Goal: Task Accomplishment & Management: Complete application form

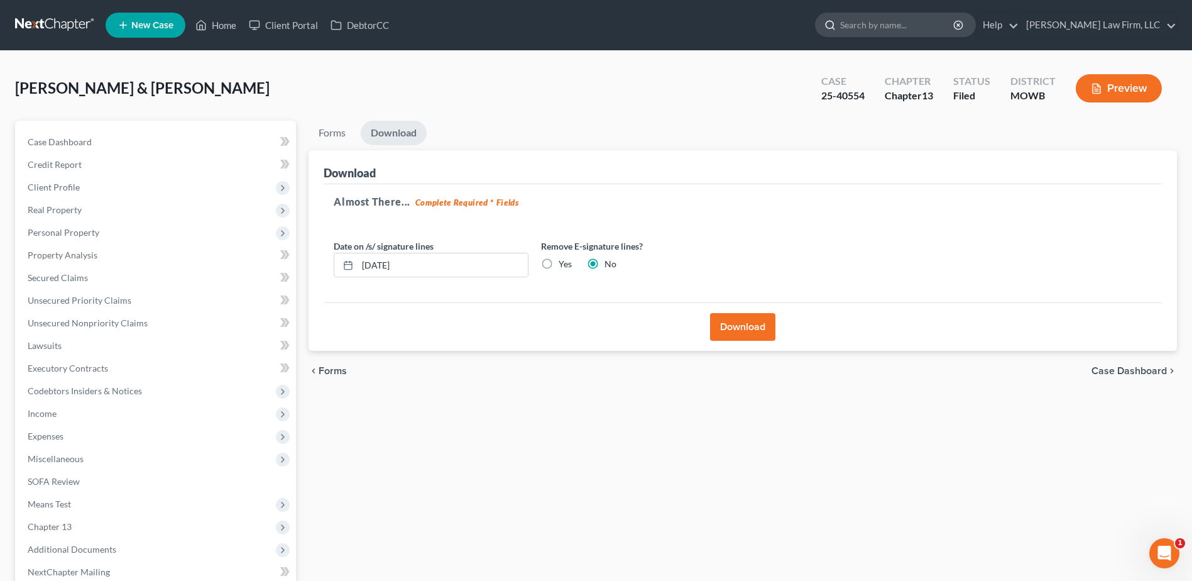
click at [915, 31] on input "search" at bounding box center [897, 24] width 115 height 23
type input "Jones"
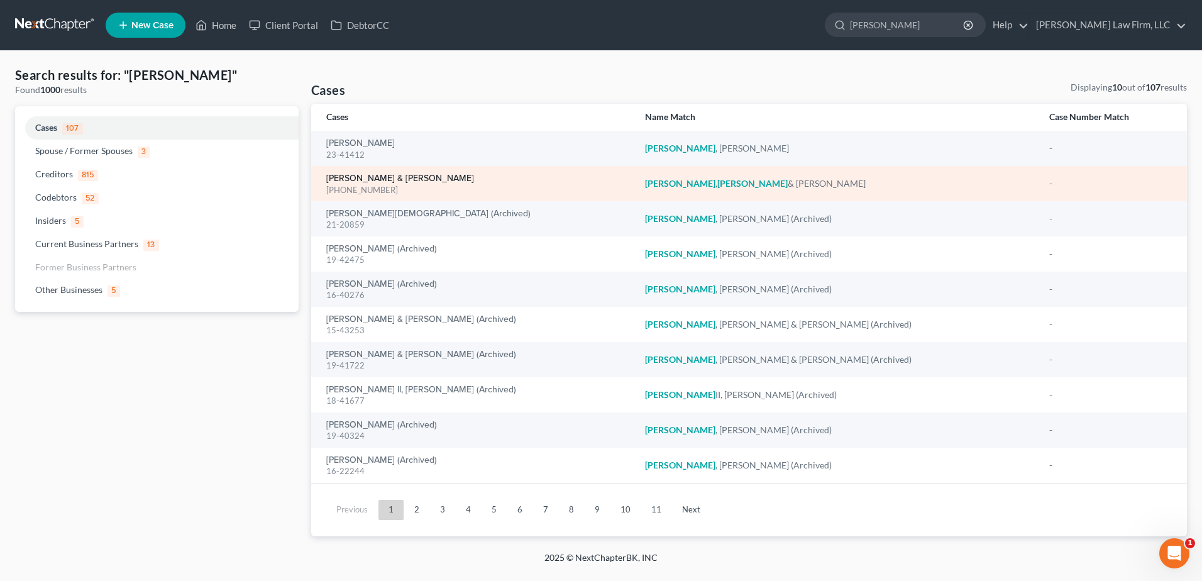
click at [388, 182] on link "[PERSON_NAME] & [PERSON_NAME]" at bounding box center [400, 178] width 148 height 9
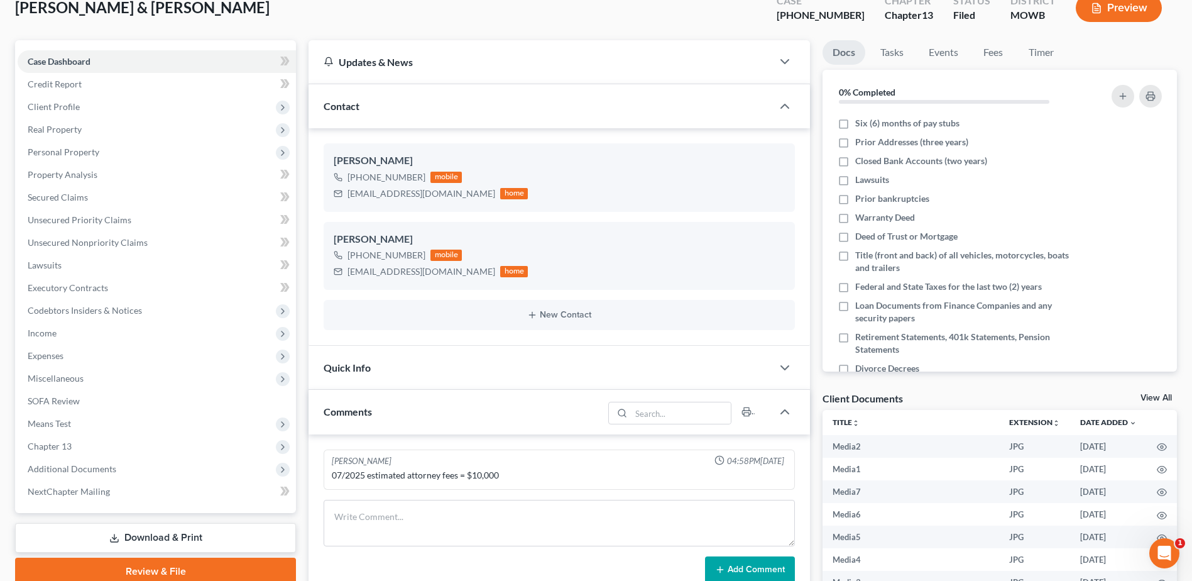
scroll to position [79, 0]
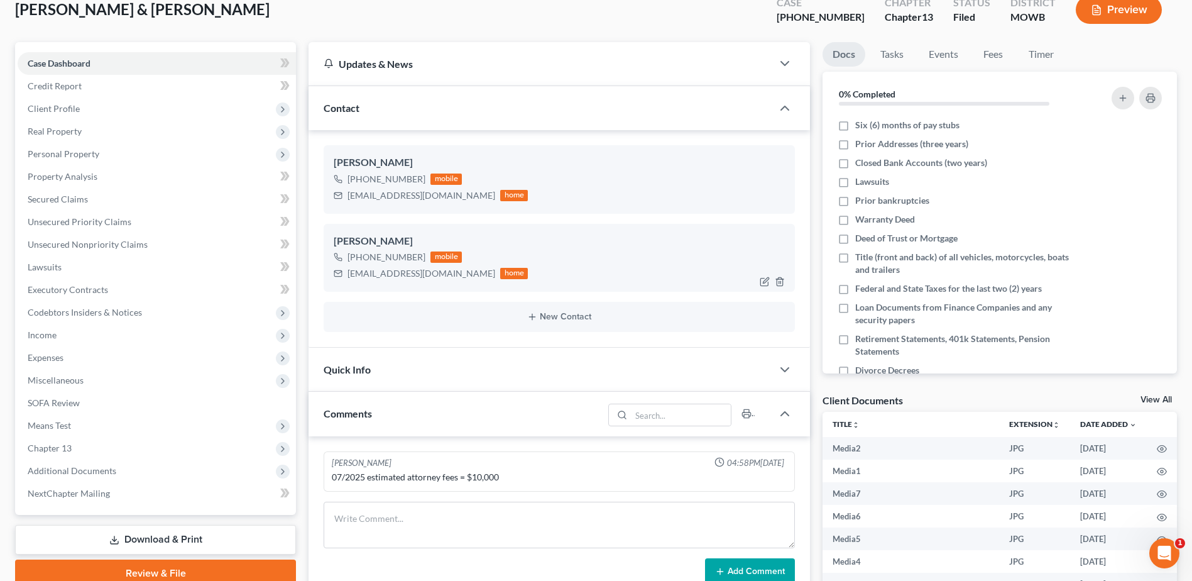
click at [351, 275] on div "rdjones1000@gmail.com" at bounding box center [422, 273] width 148 height 13
drag, startPoint x: 348, startPoint y: 275, endPoint x: 440, endPoint y: 275, distance: 91.8
click at [440, 275] on div "rdjones1000@gmail.com" at bounding box center [422, 273] width 148 height 13
copy div "rdjones1000@gmail.com"
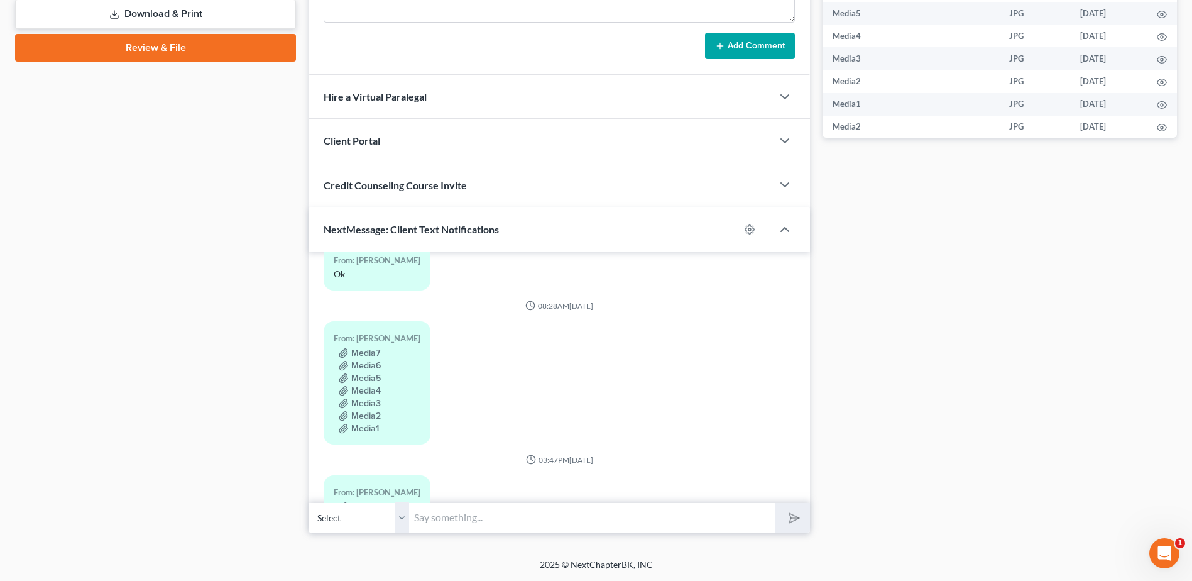
scroll to position [4606, 0]
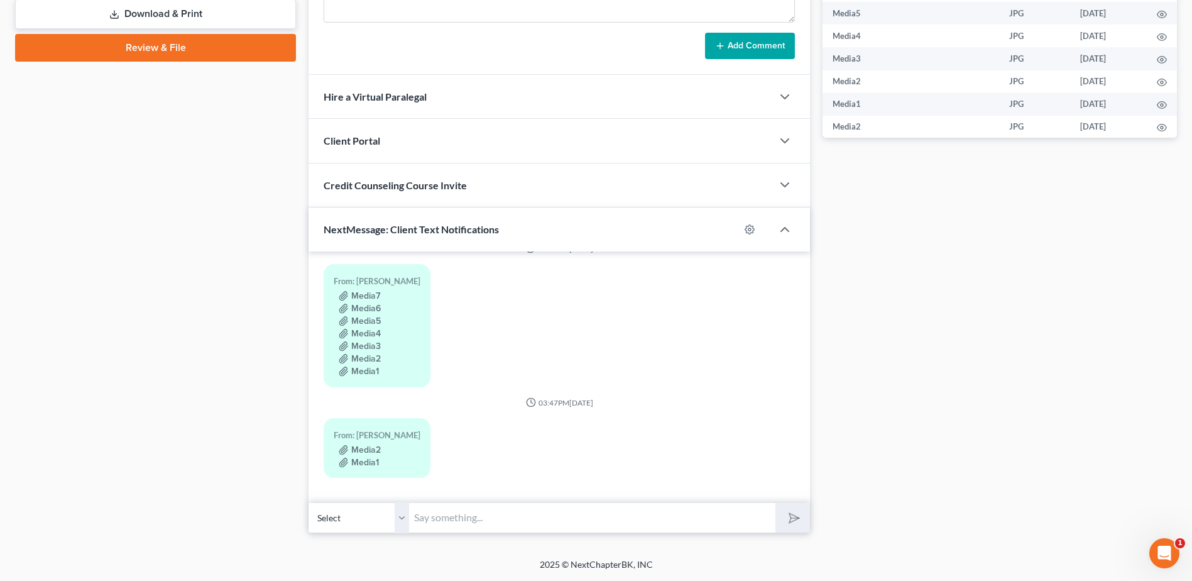
click at [561, 521] on input "text" at bounding box center [592, 517] width 366 height 31
click at [398, 527] on select "Select +1 (816) 316-3575 - John Jones +1 (816) 786-6275 - Rachelle Jones" at bounding box center [359, 517] width 101 height 31
click at [199, 458] on div "Case Dashboard Payments Invoices Payments Payments Credit Report Client Profile" at bounding box center [156, 25] width 294 height 1016
click at [383, 524] on select "Select +1 (816) 316-3575 - John Jones +1 (816) 786-6275 - Rachelle Jones" at bounding box center [359, 517] width 101 height 31
click at [309, 502] on select "Select +1 (816) 316-3575 - John Jones +1 (816) 786-6275 - Rachelle Jones" at bounding box center [359, 517] width 101 height 31
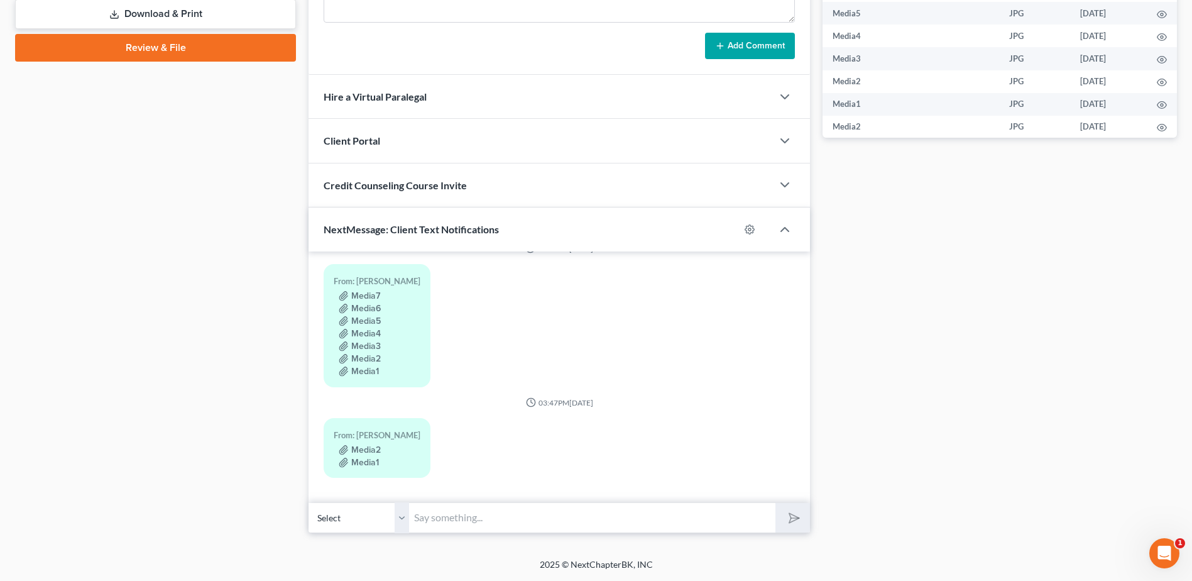
click at [468, 526] on input "text" at bounding box center [592, 517] width 366 height 31
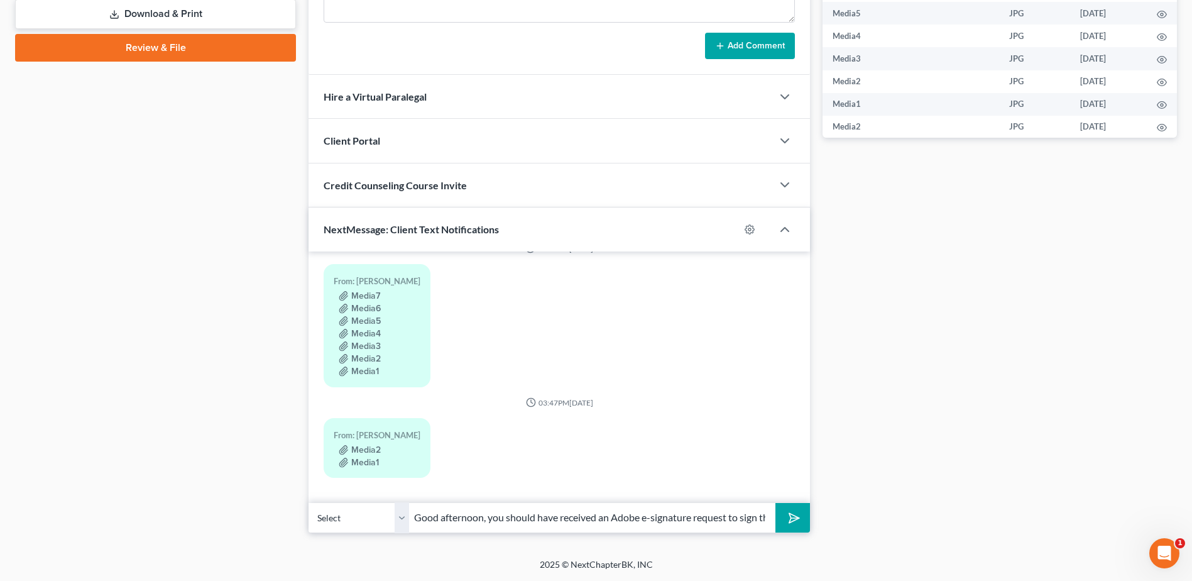
click at [491, 514] on input "Good afternoon, you should have received an Adobe e-signature request to sign t…" at bounding box center [592, 517] width 366 height 31
click at [677, 522] on input "Good afternoon- You should have received an Adobe e-signature request to sign t…" at bounding box center [592, 517] width 366 height 31
type input "Good afternoon- You should have received an Adobe e-signature request to sign t…"
click at [805, 520] on button "submit" at bounding box center [793, 518] width 35 height 30
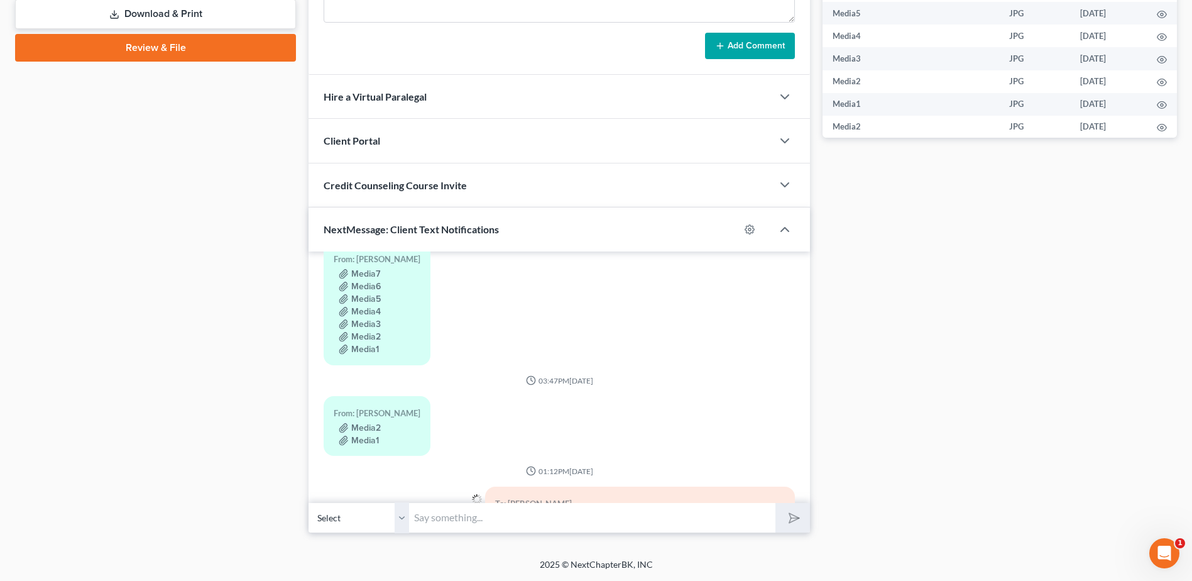
scroll to position [4696, 0]
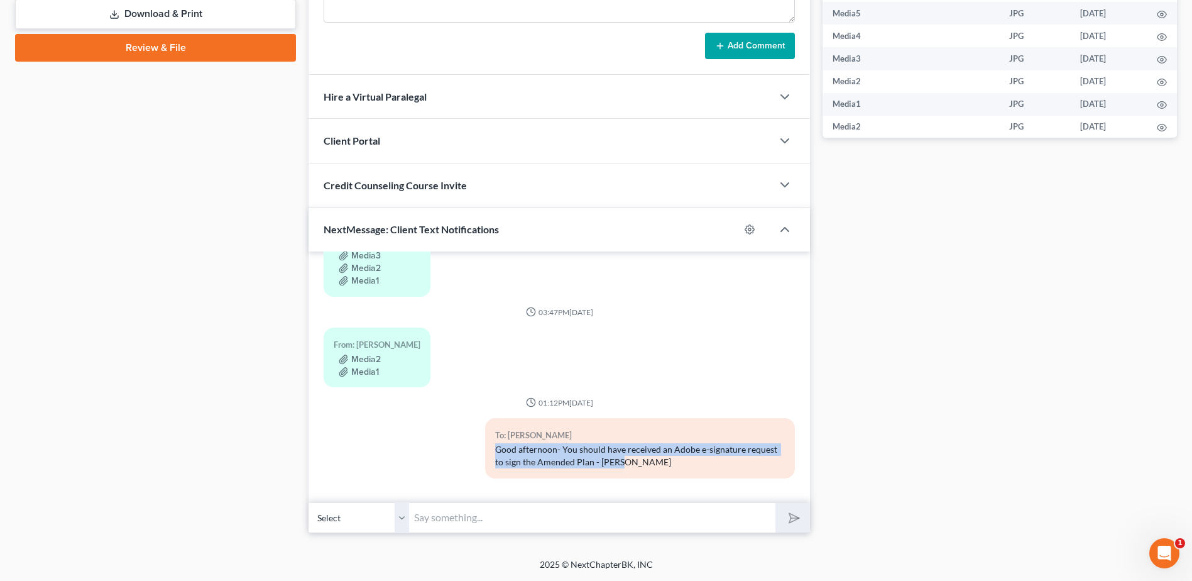
drag, startPoint x: 492, startPoint y: 439, endPoint x: 738, endPoint y: 450, distance: 246.0
click at [738, 450] on div "Good afternoon- You should have received an Adobe e-signature request to sign t…" at bounding box center [640, 455] width 290 height 25
copy div "Good afternoon- You should have received an Adobe e-signature request to sign t…"
click at [402, 524] on select "Select +1 (816) 316-3575 - John Jones +1 (816) 786-6275 - Rachelle Jones" at bounding box center [359, 517] width 101 height 31
select select "1"
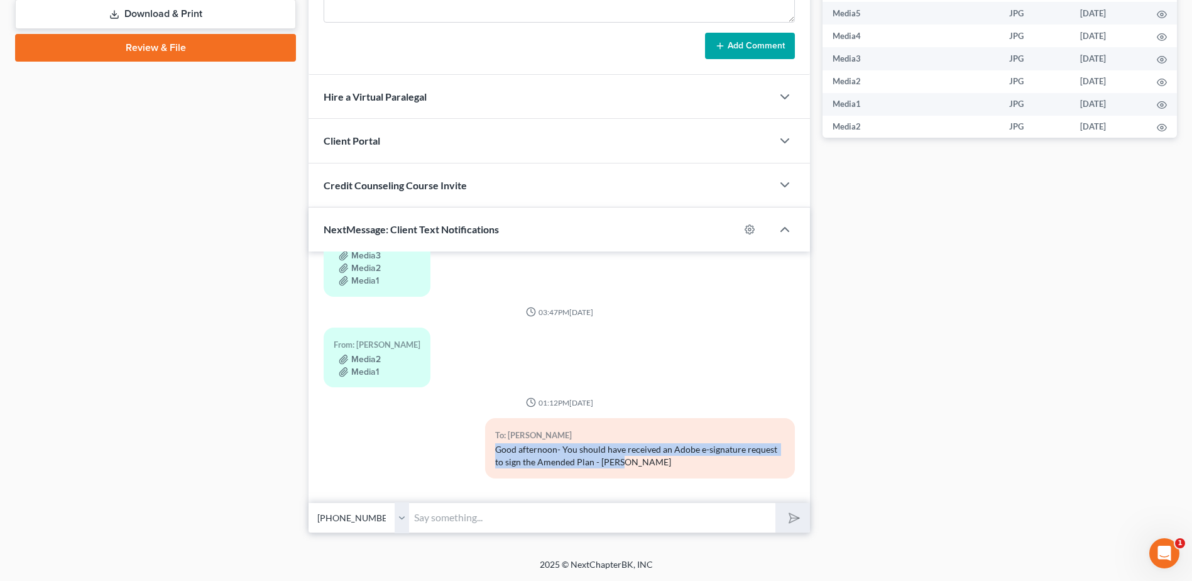
click at [309, 502] on select "Select +1 (816) 316-3575 - John Jones +1 (816) 786-6275 - Rachelle Jones" at bounding box center [359, 517] width 101 height 31
paste input "Good afternoon- You should have received an Adobe e-signature request to sign t…"
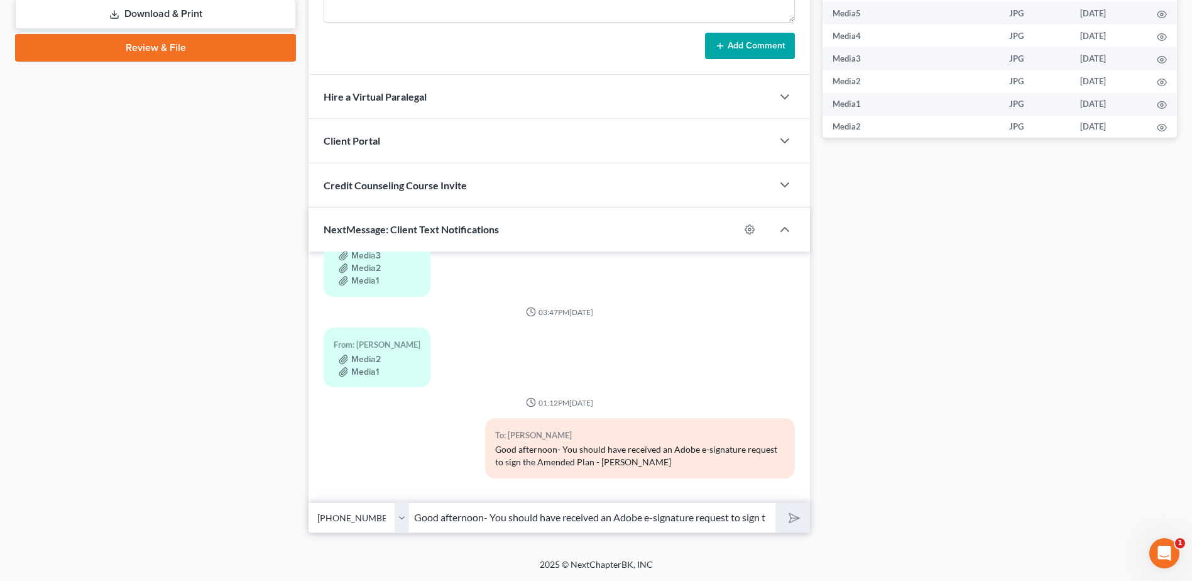
scroll to position [0, 111]
type input "Good afternoon- You should have received an Adobe e-signature request to sign t…"
click at [776, 503] on button "submit" at bounding box center [793, 518] width 35 height 30
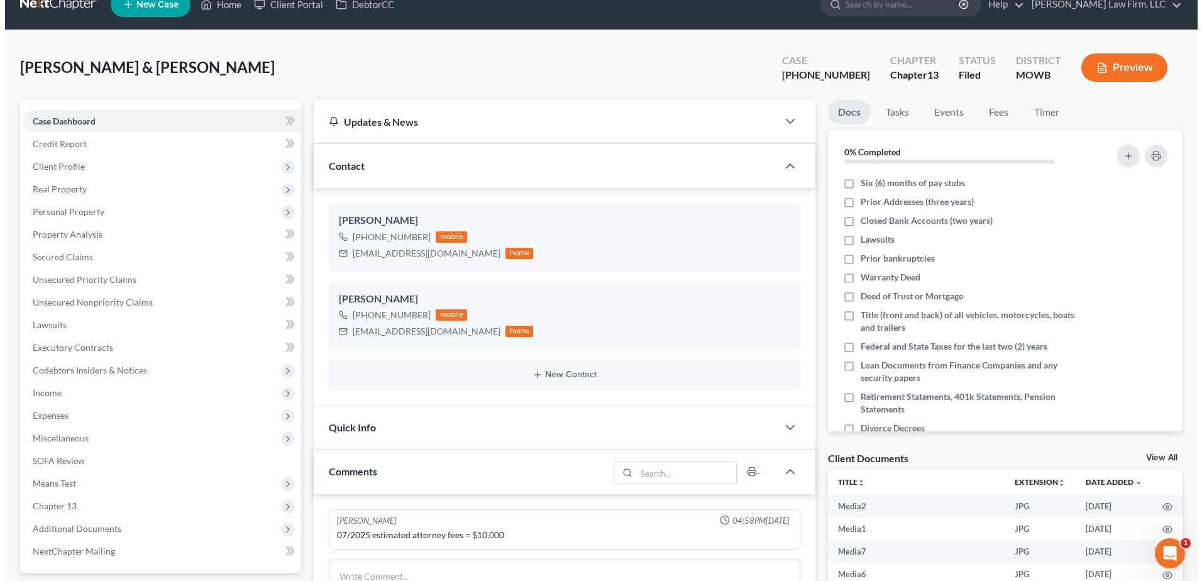
scroll to position [0, 0]
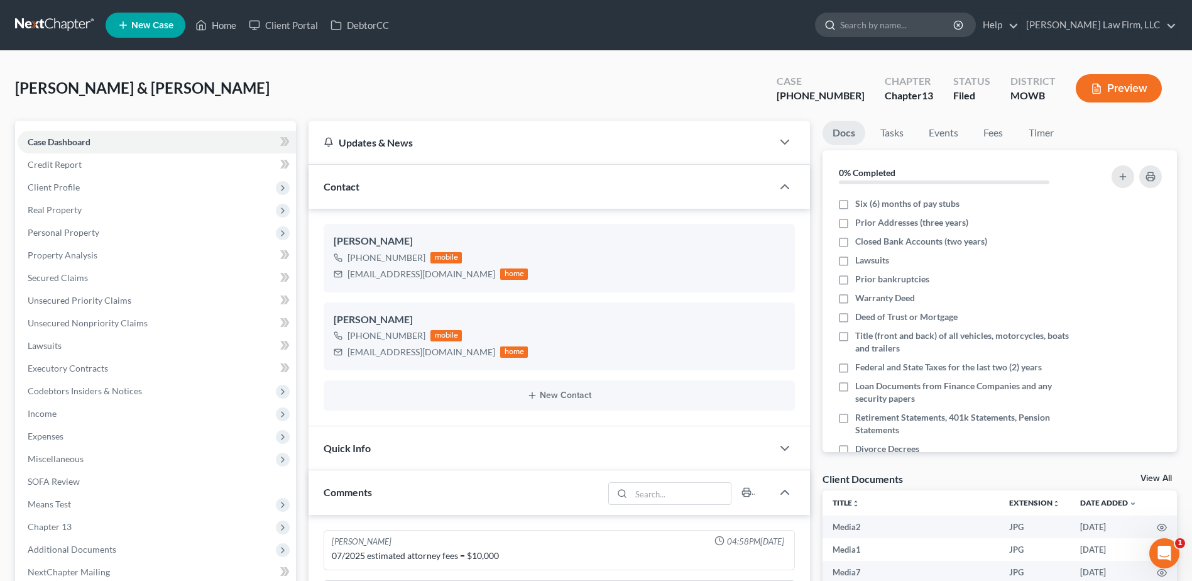
click at [918, 25] on input "search" at bounding box center [897, 24] width 115 height 23
type input "Nolan"
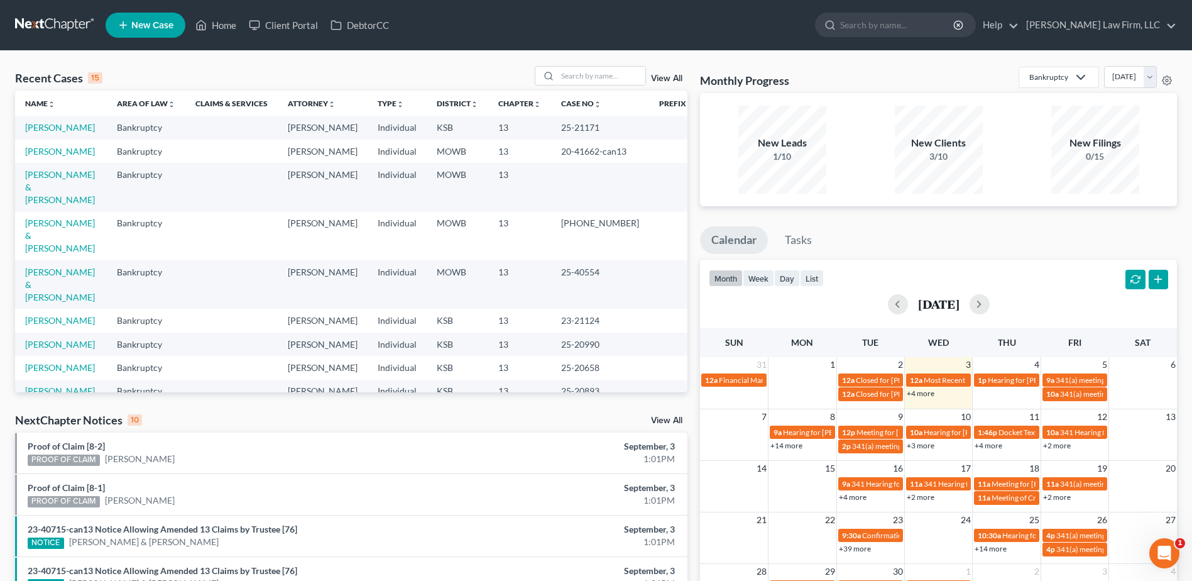
click at [588, 89] on div "Recent Cases 15 View All" at bounding box center [351, 78] width 673 height 25
click at [585, 77] on input "search" at bounding box center [602, 76] width 88 height 18
type input "Nolan"
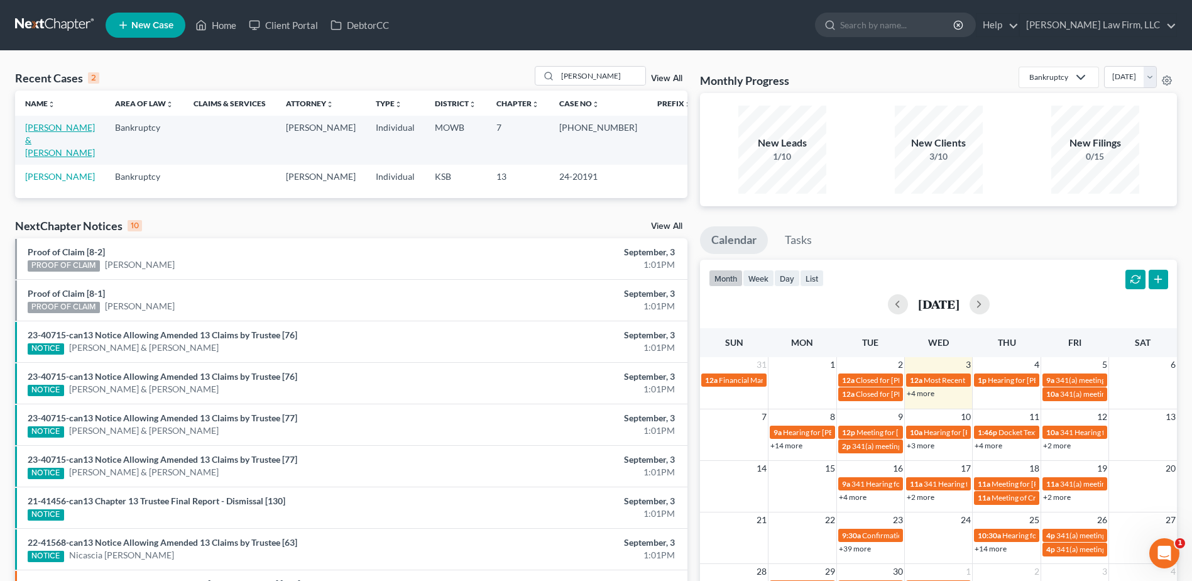
click at [75, 128] on link "[PERSON_NAME] & [PERSON_NAME]" at bounding box center [60, 140] width 70 height 36
select select "4"
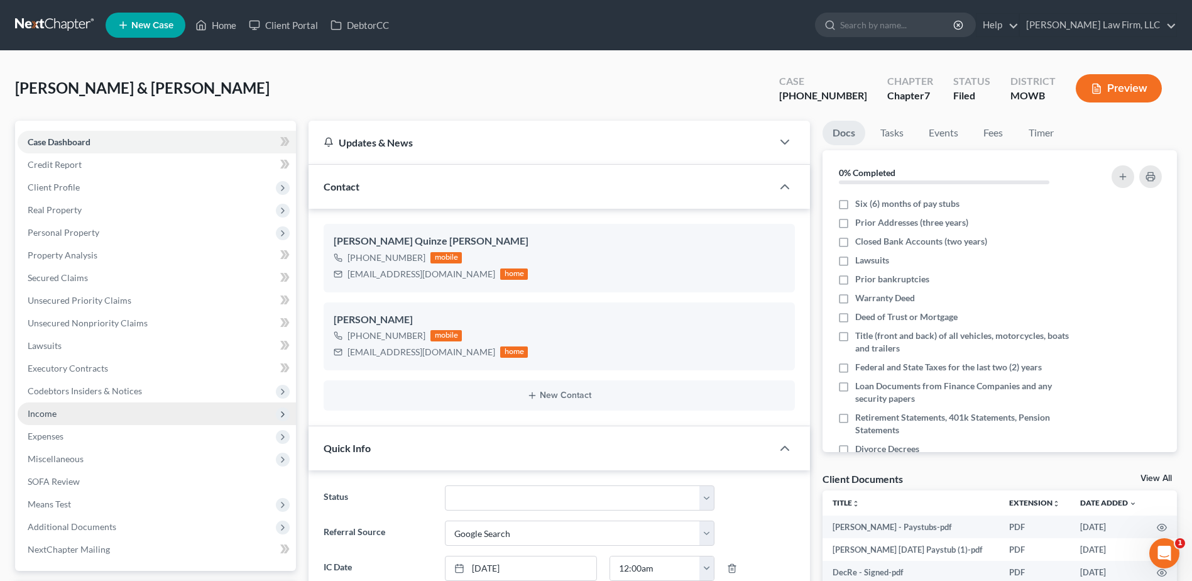
scroll to position [52, 0]
click at [37, 411] on span "Income" at bounding box center [42, 413] width 29 height 11
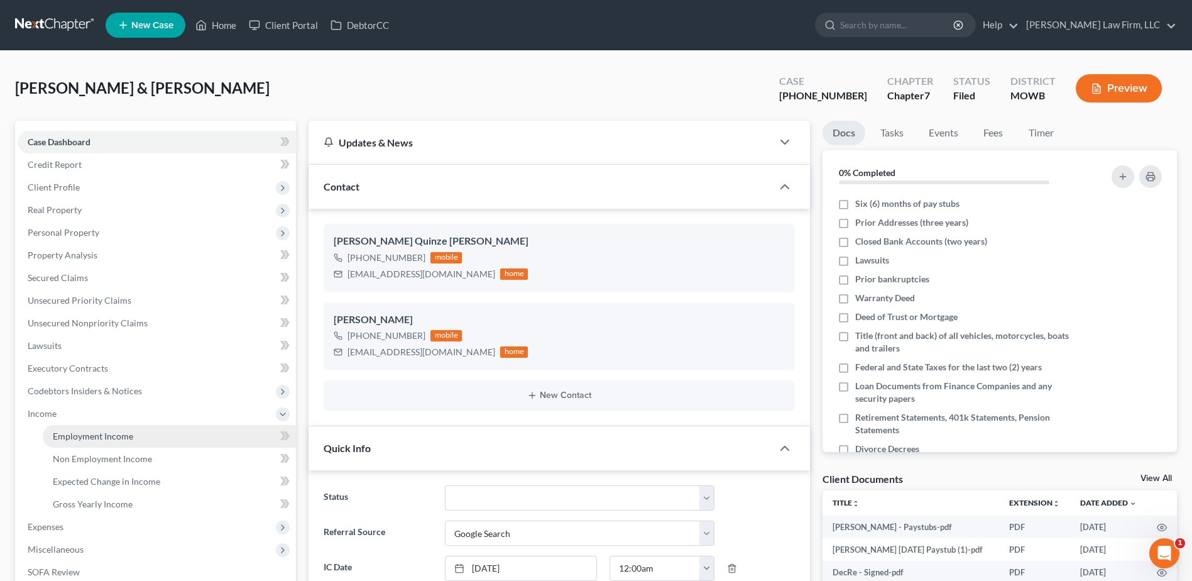
click at [102, 436] on span "Employment Income" at bounding box center [93, 436] width 80 height 11
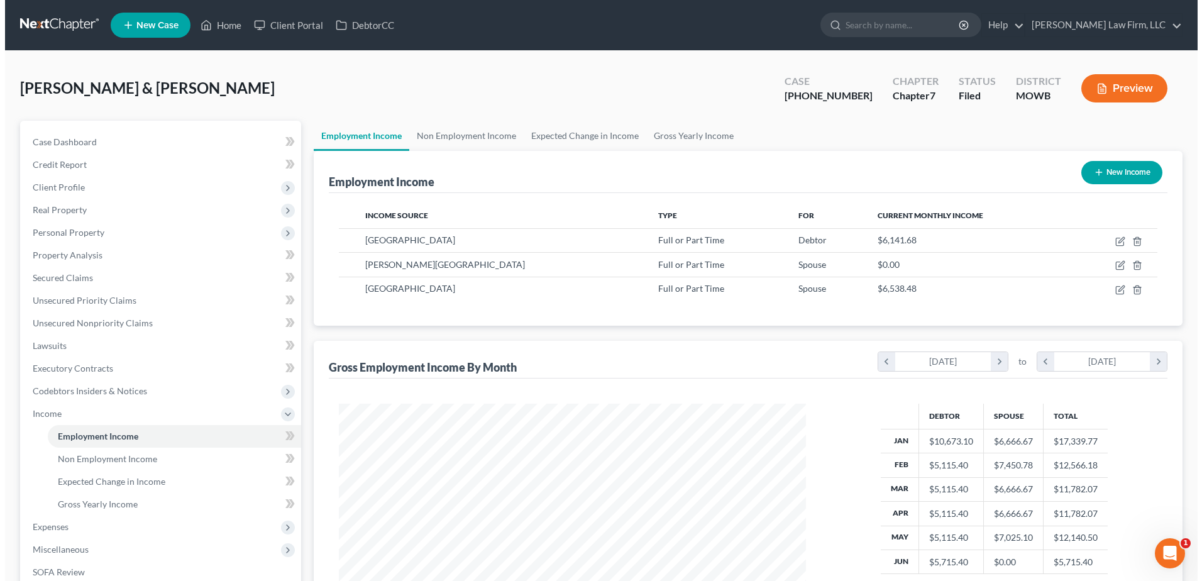
scroll to position [233, 492]
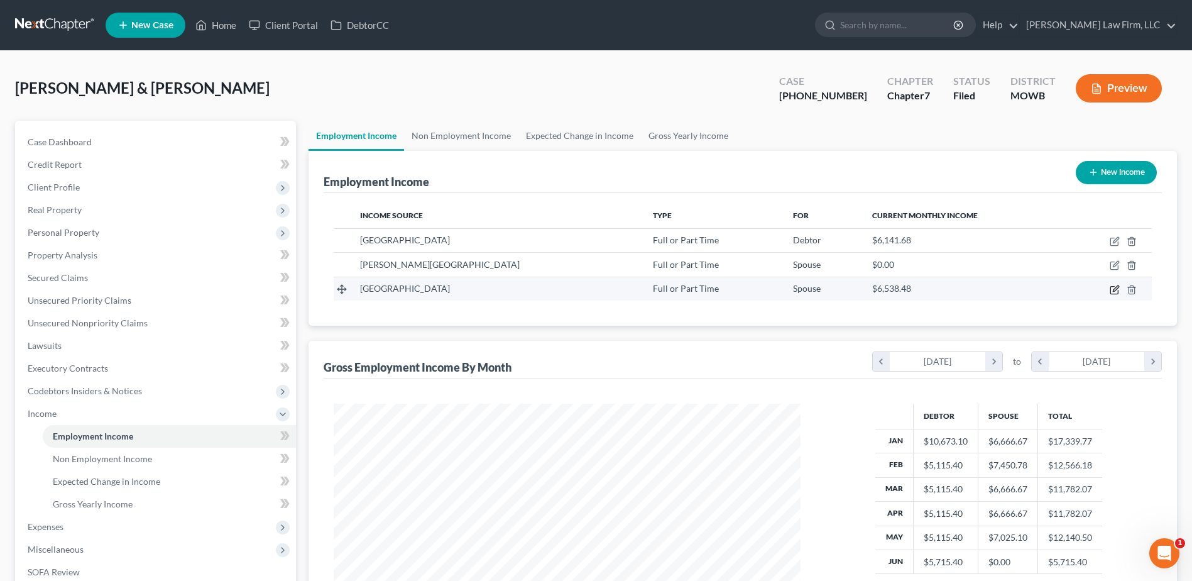
click at [1115, 286] on icon "button" at bounding box center [1115, 290] width 8 height 8
select select "0"
select select "14"
select select "1"
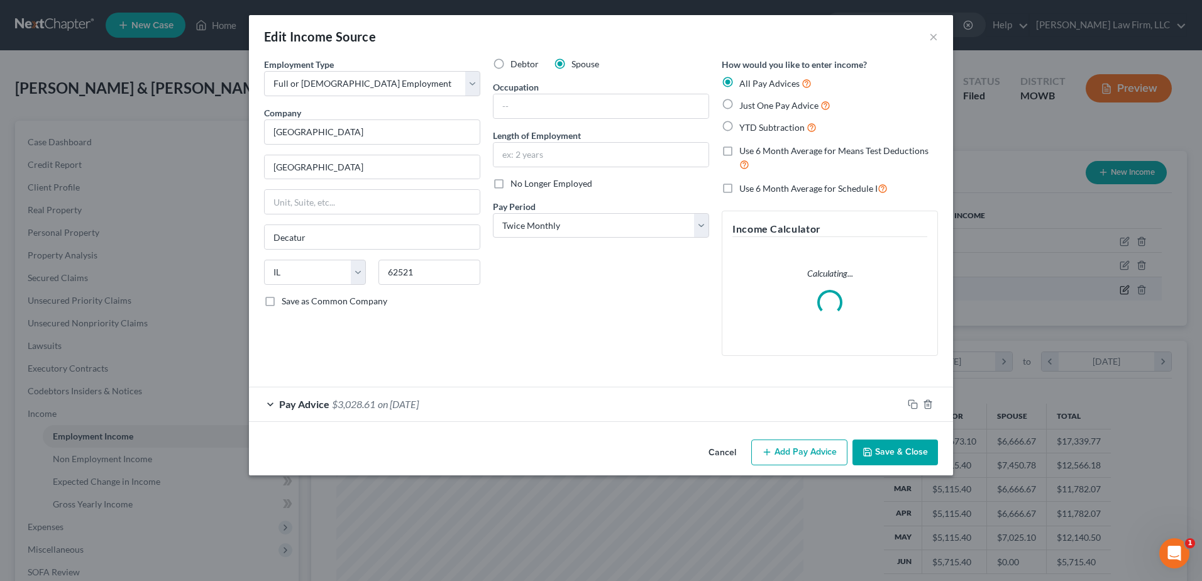
scroll to position [235, 497]
click at [270, 398] on div "Pay Advice $3,028.61 on 08/15/2025" at bounding box center [576, 403] width 654 height 33
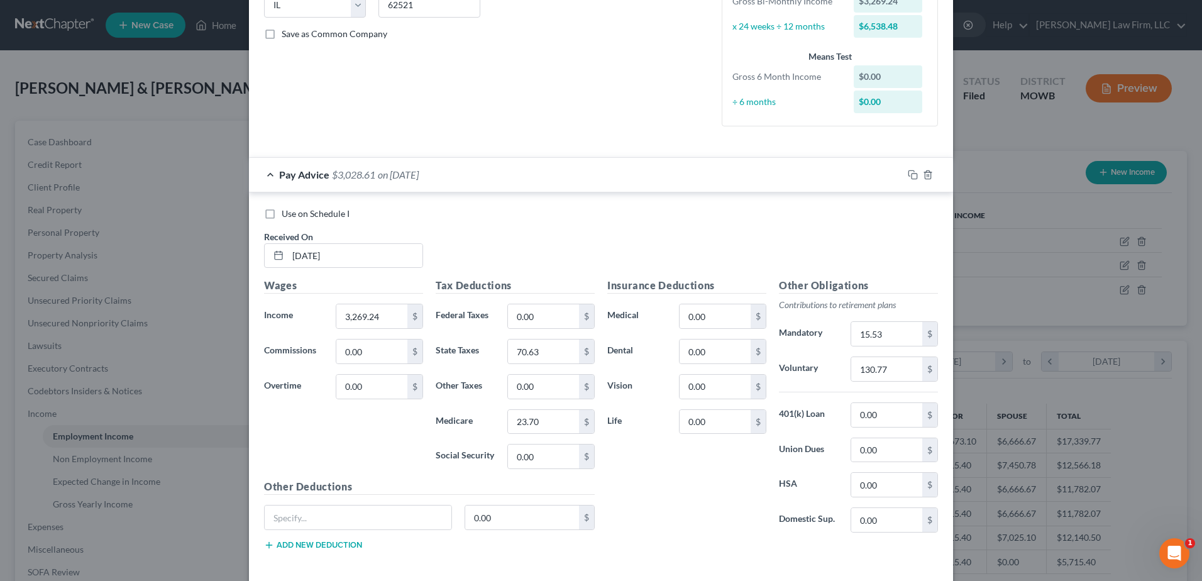
scroll to position [299, 0]
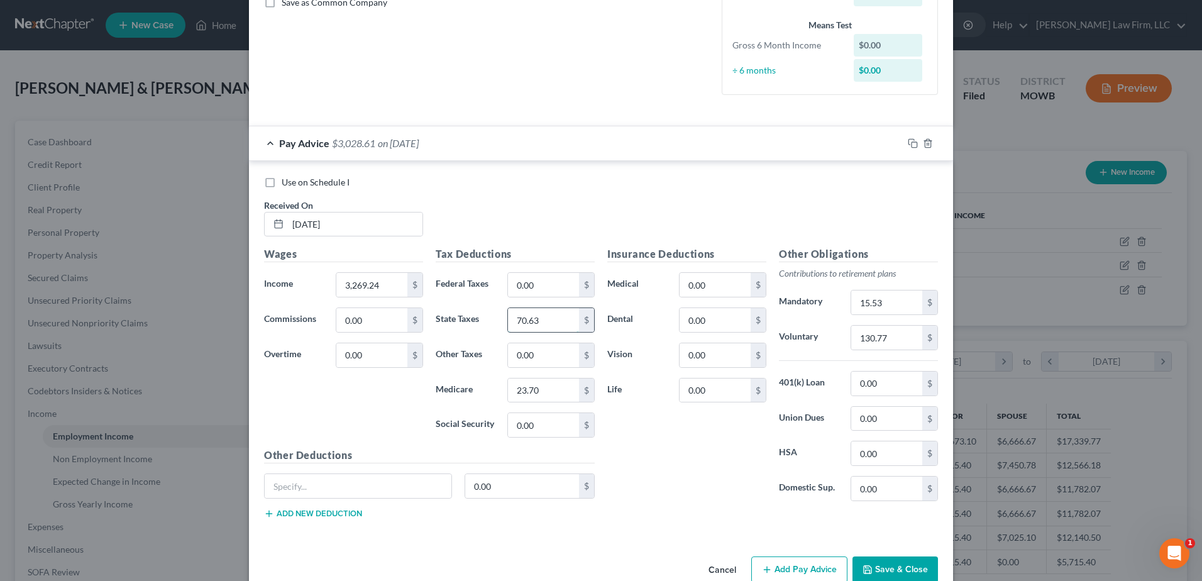
click at [536, 321] on input "70.63" at bounding box center [543, 320] width 71 height 24
type input "145.07"
click at [547, 381] on input "23.70" at bounding box center [543, 390] width 71 height 24
type input "47.40"
click at [895, 300] on input "15.53" at bounding box center [886, 302] width 71 height 24
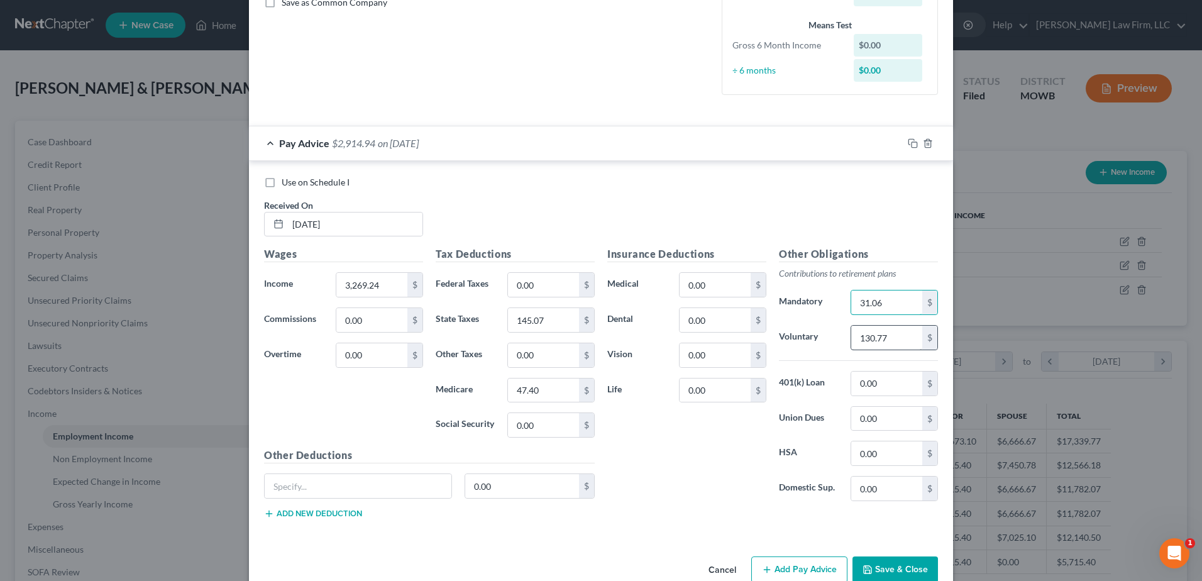
type input "31.06"
click at [895, 344] on input "130.77" at bounding box center [886, 338] width 71 height 24
type input "261.54"
click at [282, 182] on label "Use on Schedule I" at bounding box center [316, 182] width 68 height 13
click at [287, 182] on input "Use on Schedule I" at bounding box center [291, 180] width 8 height 8
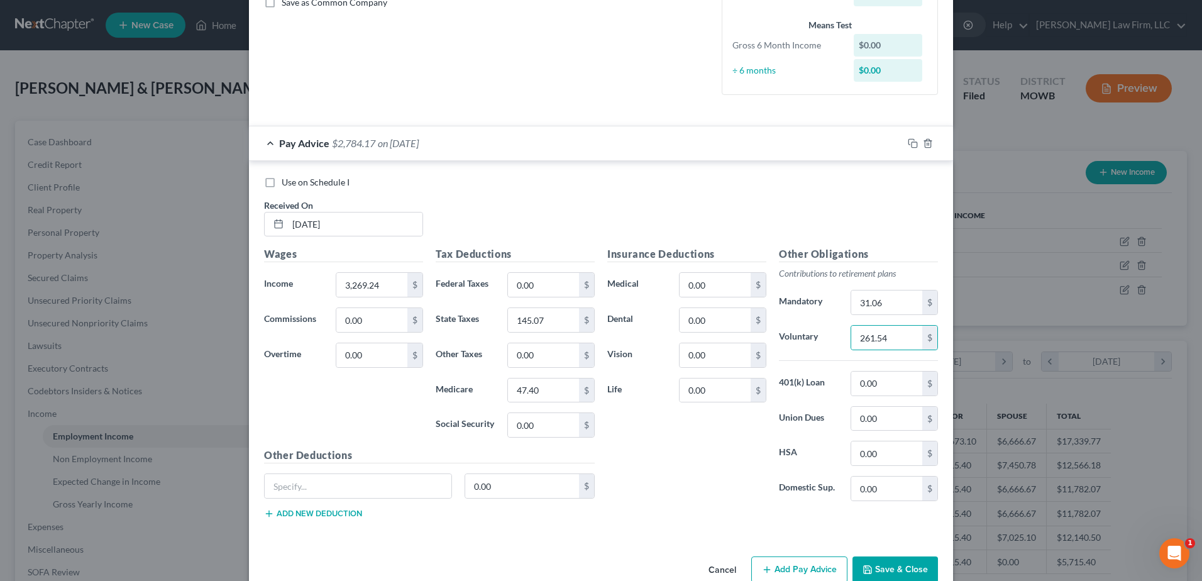
checkbox input "true"
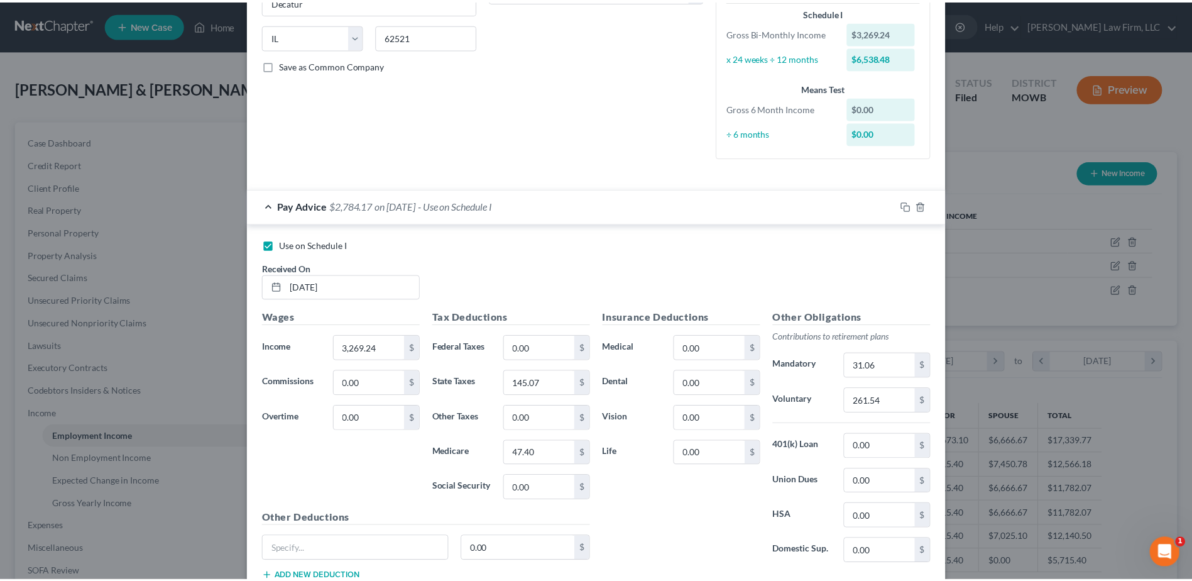
scroll to position [326, 0]
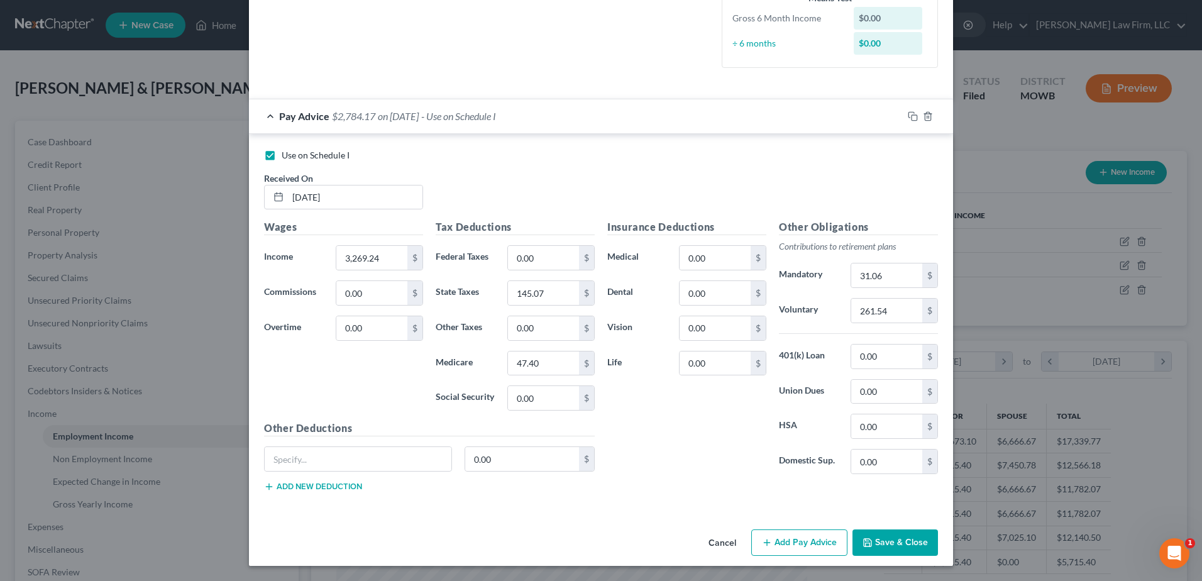
click at [902, 541] on button "Save & Close" at bounding box center [894, 542] width 85 height 26
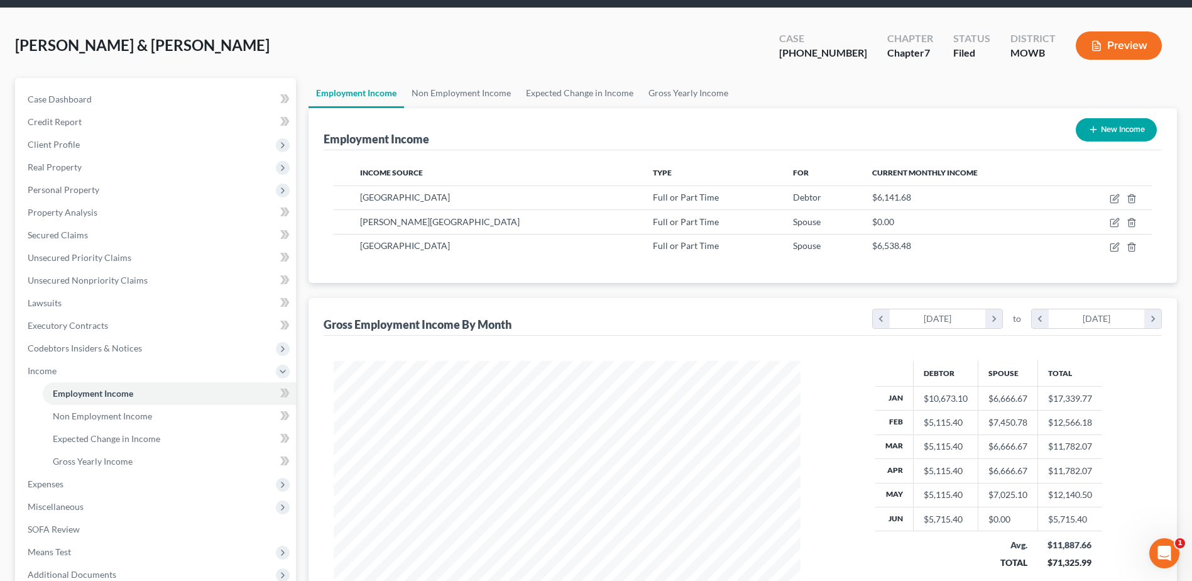
scroll to position [201, 0]
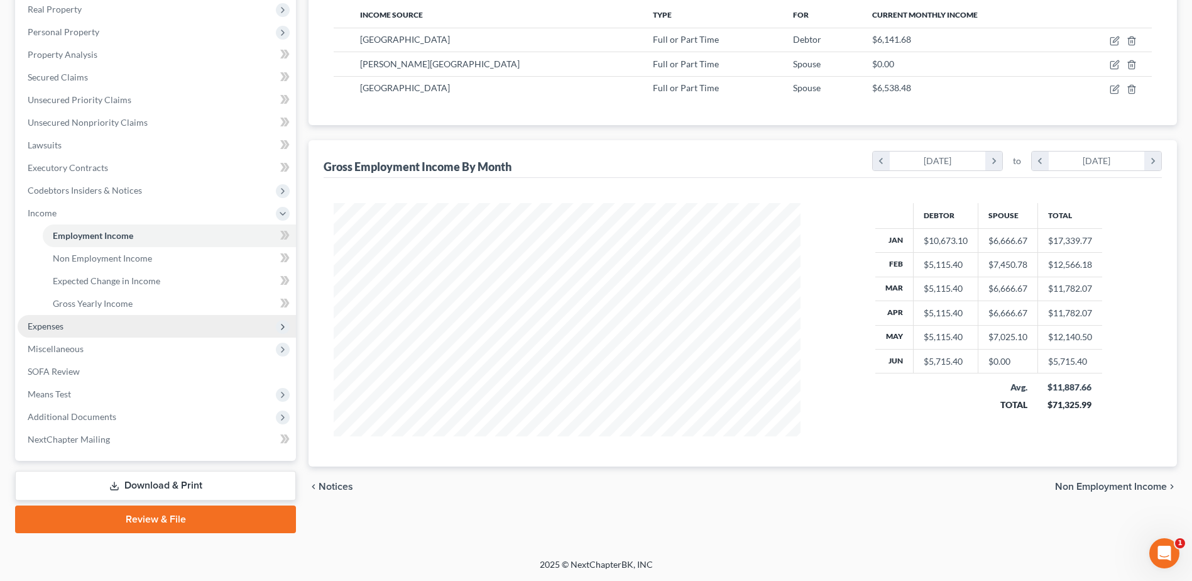
click at [43, 325] on span "Expenses" at bounding box center [46, 326] width 36 height 11
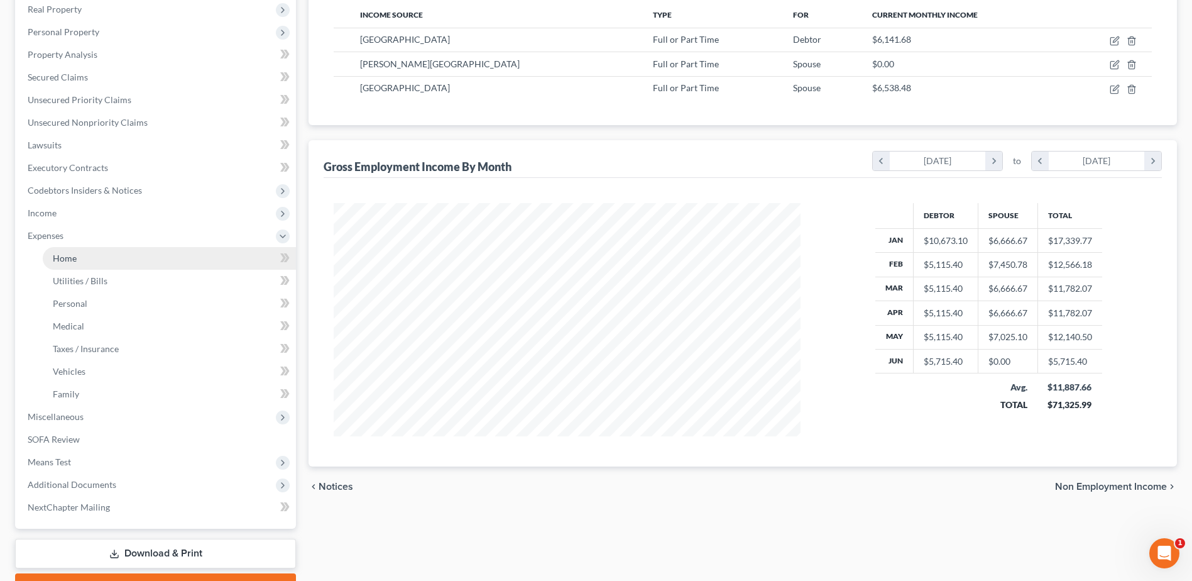
click at [62, 260] on span "Home" at bounding box center [65, 258] width 24 height 11
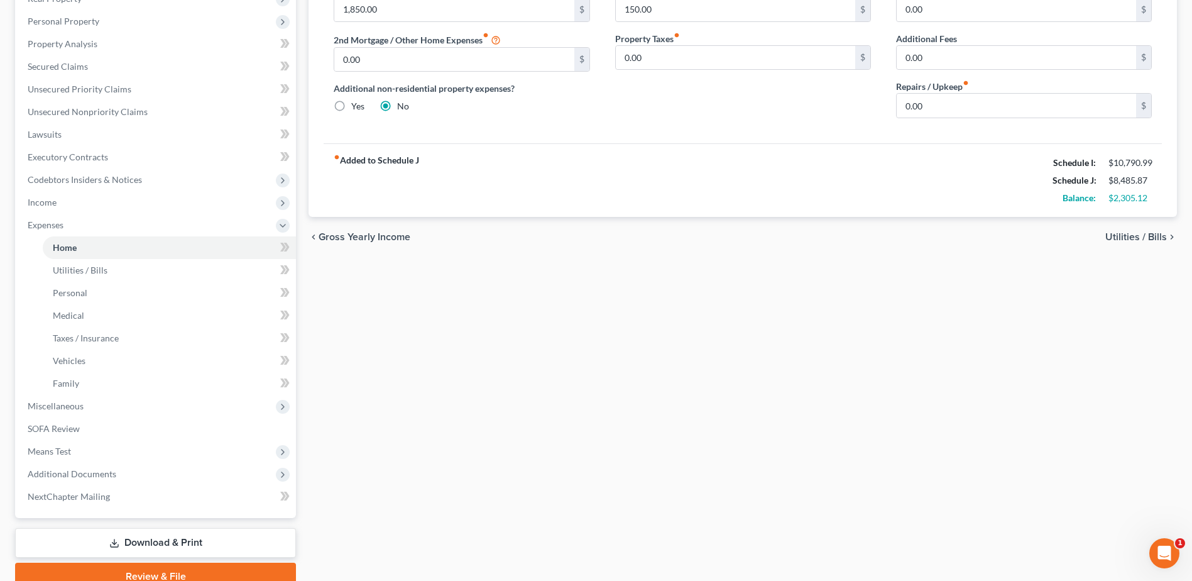
scroll to position [64, 0]
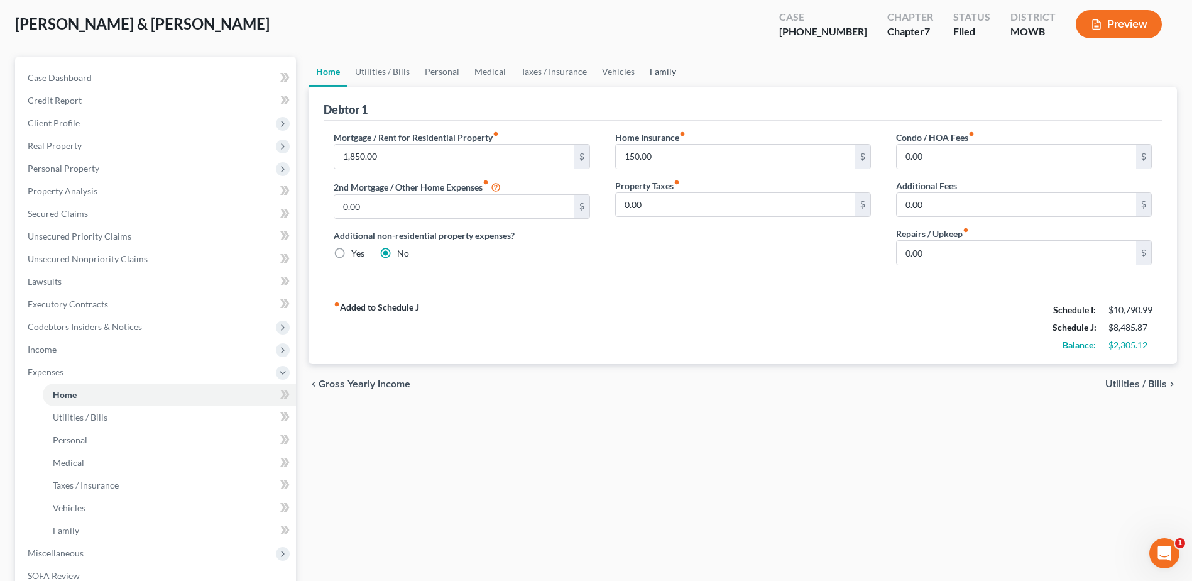
click at [666, 69] on link "Family" at bounding box center [662, 72] width 41 height 30
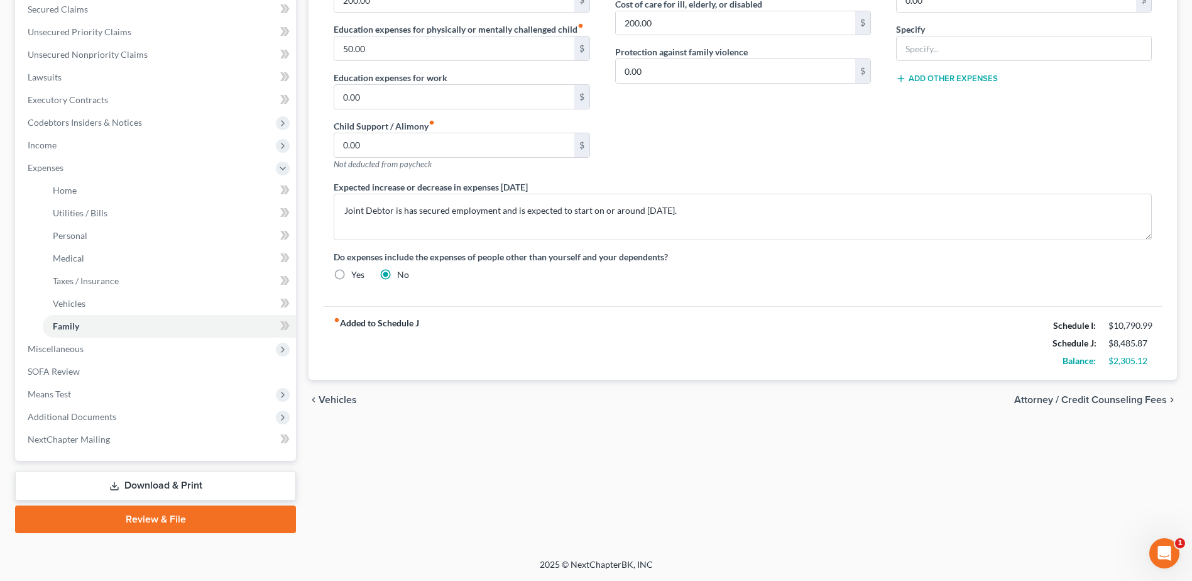
click at [212, 483] on link "Download & Print" at bounding box center [155, 486] width 281 height 30
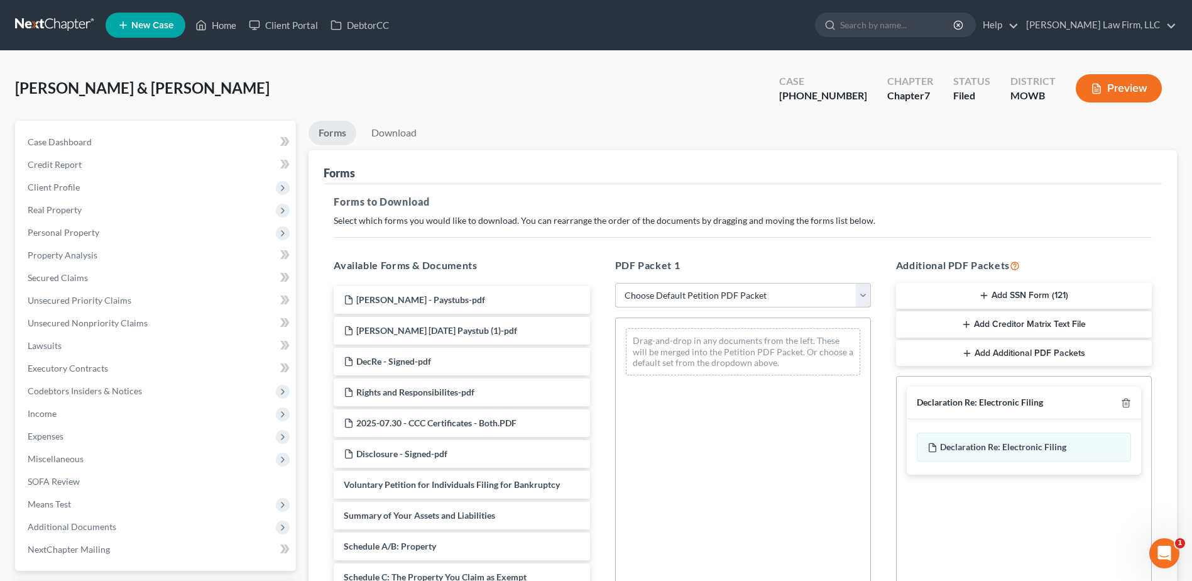
click at [871, 300] on div "PDF Packet 1 Choose Default Petition PDF Packet Complete Bankruptcy Petition (a…" at bounding box center [743, 461] width 281 height 426
click at [861, 294] on select "Choose Default Petition PDF Packet Complete Bankruptcy Petition (all forms and …" at bounding box center [743, 295] width 256 height 25
select select "2"
click at [615, 283] on select "Choose Default Petition PDF Packet Complete Bankruptcy Petition (all forms and …" at bounding box center [743, 295] width 256 height 25
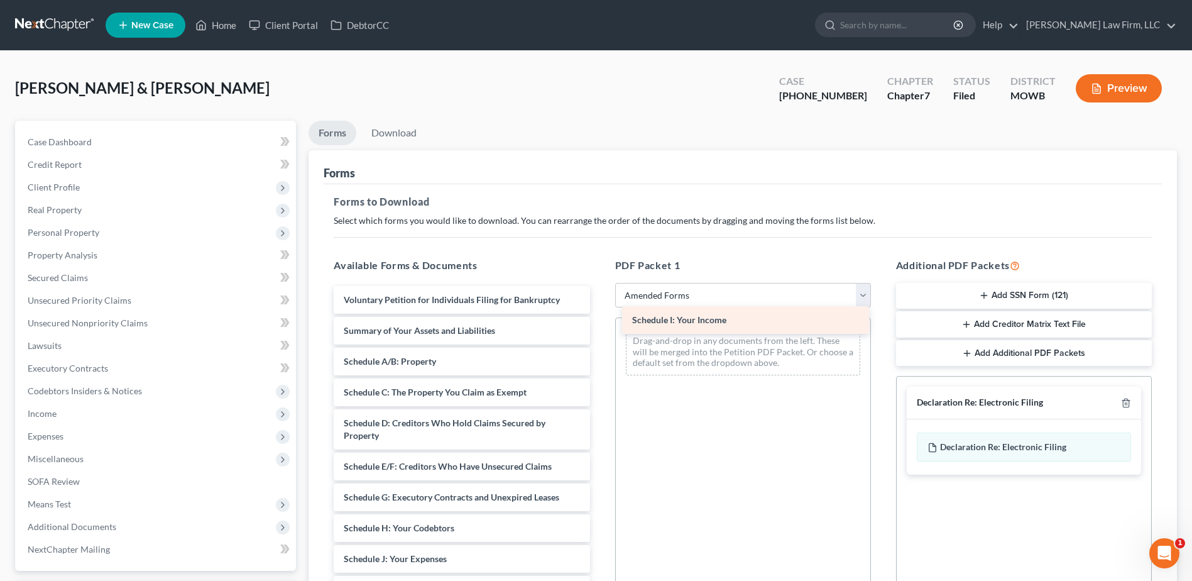
drag, startPoint x: 407, startPoint y: 553, endPoint x: 696, endPoint y: 314, distance: 374.6
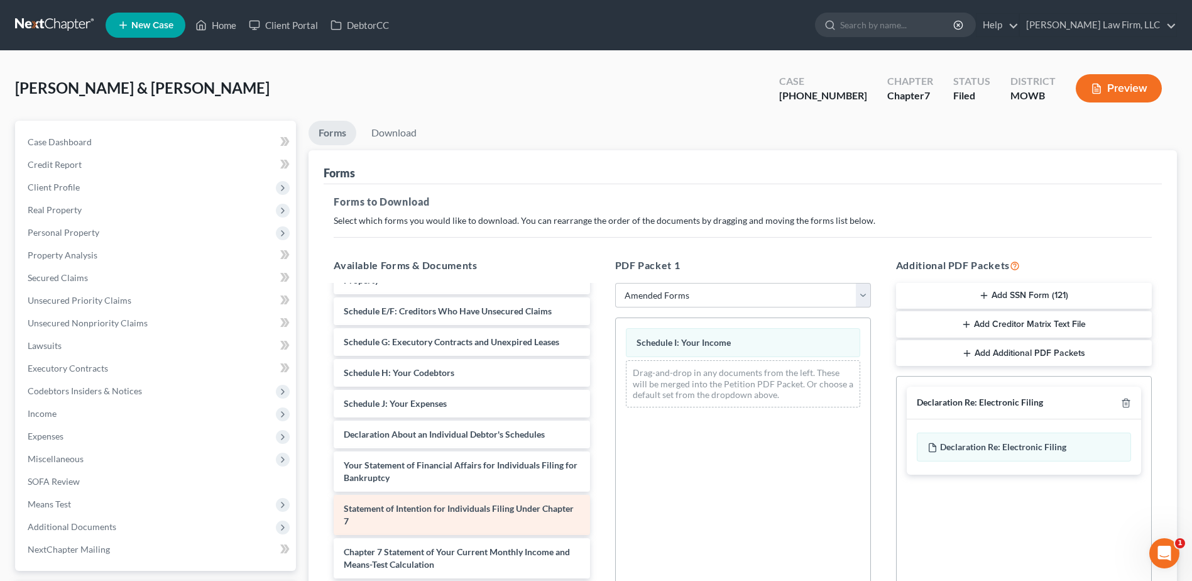
scroll to position [157, 0]
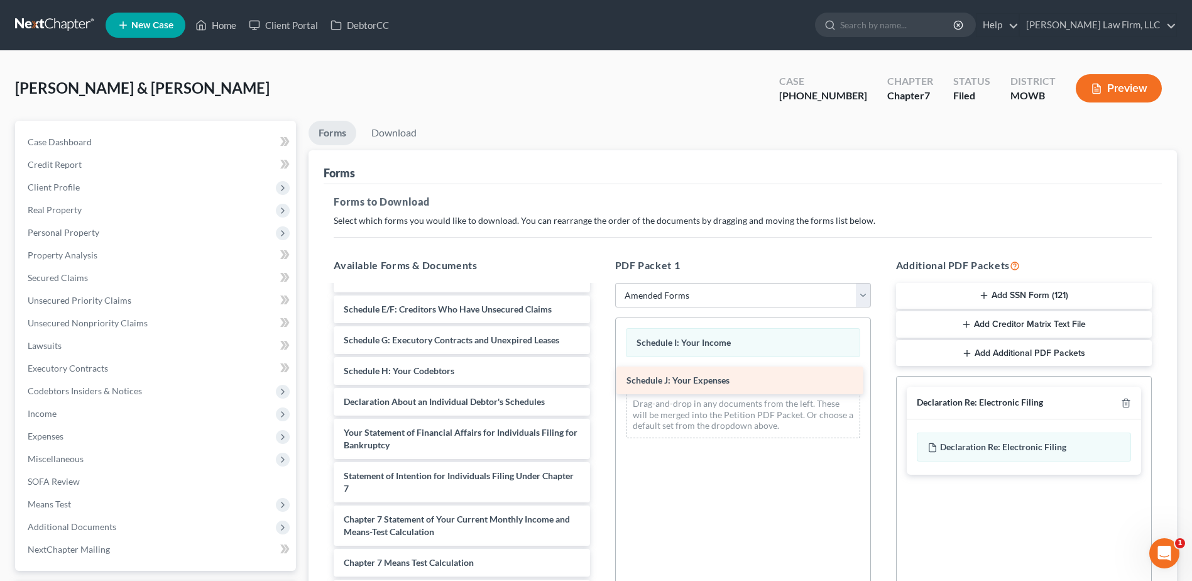
drag, startPoint x: 404, startPoint y: 401, endPoint x: 686, endPoint y: 379, distance: 283.1
click at [600, 379] on div "Schedule J: Your Expenses Voluntary Petition for Individuals Filing for Bankrup…" at bounding box center [462, 420] width 276 height 583
click at [1127, 400] on polyline "button" at bounding box center [1127, 400] width 8 height 0
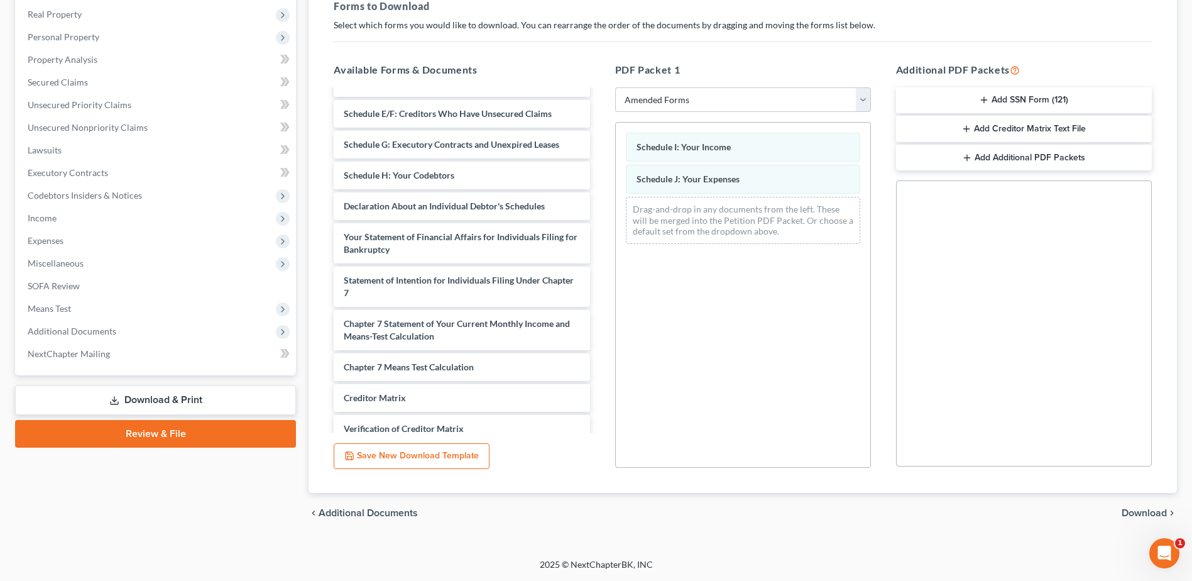
click at [1138, 509] on span "Download" at bounding box center [1144, 513] width 45 height 10
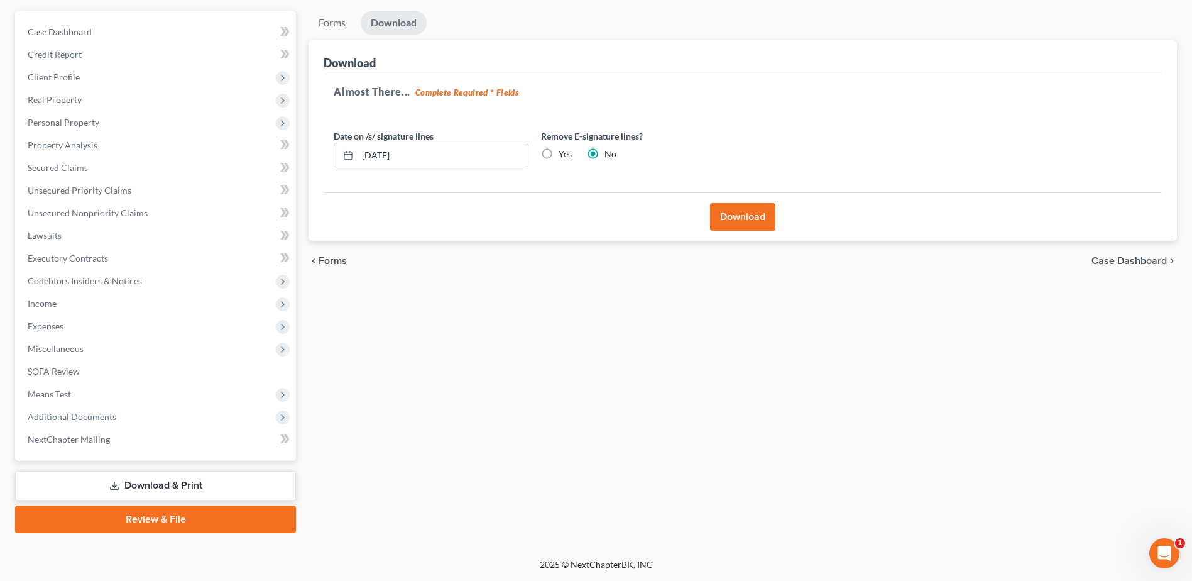
scroll to position [110, 0]
click at [737, 221] on button "Download" at bounding box center [742, 217] width 65 height 28
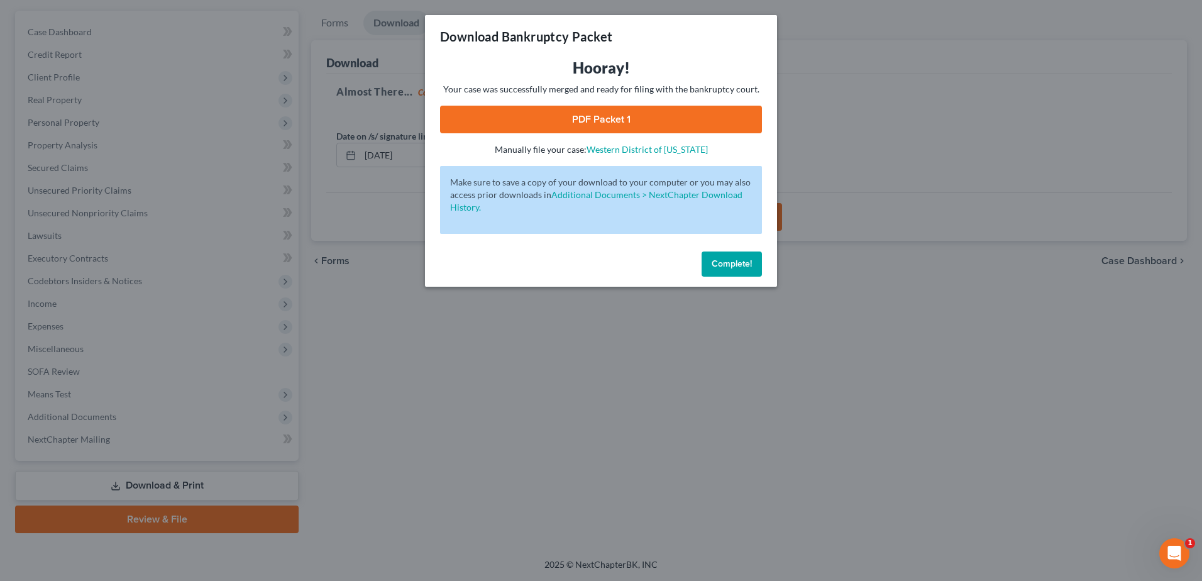
click at [606, 114] on link "PDF Packet 1" at bounding box center [601, 120] width 322 height 28
click at [715, 256] on button "Complete!" at bounding box center [732, 263] width 60 height 25
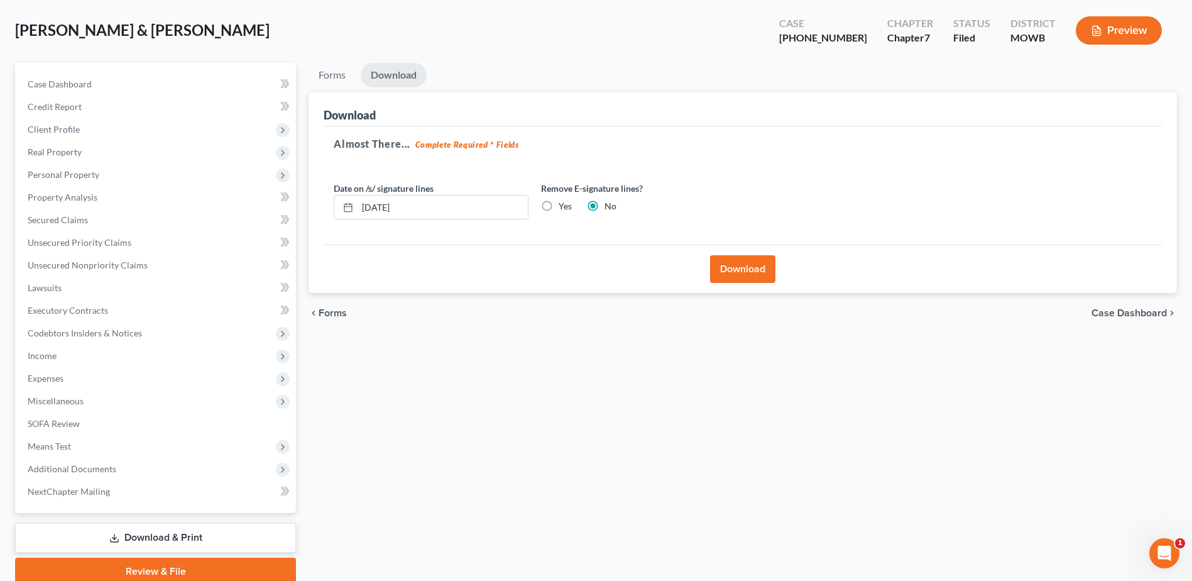
scroll to position [0, 0]
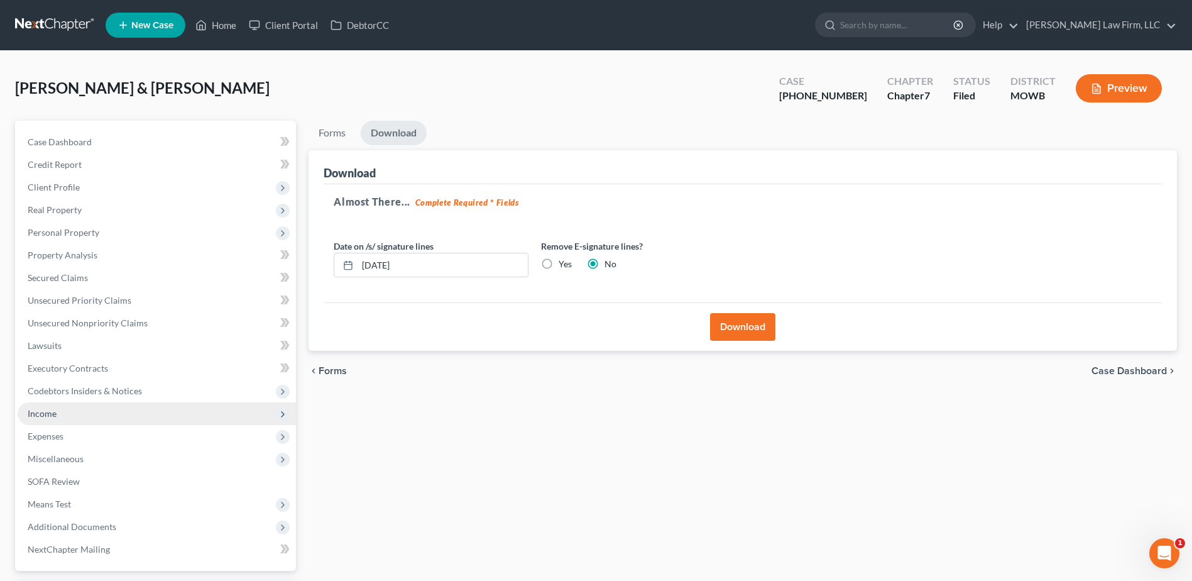
click at [43, 415] on span "Income" at bounding box center [42, 413] width 29 height 11
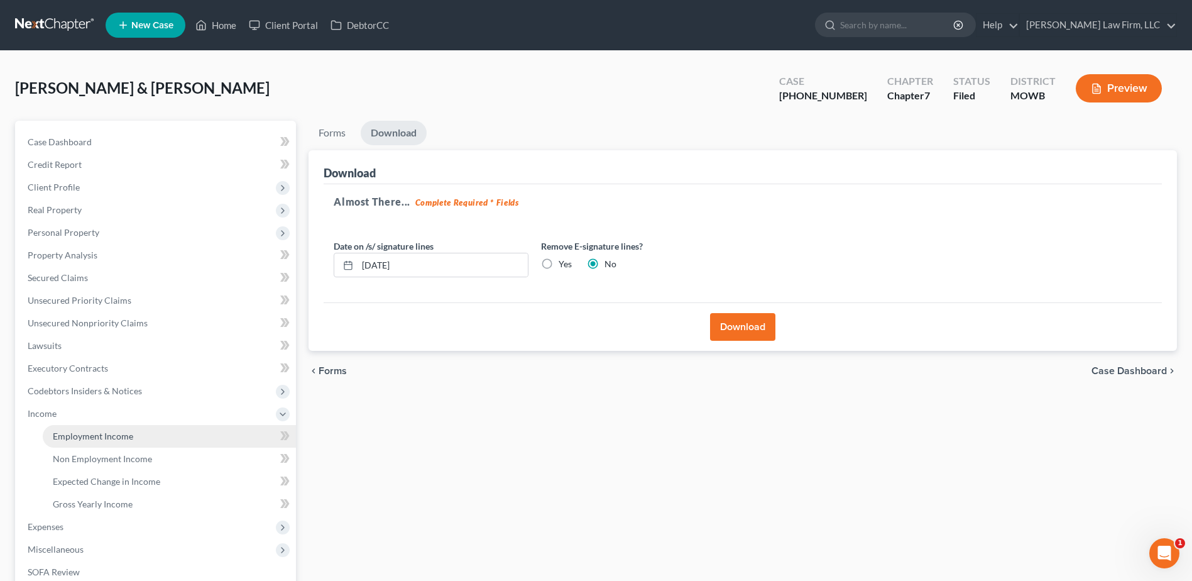
drag, startPoint x: 70, startPoint y: 431, endPoint x: 74, endPoint y: 426, distance: 6.8
click at [71, 431] on span "Employment Income" at bounding box center [93, 436] width 80 height 11
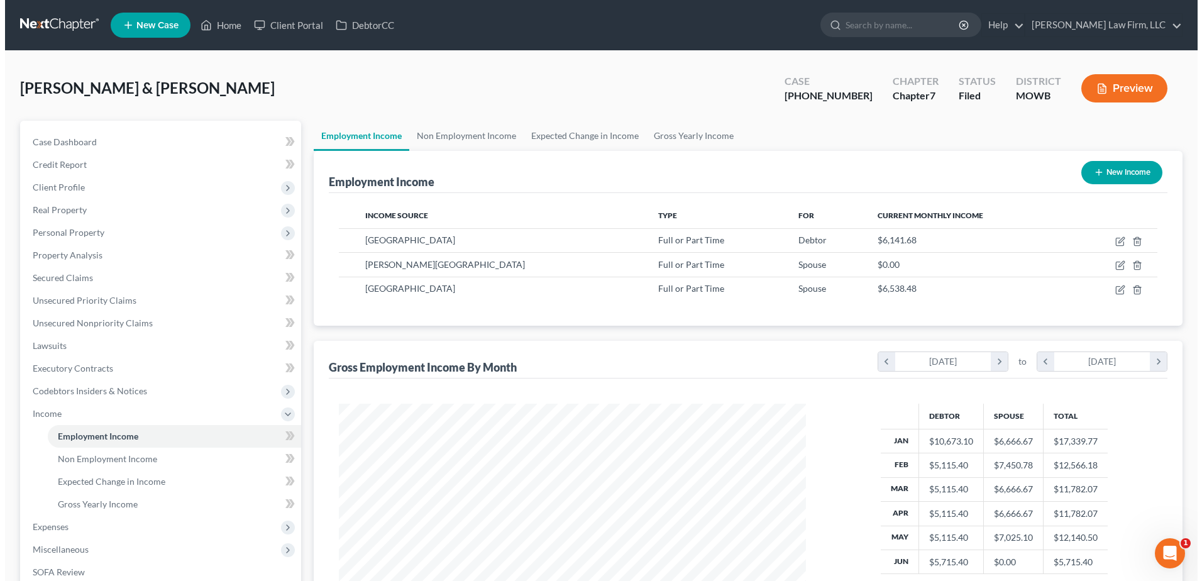
scroll to position [233, 492]
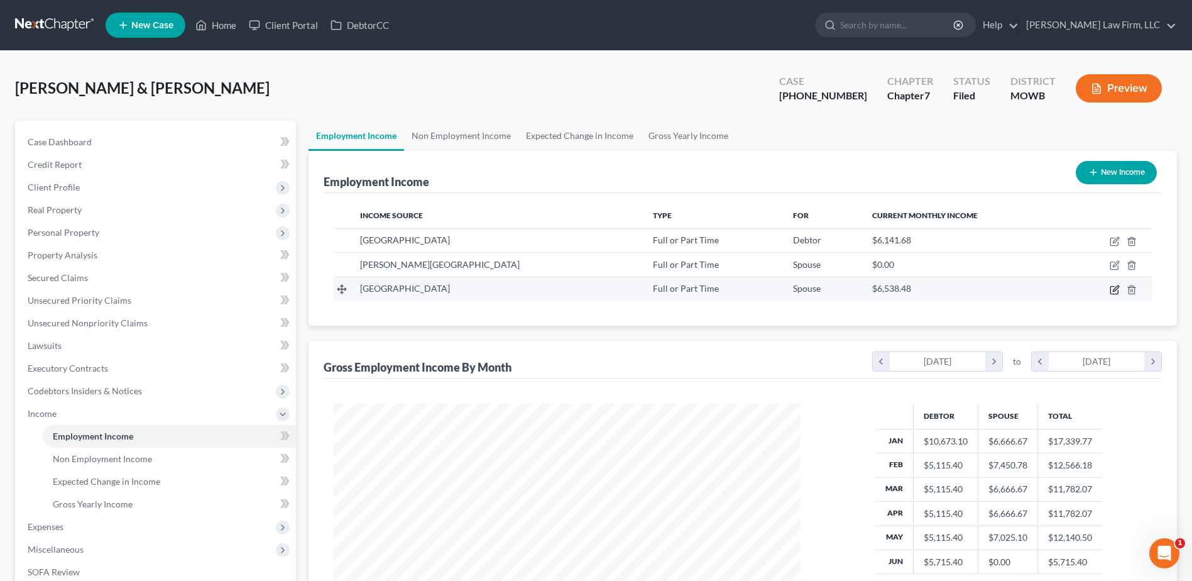
click at [1117, 290] on icon "button" at bounding box center [1115, 290] width 10 height 10
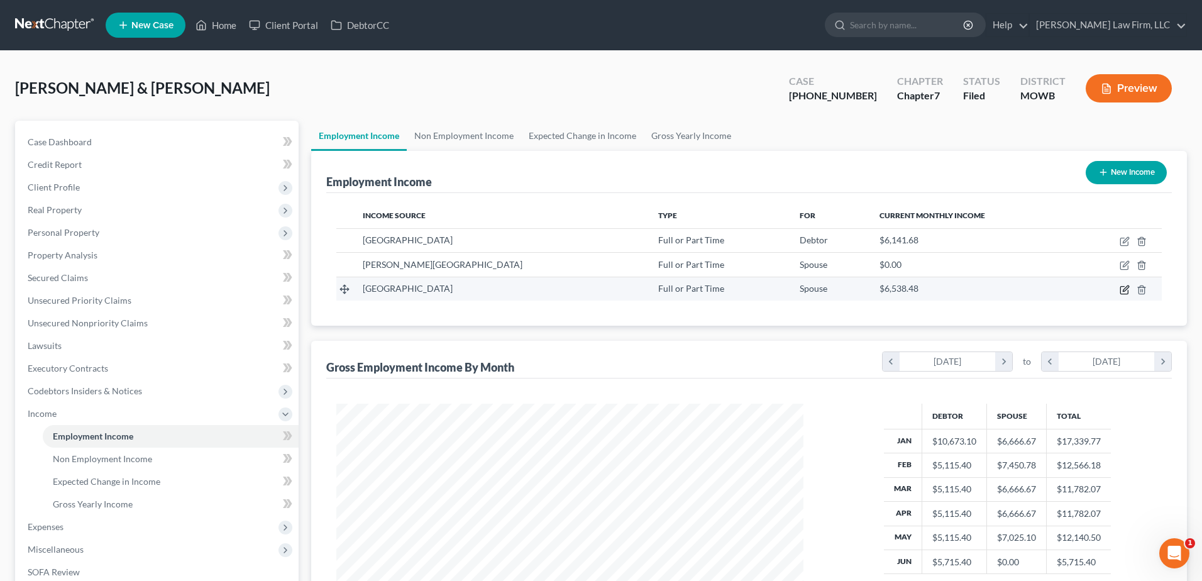
select select "0"
select select "14"
select select "1"
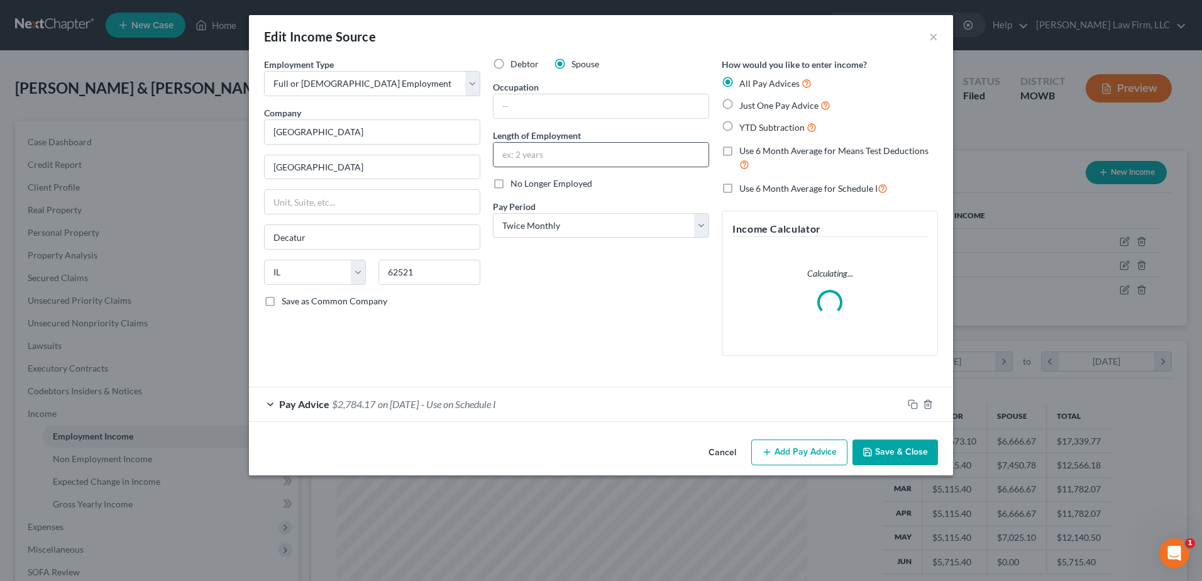
click at [547, 158] on input "text" at bounding box center [600, 155] width 215 height 24
type input "1 Month"
click at [901, 449] on button "Save & Close" at bounding box center [894, 452] width 85 height 26
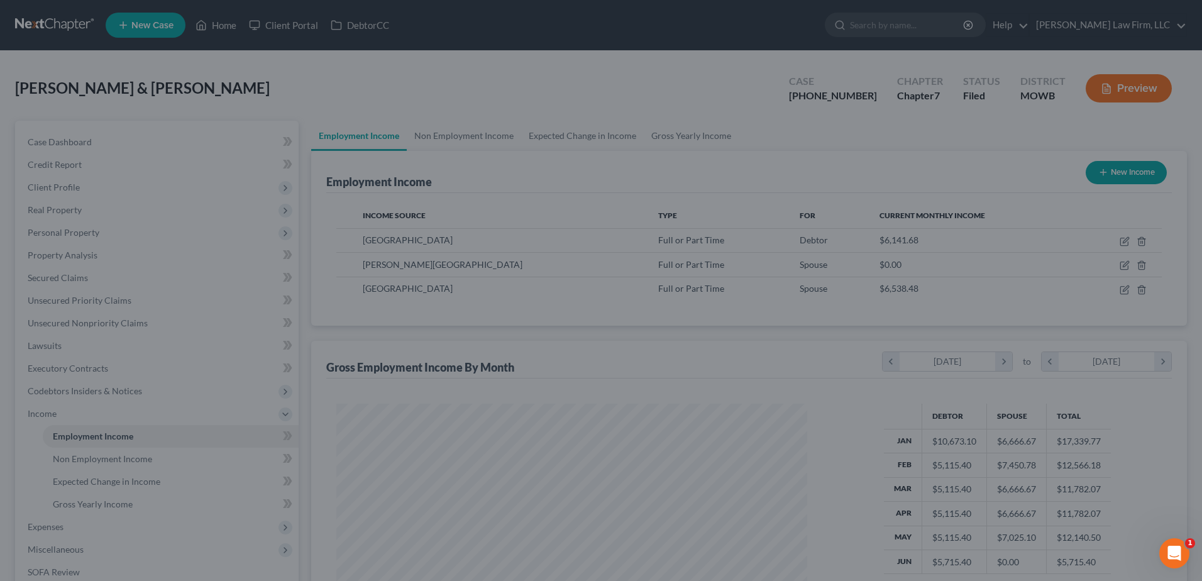
scroll to position [628389, 628130]
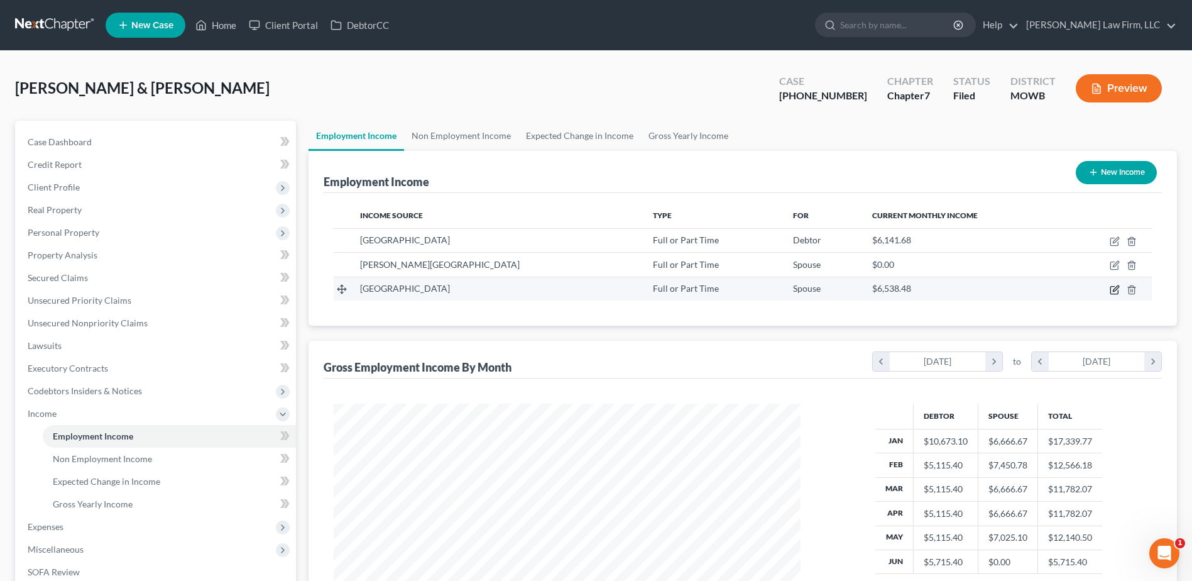
click at [1115, 291] on icon "button" at bounding box center [1116, 288] width 6 height 6
select select "0"
select select "14"
select select "1"
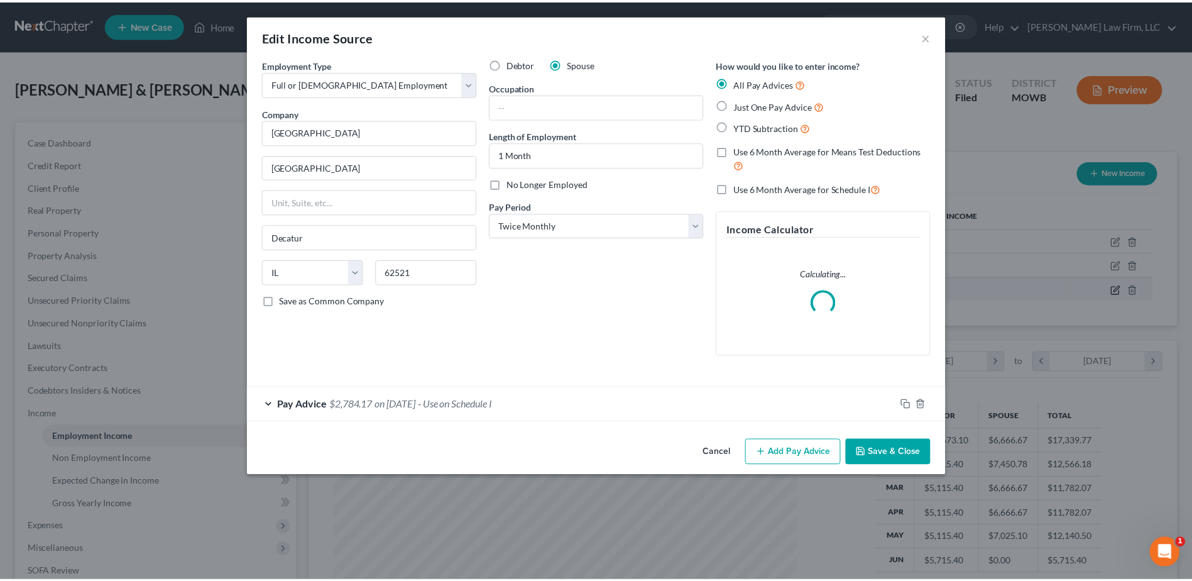
scroll to position [235, 497]
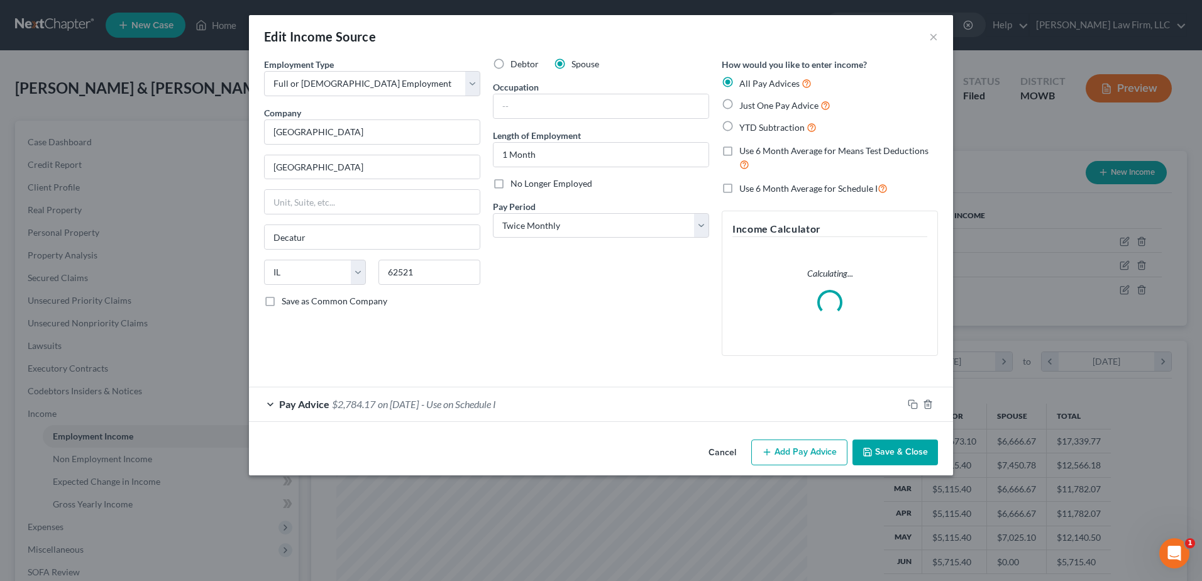
click at [177, 74] on div "Edit Income Source × Employment Type * Select Full or Part Time Employment Self…" at bounding box center [601, 290] width 1202 height 581
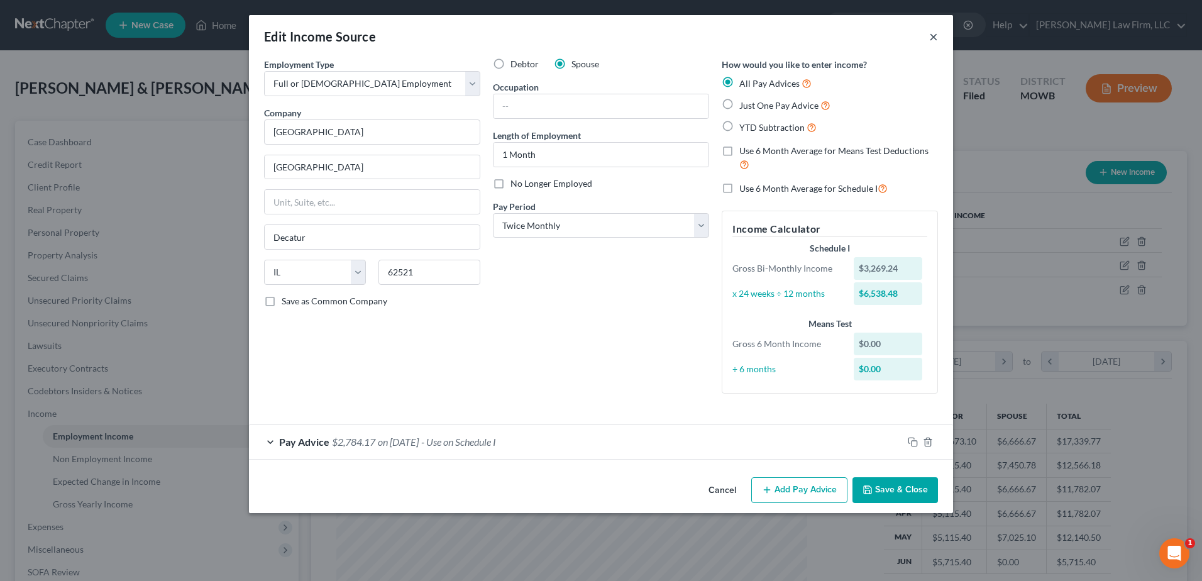
click at [934, 41] on button "×" at bounding box center [933, 36] width 9 height 15
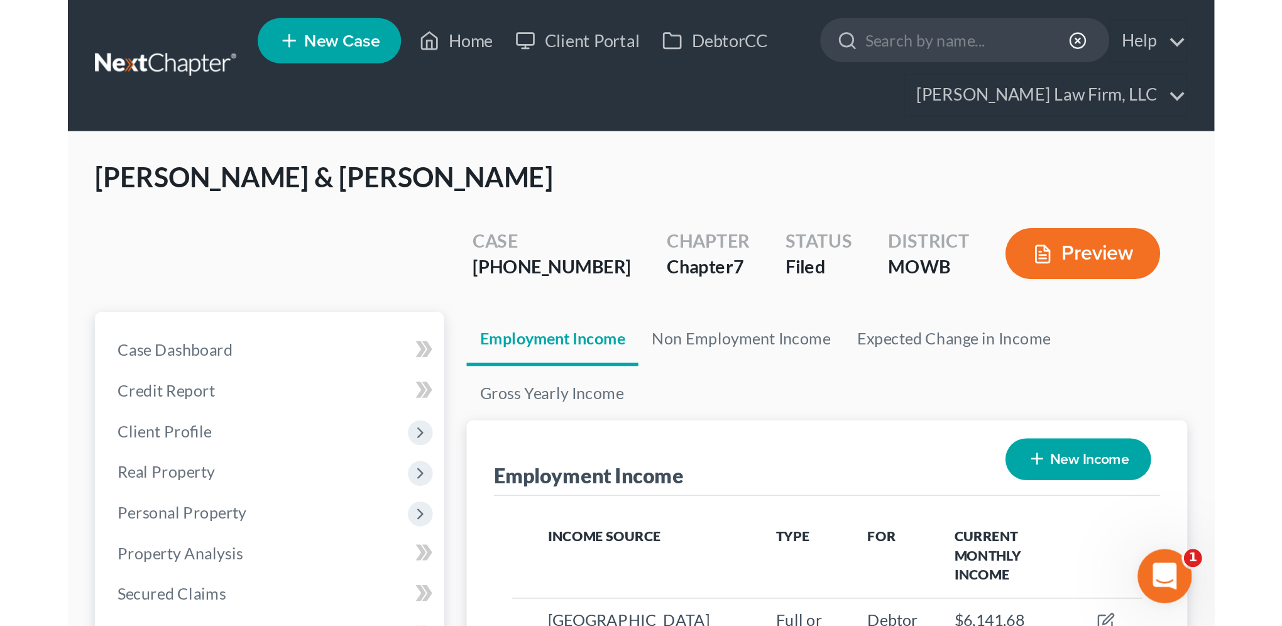
scroll to position [251, 527]
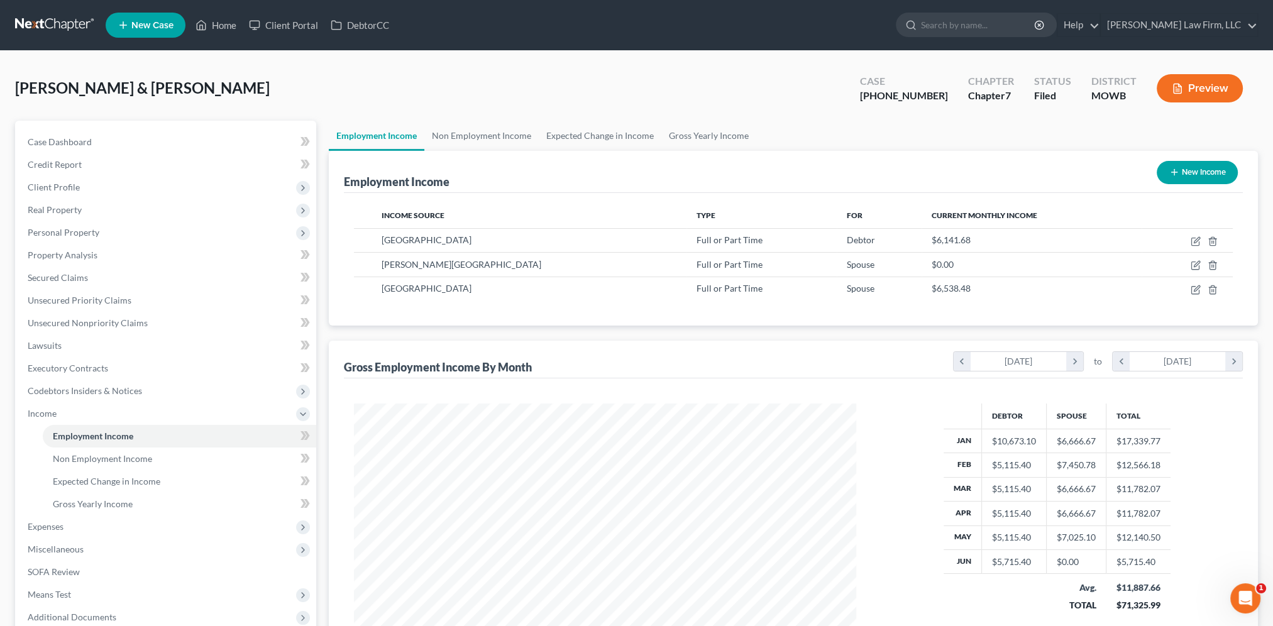
click at [165, 19] on link "New Case" at bounding box center [146, 25] width 80 height 25
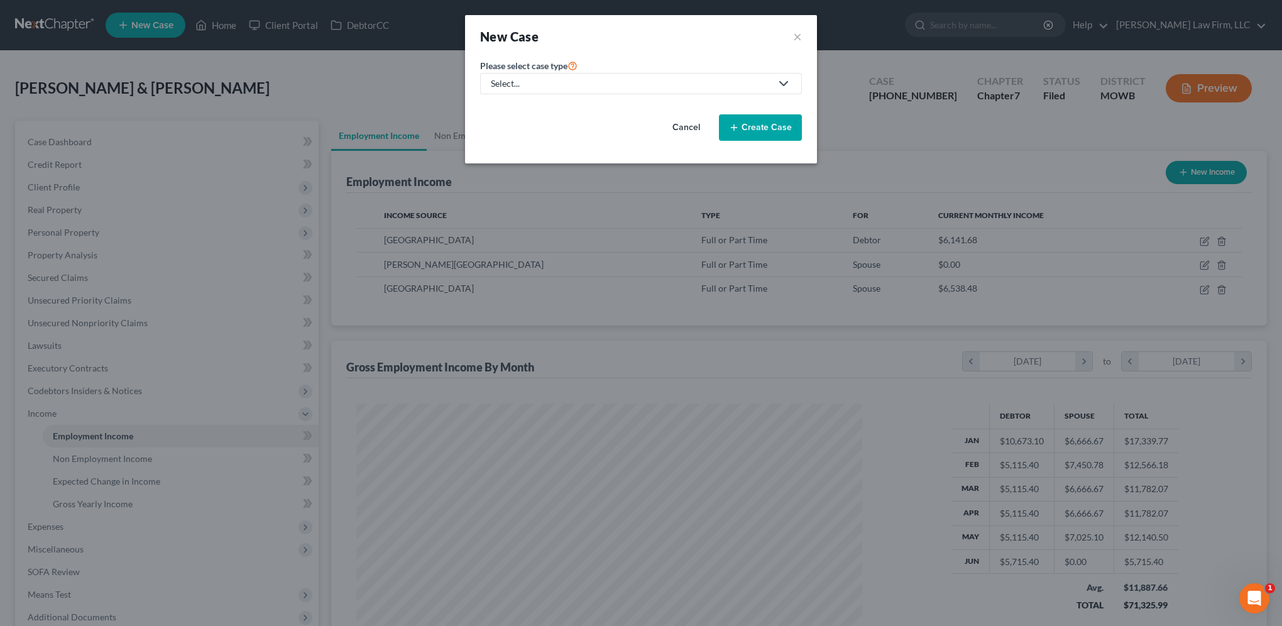
click at [531, 87] on div "Select..." at bounding box center [631, 83] width 280 height 13
click at [524, 102] on div "Bankruptcy" at bounding box center [514, 108] width 45 height 13
select select "46"
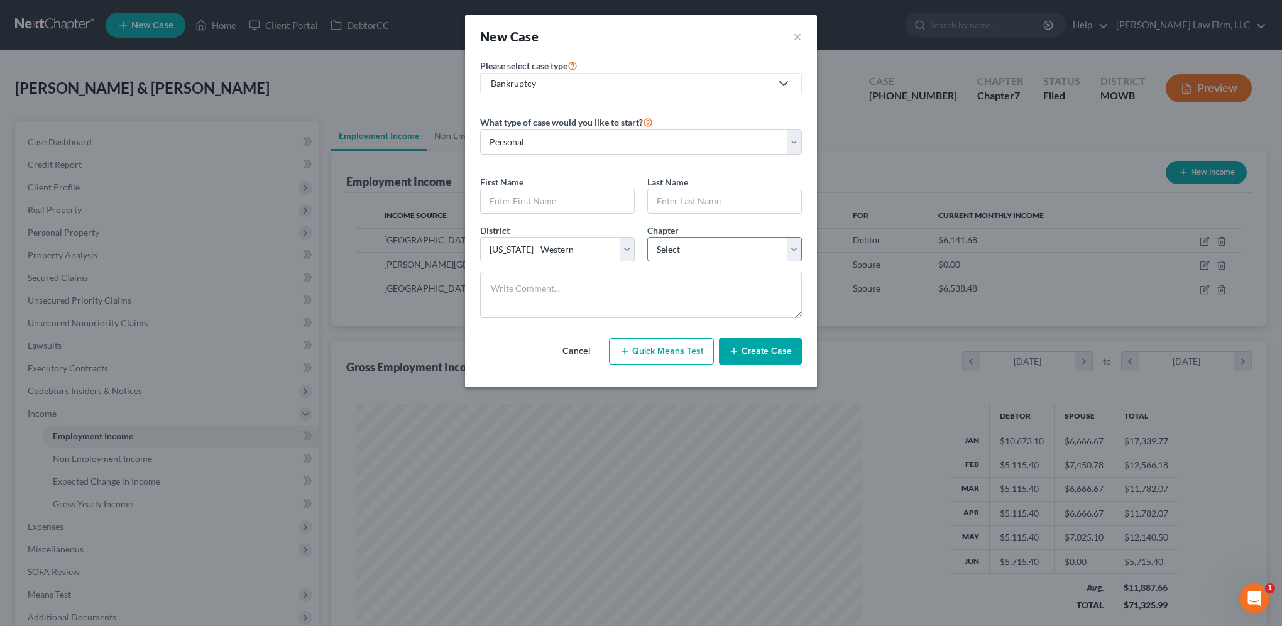
click at [749, 243] on select "Select 7 11 12 13" at bounding box center [724, 249] width 155 height 25
select select "3"
click at [647, 237] on select "Select 7 11 12 13" at bounding box center [724, 249] width 155 height 25
click at [551, 200] on input "text" at bounding box center [557, 201] width 153 height 24
click at [505, 204] on input "text" at bounding box center [557, 201] width 153 height 24
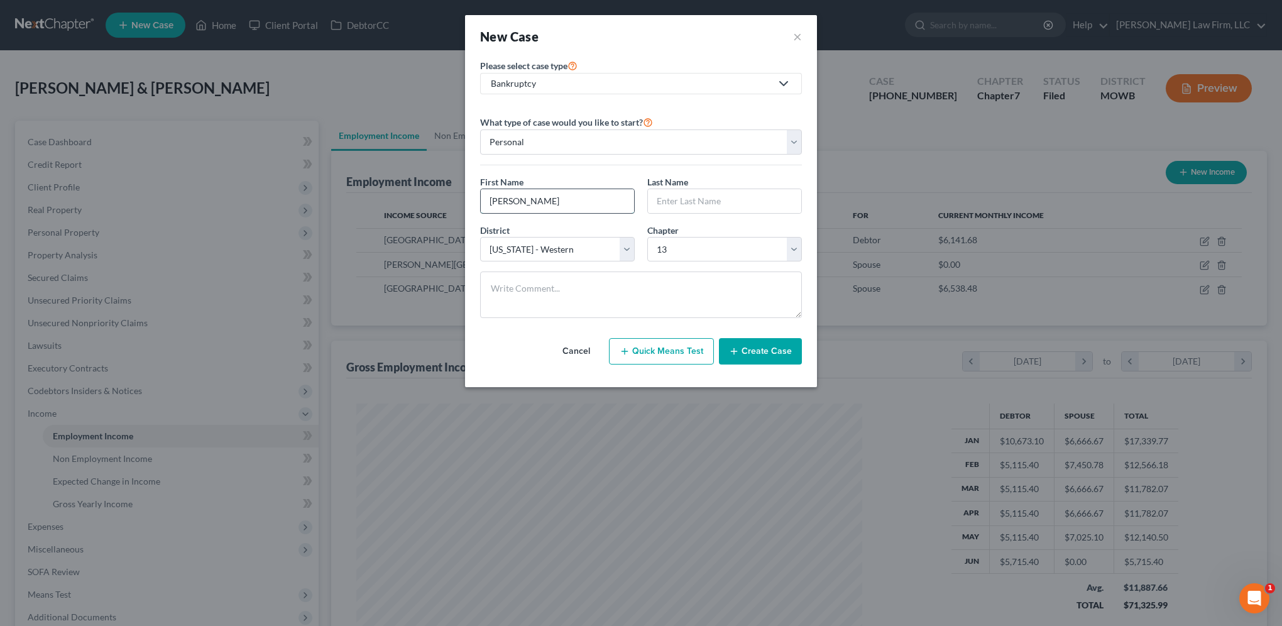
type input "[PERSON_NAME]"
type input "Hall"
click at [782, 351] on button "Create Case" at bounding box center [760, 351] width 83 height 26
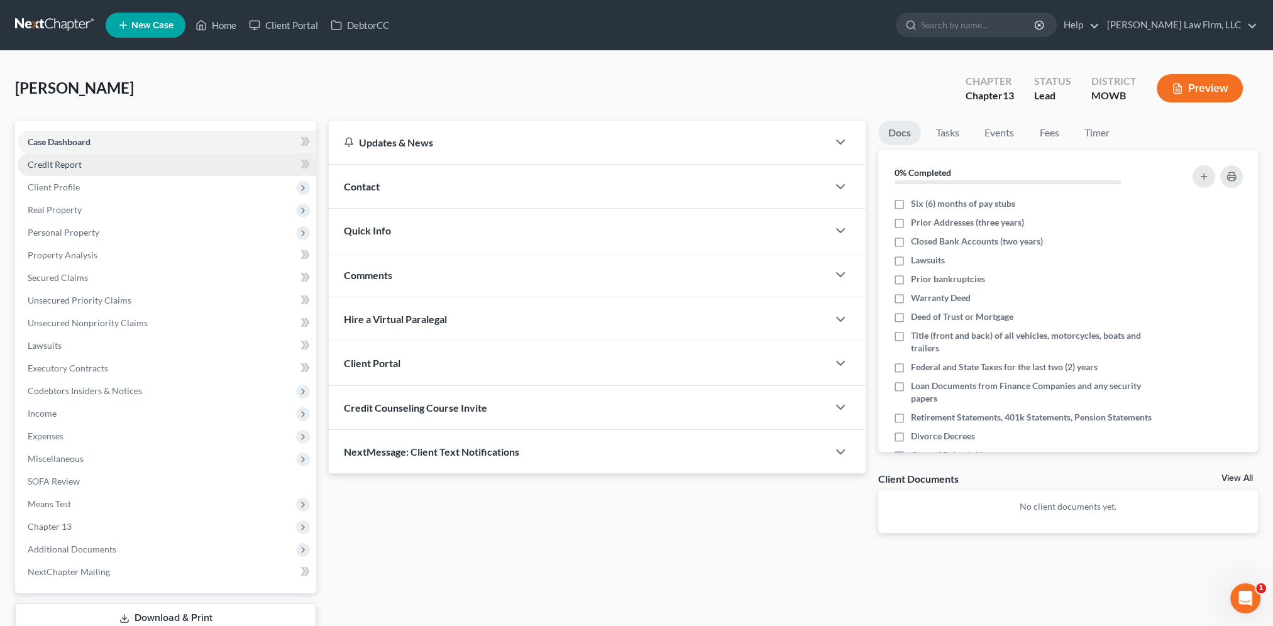
click at [58, 165] on span "Credit Report" at bounding box center [55, 164] width 54 height 11
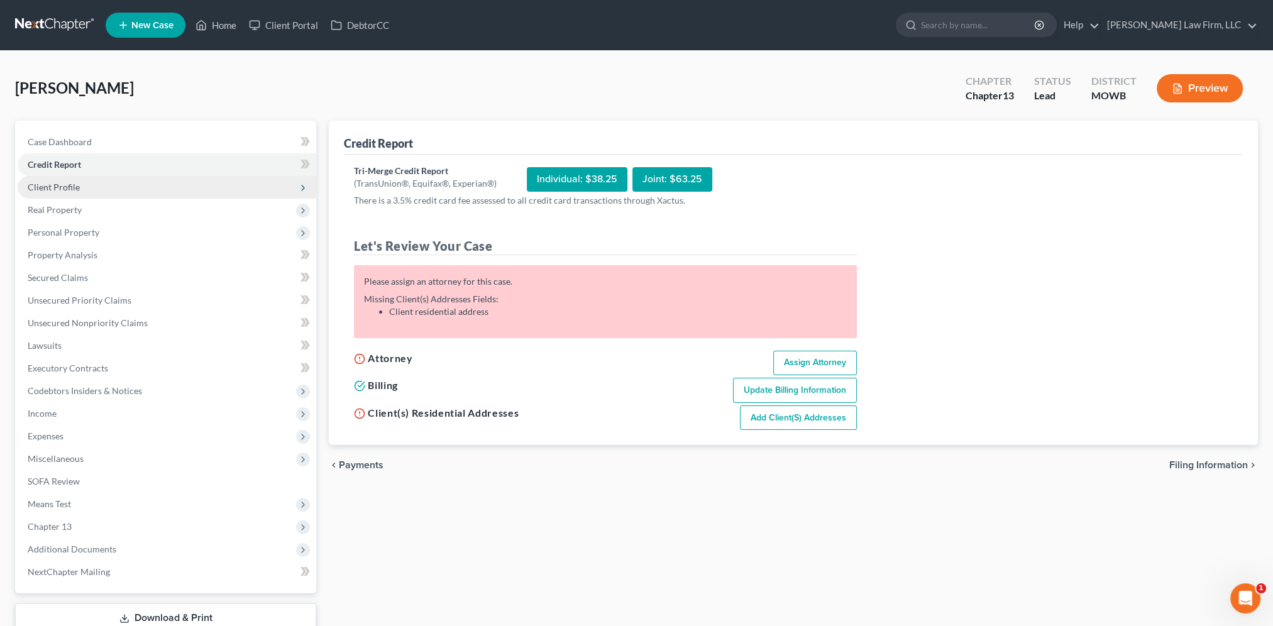
click at [45, 191] on span "Client Profile" at bounding box center [54, 187] width 52 height 11
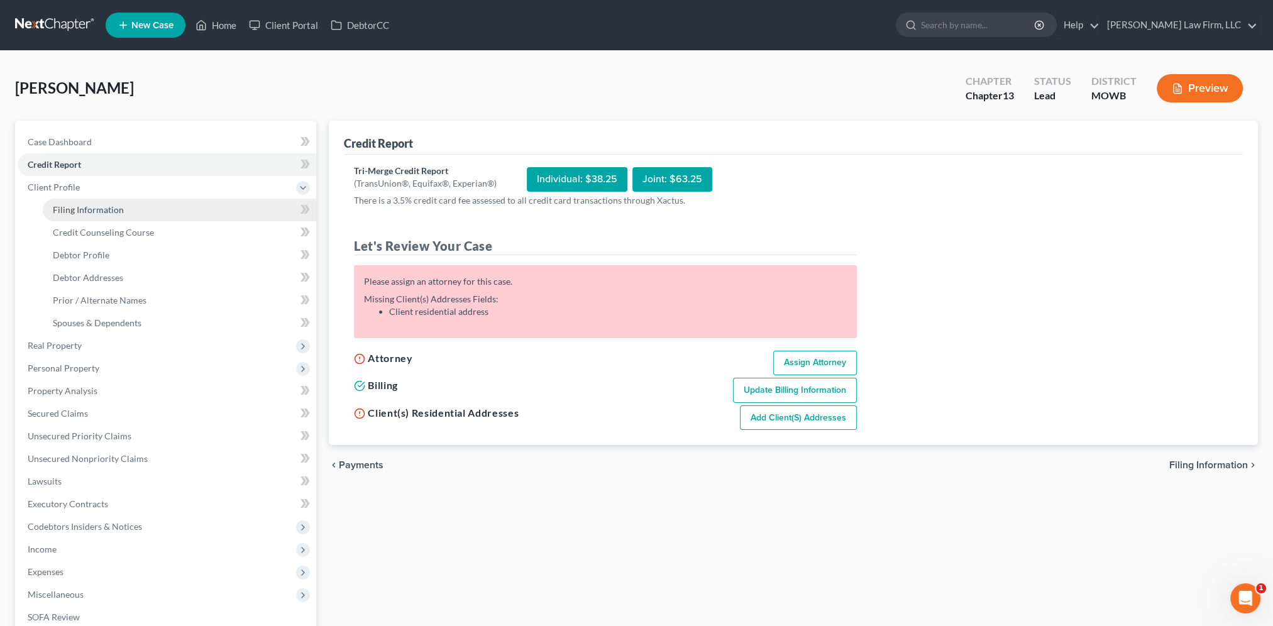
click at [53, 209] on span "Filing Information" at bounding box center [88, 209] width 71 height 11
select select "1"
select select "0"
select select "3"
select select "46"
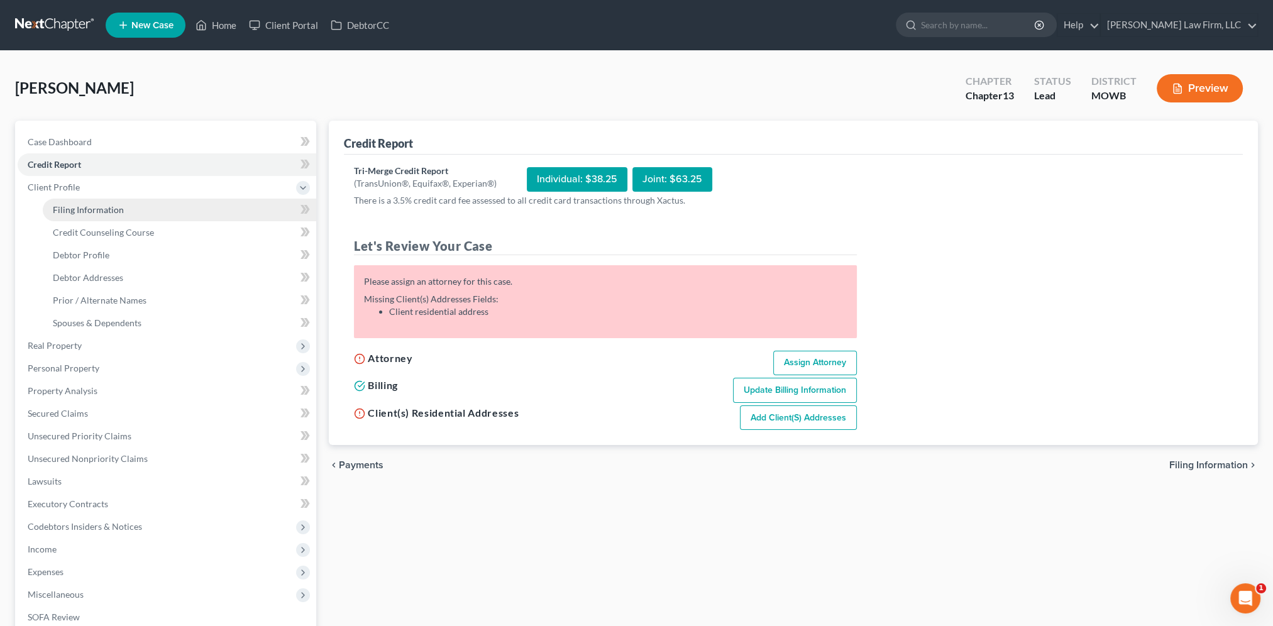
select select "26"
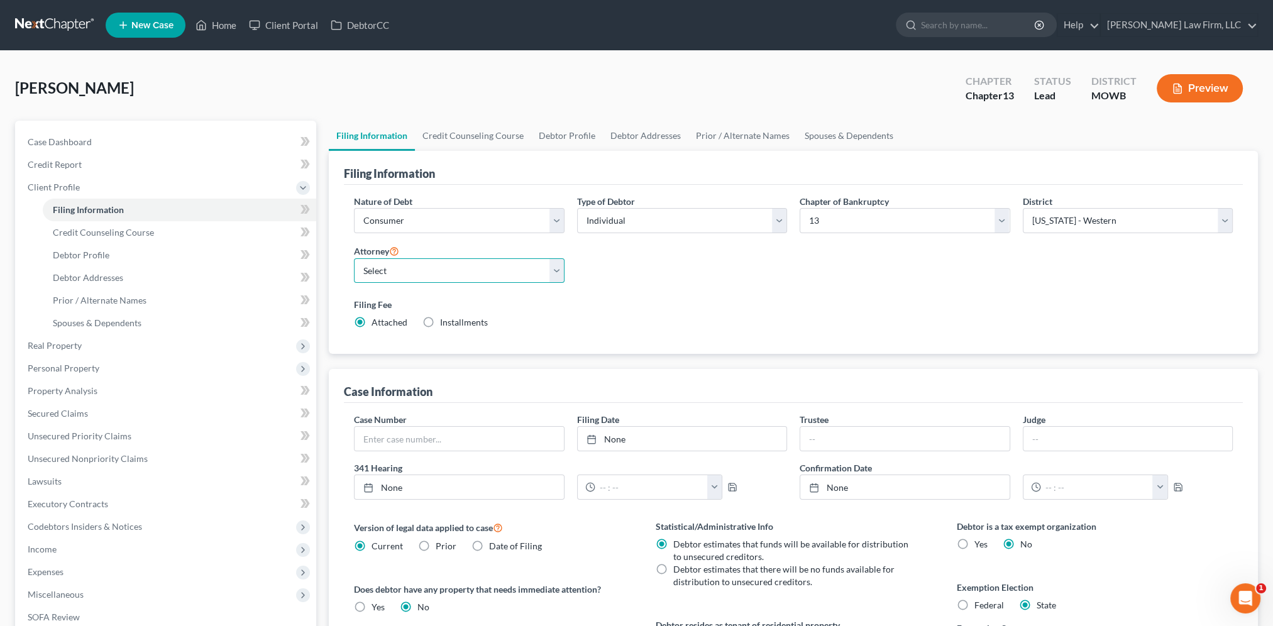
click at [468, 274] on select "Select Bradley McCormack - MOWB Bradley McCormack - KSB Bradley McCormack - MOE…" at bounding box center [459, 270] width 210 height 25
select select "10"
click at [354, 258] on select "Select Bradley McCormack - MOWB Bradley McCormack - KSB Bradley McCormack - MOE…" at bounding box center [459, 270] width 210 height 25
click at [677, 225] on select "Select Individual Joint" at bounding box center [682, 220] width 210 height 25
select select "1"
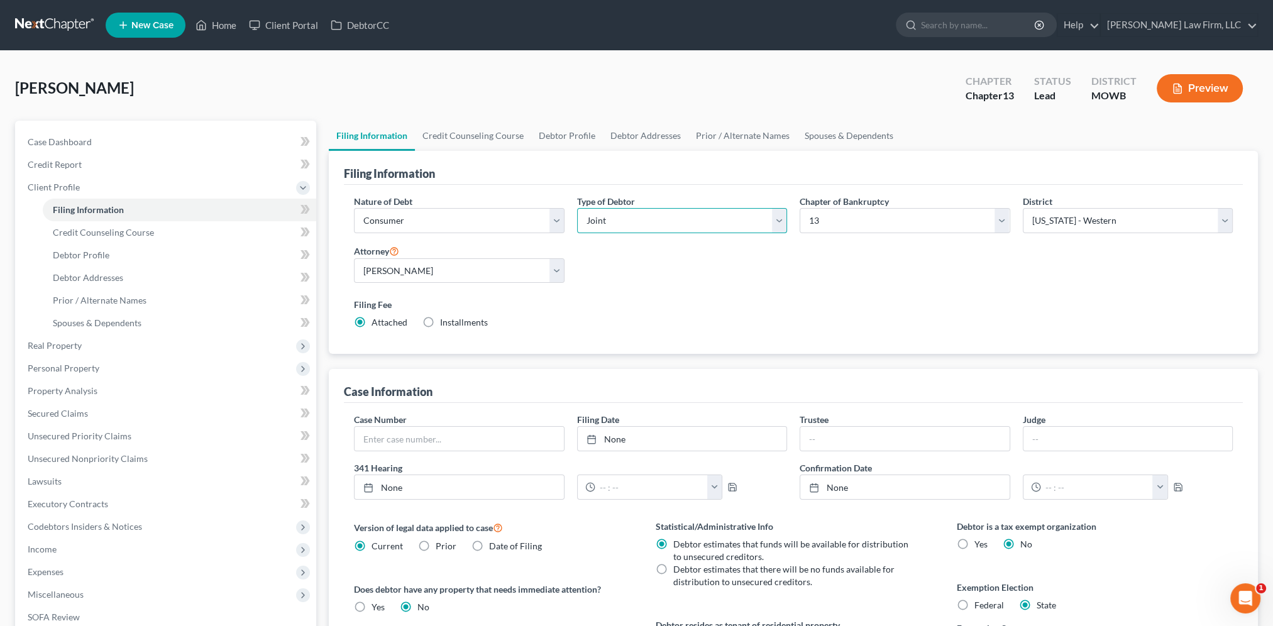
click at [577, 208] on select "Select Individual Joint" at bounding box center [682, 220] width 210 height 25
click at [480, 129] on link "Credit Counseling Course" at bounding box center [473, 136] width 116 height 30
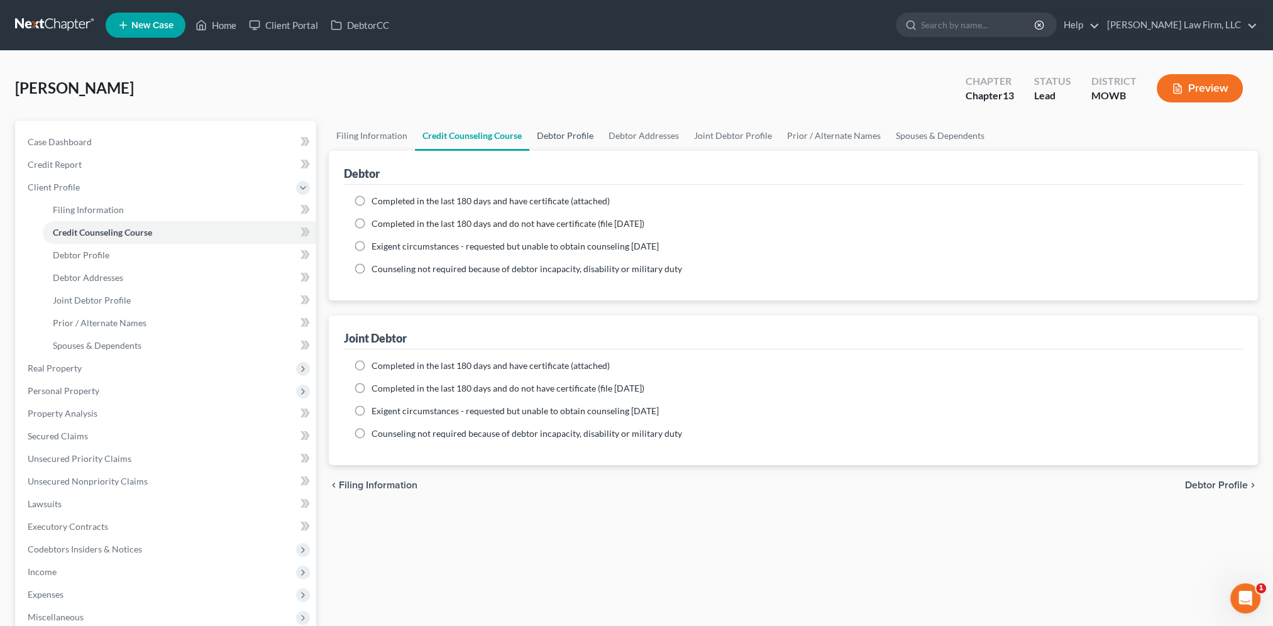
click at [592, 141] on link "Debtor Profile" at bounding box center [565, 136] width 72 height 30
select select "1"
select select "0"
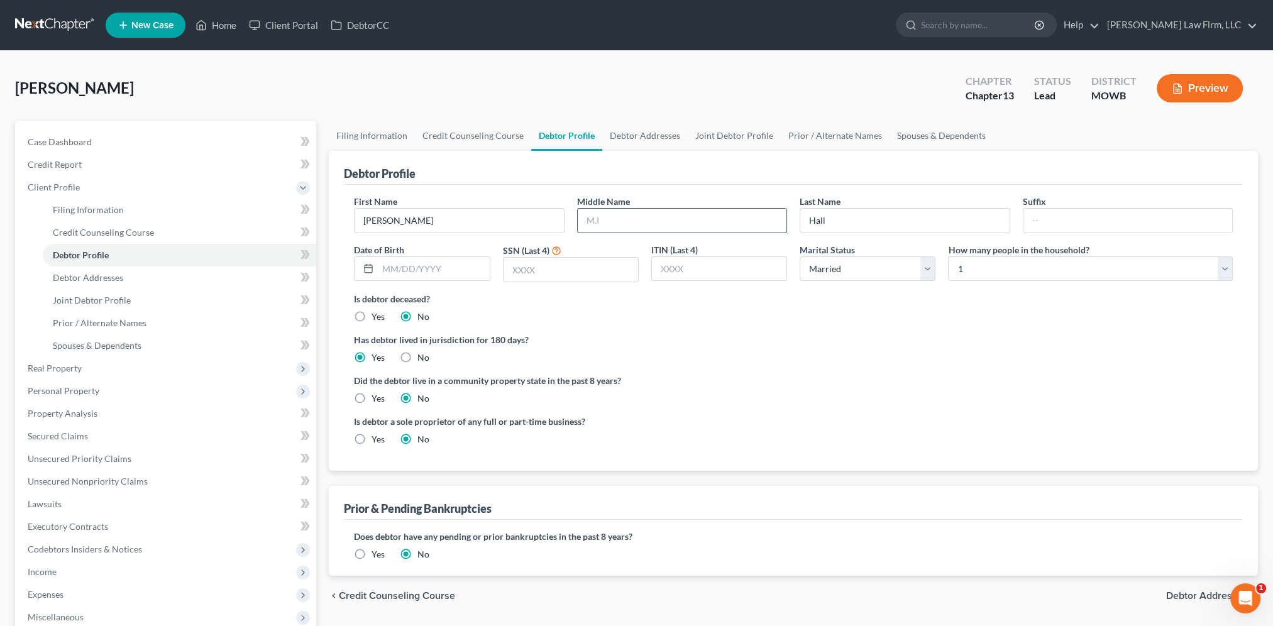
click at [639, 226] on input "text" at bounding box center [682, 221] width 209 height 24
type input "[PERSON_NAME]"
drag, startPoint x: 403, startPoint y: 266, endPoint x: 590, endPoint y: 230, distance: 190.7
click at [403, 266] on input "text" at bounding box center [433, 269] width 111 height 24
type input "[DATE]"
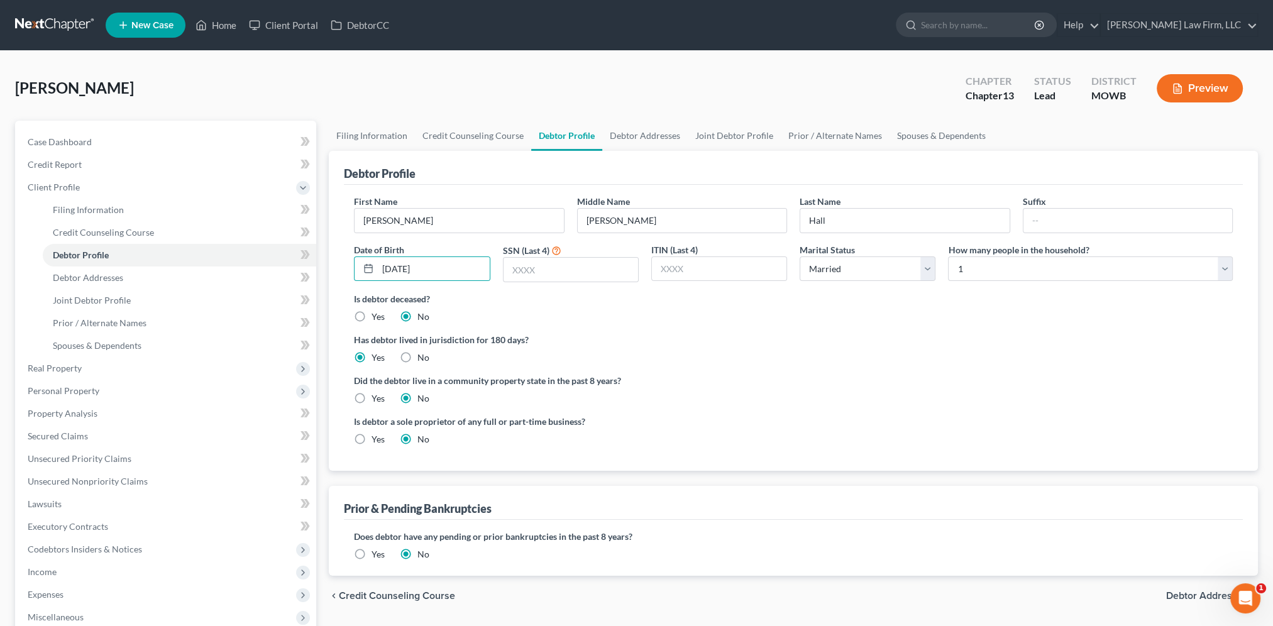
click at [548, 255] on div "SSN (Last 4)" at bounding box center [571, 263] width 148 height 40
click at [550, 269] on input "text" at bounding box center [571, 270] width 135 height 24
type input "4416"
click at [636, 132] on link "Debtor Addresses" at bounding box center [644, 136] width 85 height 30
select select "0"
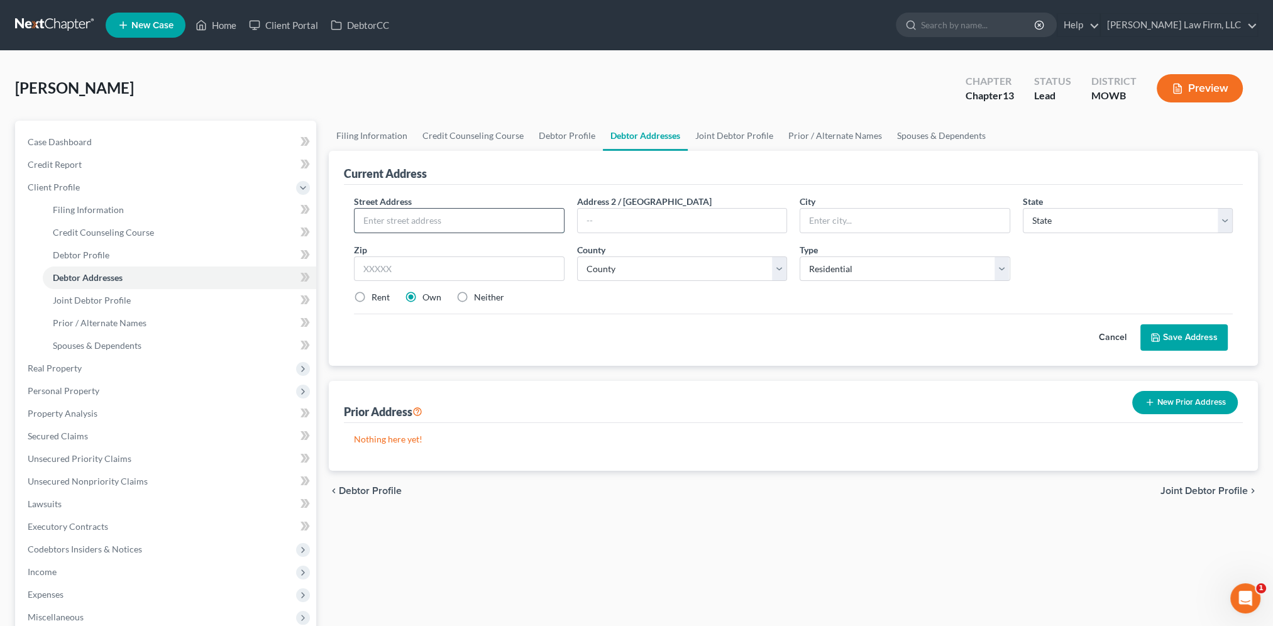
click at [455, 219] on input "text" at bounding box center [459, 221] width 209 height 24
type input "8420 E. 55th Street"
click at [895, 216] on input "text" at bounding box center [904, 221] width 209 height 24
type input "[US_STATE][GEOGRAPHIC_DATA]"
click at [1066, 221] on select "State [US_STATE] AK AR AZ CA CO CT DE DC [GEOGRAPHIC_DATA] [GEOGRAPHIC_DATA] GU…" at bounding box center [1128, 220] width 210 height 25
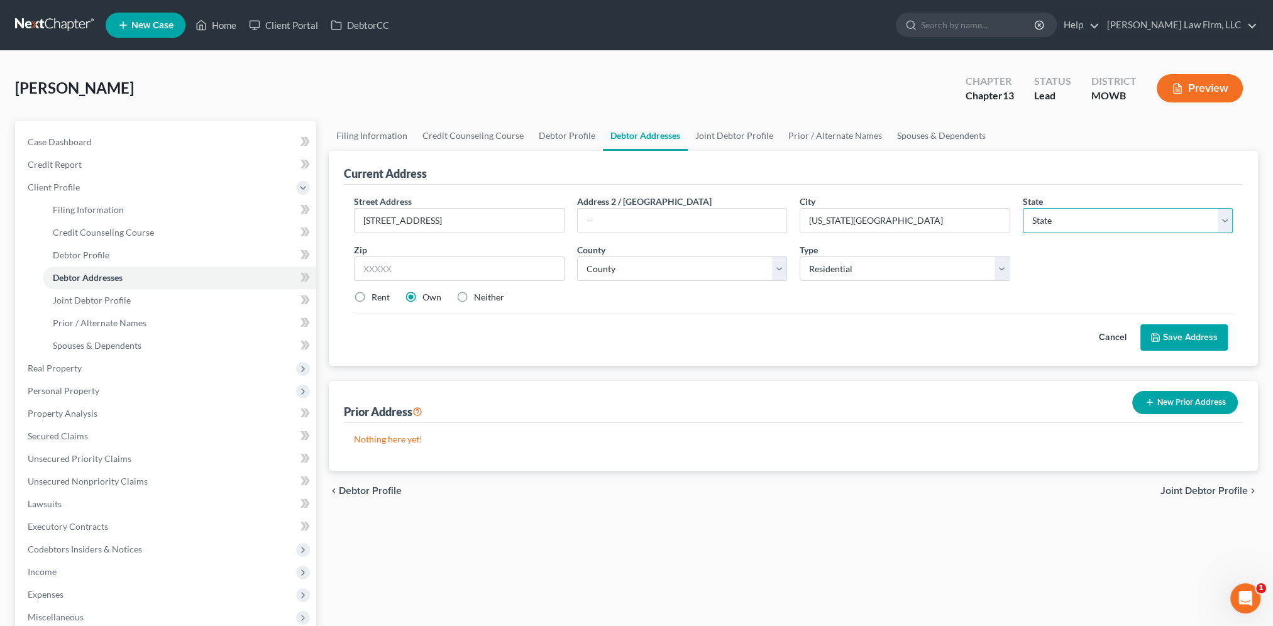
select select "26"
click at [1023, 208] on select "State [US_STATE] AK AR AZ CA CO CT DE DC [GEOGRAPHIC_DATA] [GEOGRAPHIC_DATA] GU…" at bounding box center [1128, 220] width 210 height 25
click at [420, 265] on input "text" at bounding box center [459, 268] width 210 height 25
type input "64129"
click at [633, 261] on select "County Adair County Andrew County Atchison County Audrain County Barry County B…" at bounding box center [682, 268] width 210 height 25
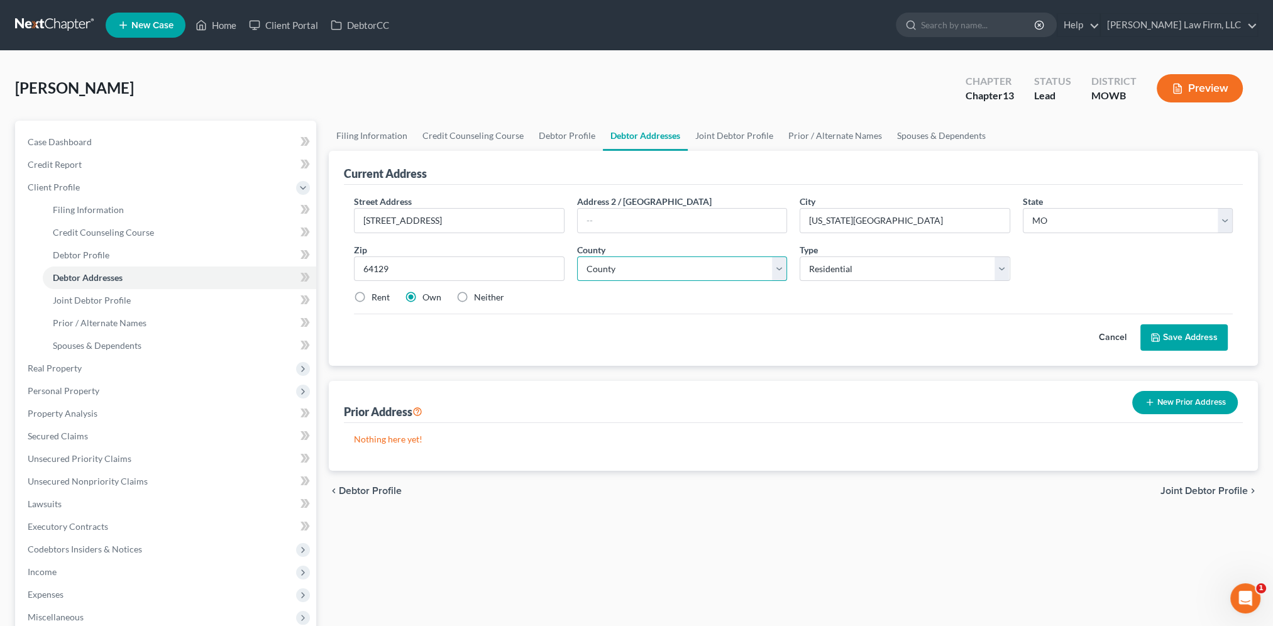
select select "47"
click at [577, 256] on select "County Adair County Andrew County Atchison County Audrain County Barry County B…" at bounding box center [682, 268] width 210 height 25
click at [1187, 336] on button "Save Address" at bounding box center [1183, 337] width 87 height 26
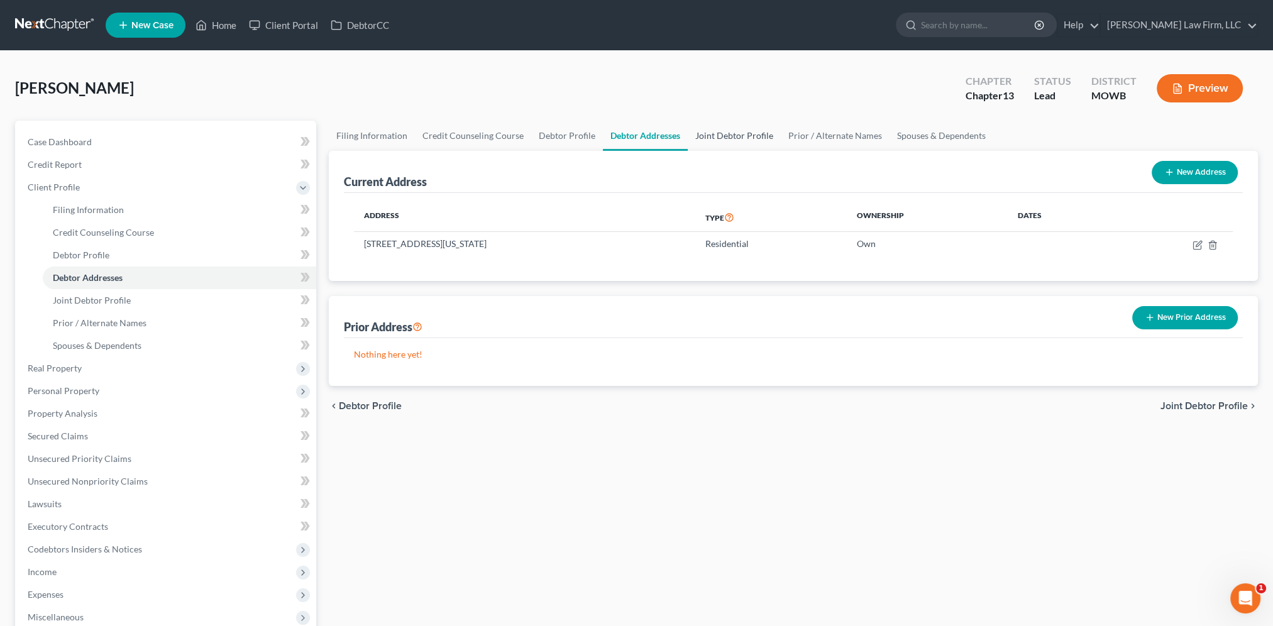
click at [722, 140] on link "Joint Debtor Profile" at bounding box center [734, 136] width 93 height 30
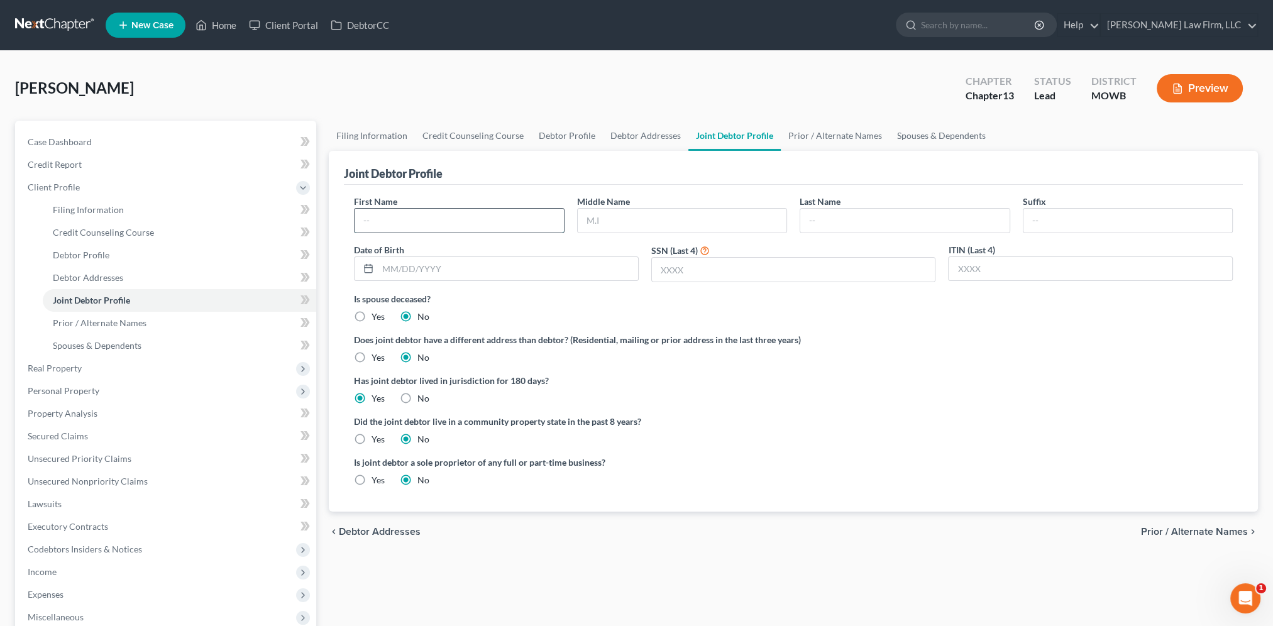
click at [429, 222] on input "text" at bounding box center [459, 221] width 209 height 24
type input "[PERSON_NAME]"
click at [840, 214] on input "text" at bounding box center [904, 221] width 209 height 24
type input "Hall"
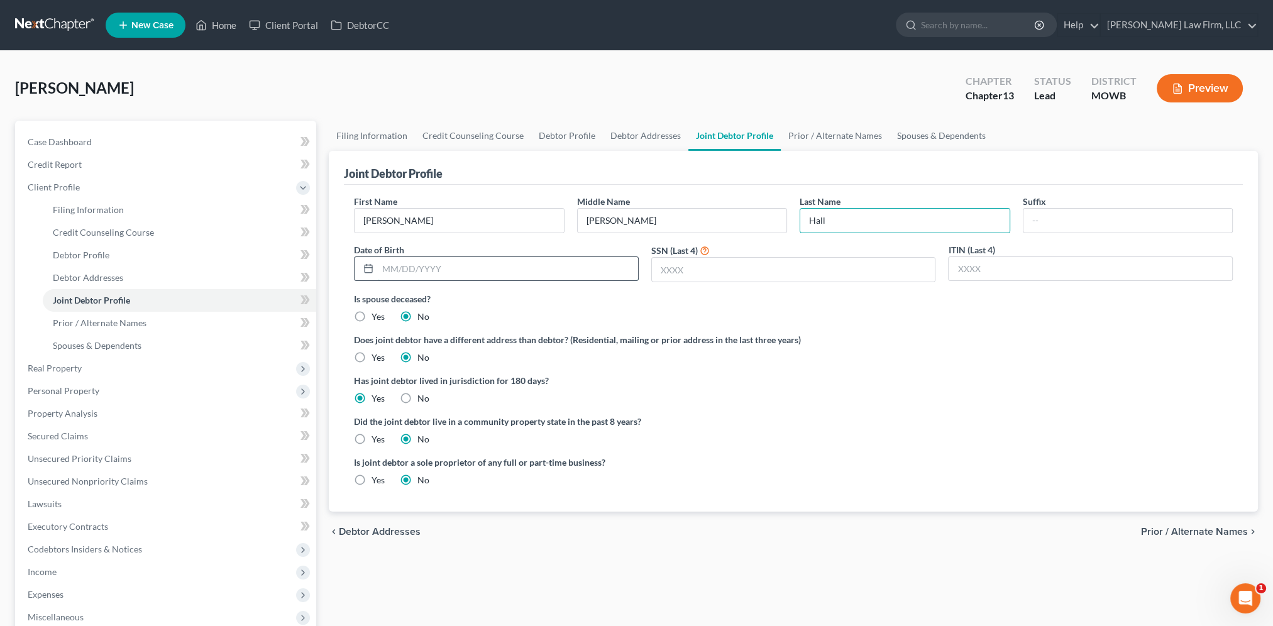
click at [532, 271] on input "text" at bounding box center [508, 269] width 260 height 24
type input "12/8/1969"
click at [710, 269] on input "text" at bounding box center [794, 270] width 284 height 24
type input "2274"
click at [801, 140] on link "Prior / Alternate Names" at bounding box center [835, 136] width 109 height 30
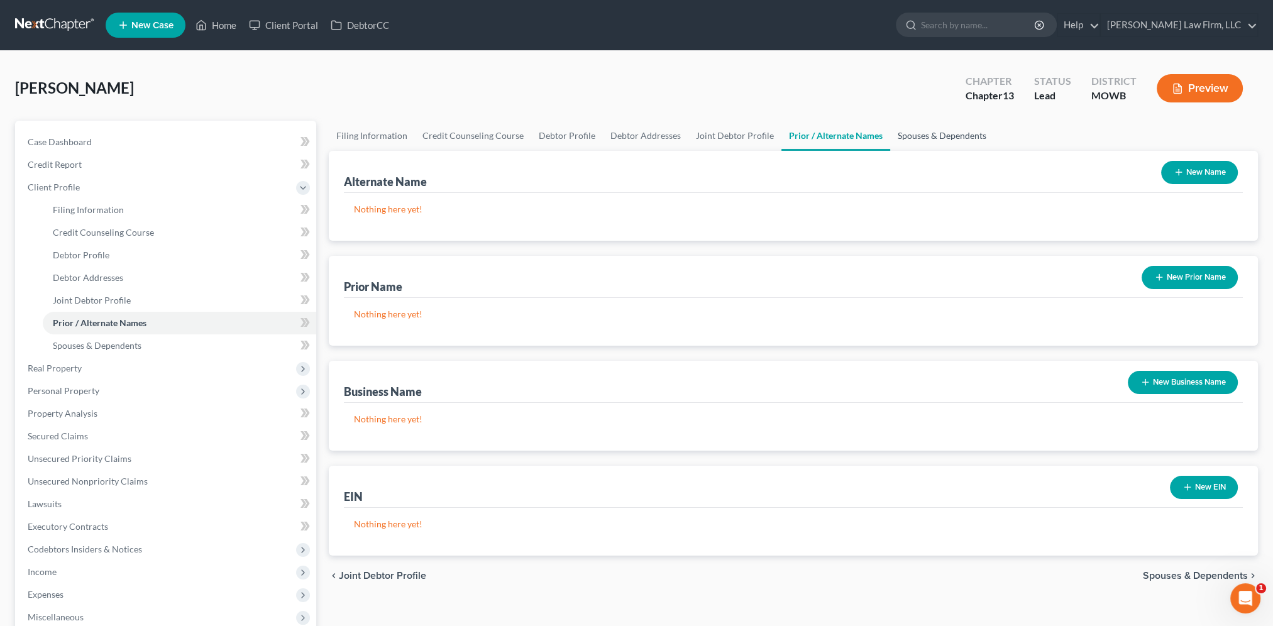
click at [955, 138] on link "Spouses & Dependents" at bounding box center [942, 136] width 104 height 30
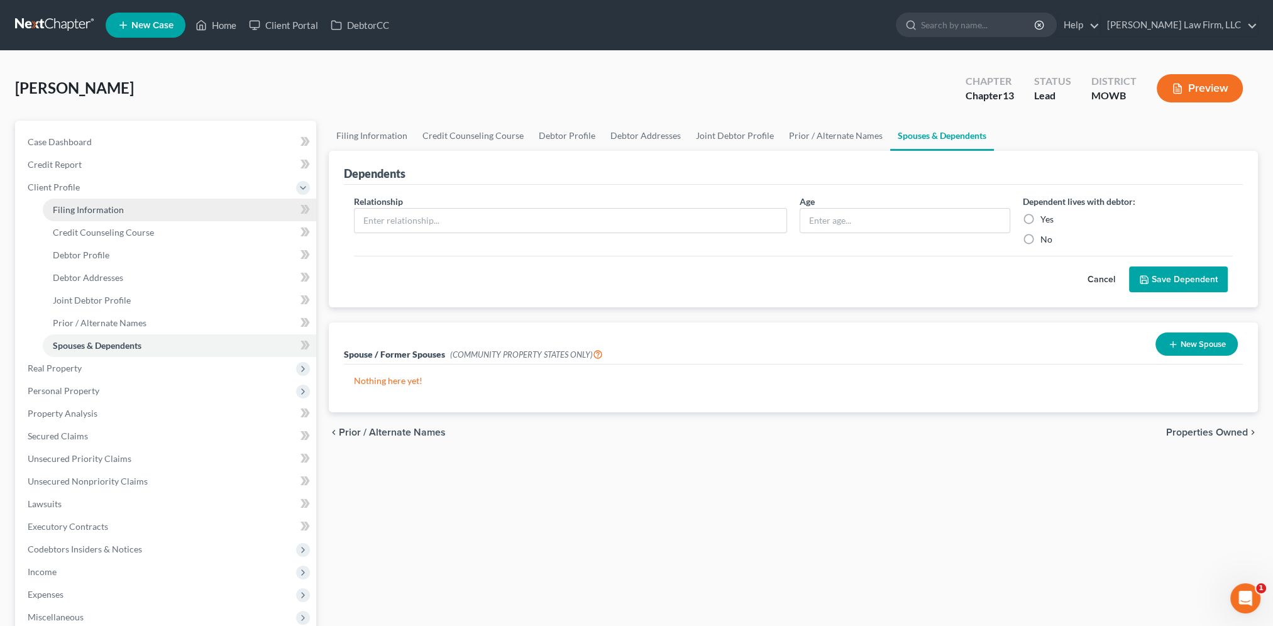
click at [82, 204] on span "Filing Information" at bounding box center [88, 209] width 71 height 11
select select "1"
select select "3"
select select "46"
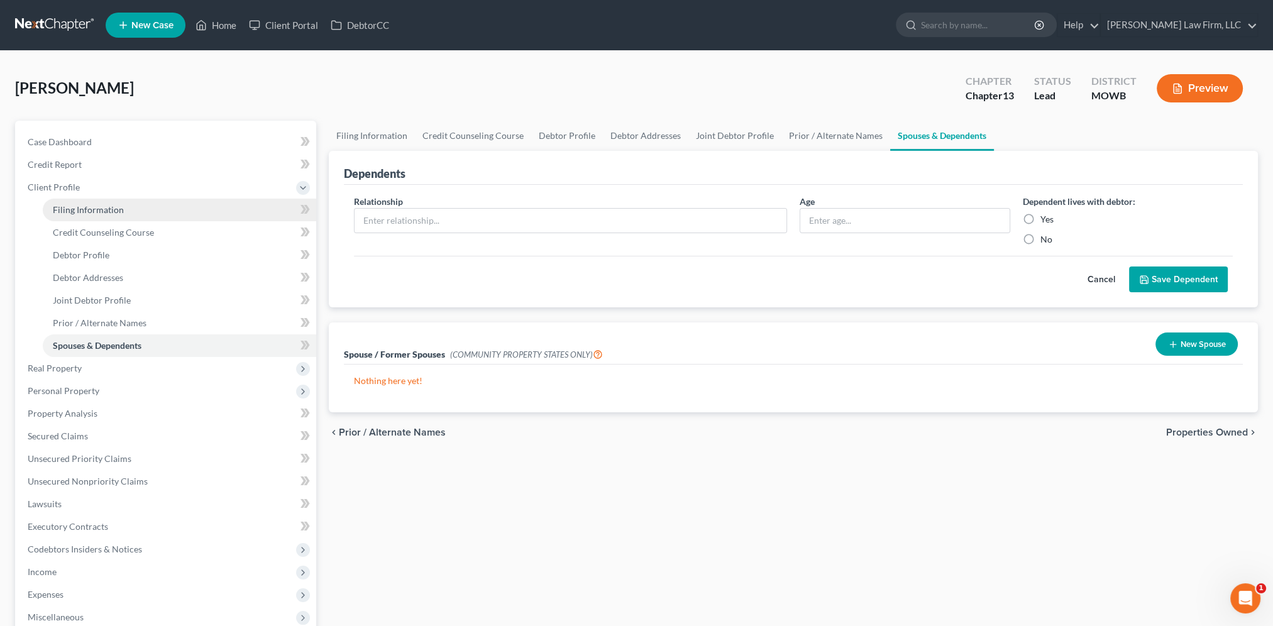
select select "10"
select select "26"
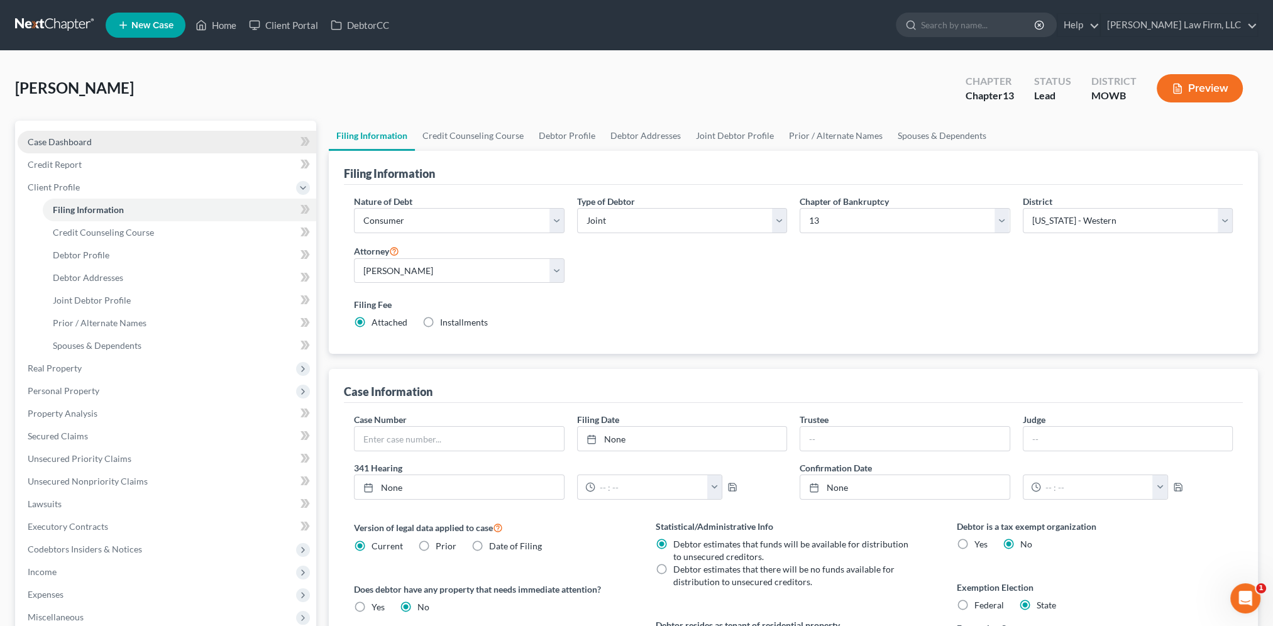
click at [24, 146] on link "Case Dashboard" at bounding box center [167, 142] width 299 height 23
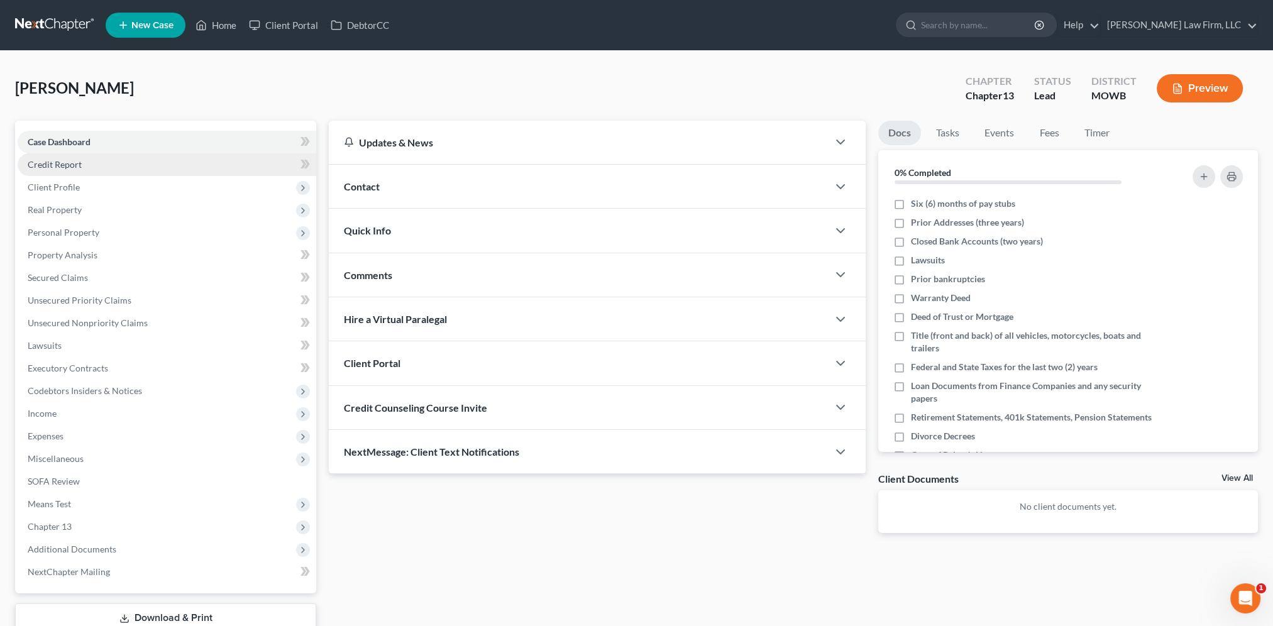
click at [46, 165] on span "Credit Report" at bounding box center [55, 164] width 54 height 11
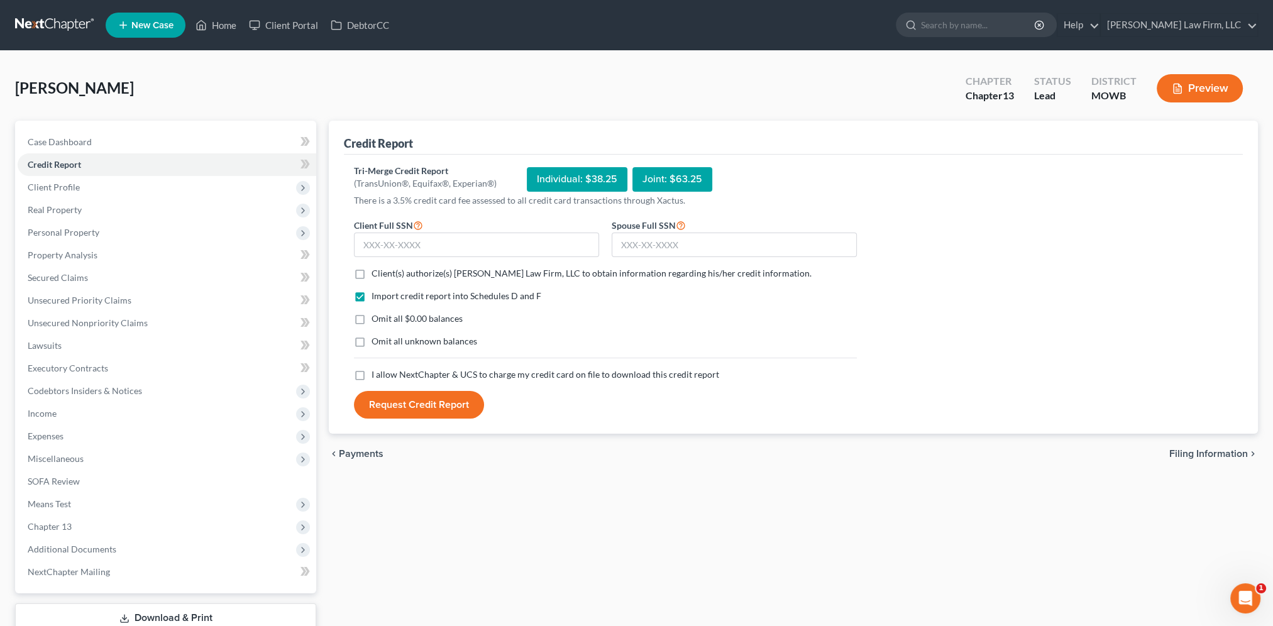
click at [372, 275] on label "Client(s) authorize(s) Sader Law Firm, LLC to obtain information regarding his/…" at bounding box center [592, 273] width 440 height 13
click at [377, 275] on input "Client(s) authorize(s) Sader Law Firm, LLC to obtain information regarding his/…" at bounding box center [381, 271] width 8 height 8
checkbox input "true"
click at [372, 377] on label "I allow NextChapter & UCS to charge my credit card on file to download this cre…" at bounding box center [546, 374] width 348 height 13
click at [377, 377] on input "I allow NextChapter & UCS to charge my credit card on file to download this cre…" at bounding box center [381, 372] width 8 height 8
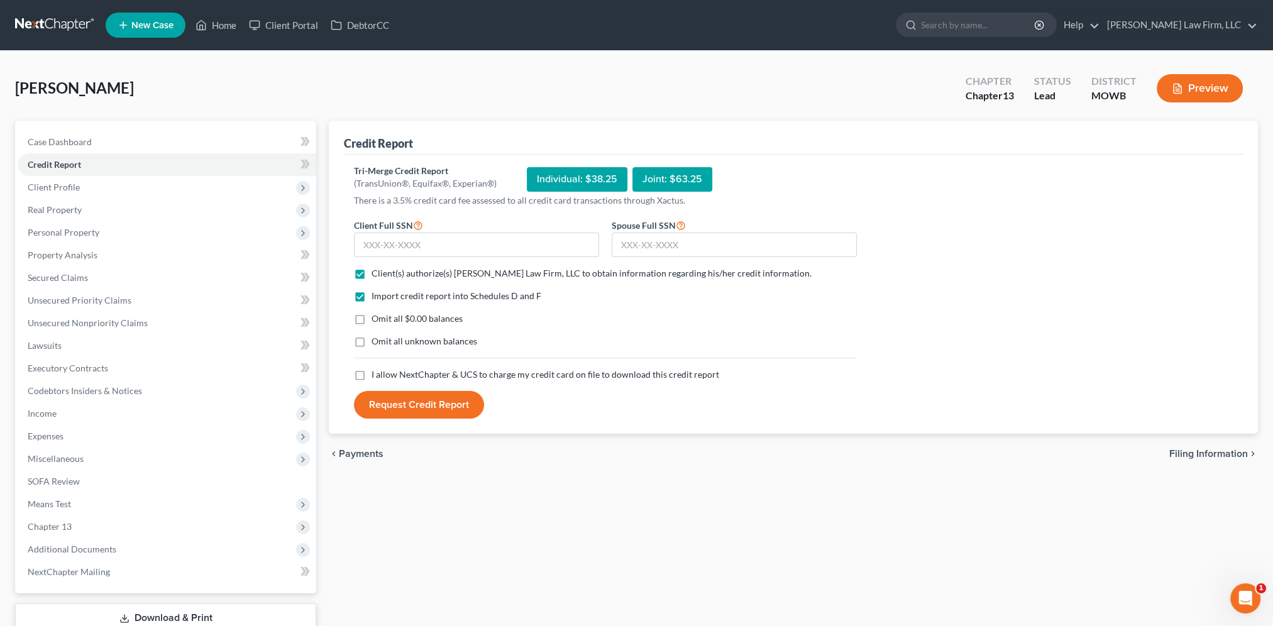
checkbox input "true"
click at [410, 242] on input "text" at bounding box center [476, 245] width 245 height 25
type input "498-78-4416"
click at [685, 247] on input "text" at bounding box center [734, 245] width 245 height 25
type input "496-80-2274"
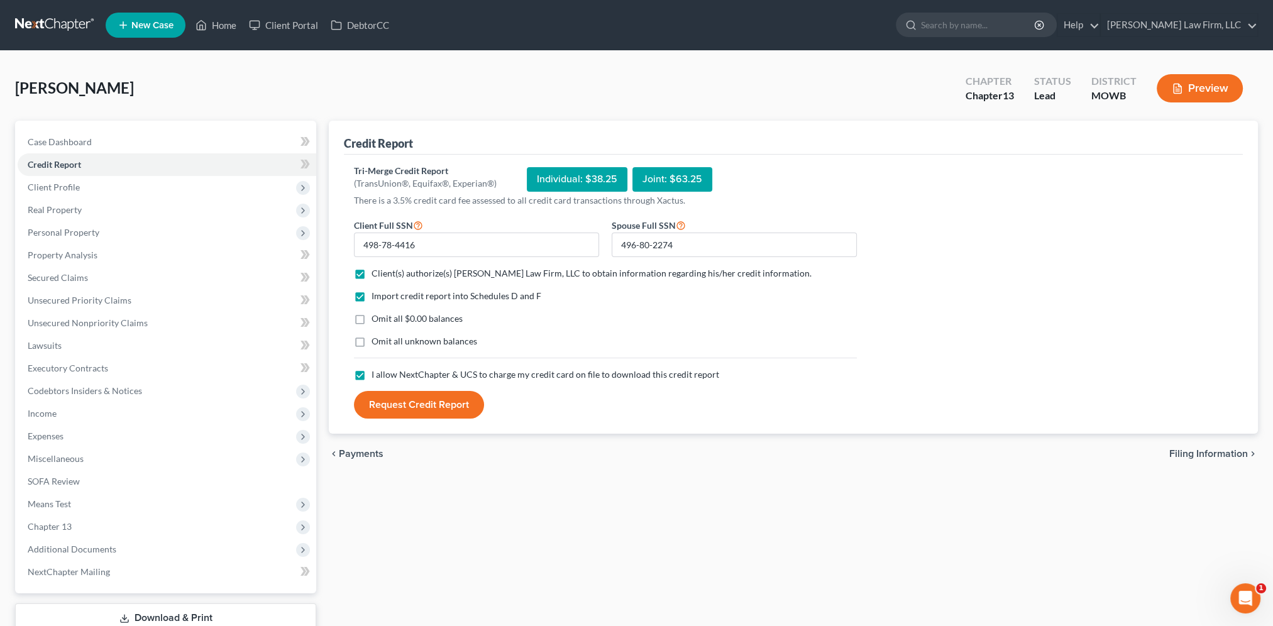
click at [428, 400] on button "Request Credit Report" at bounding box center [419, 405] width 130 height 28
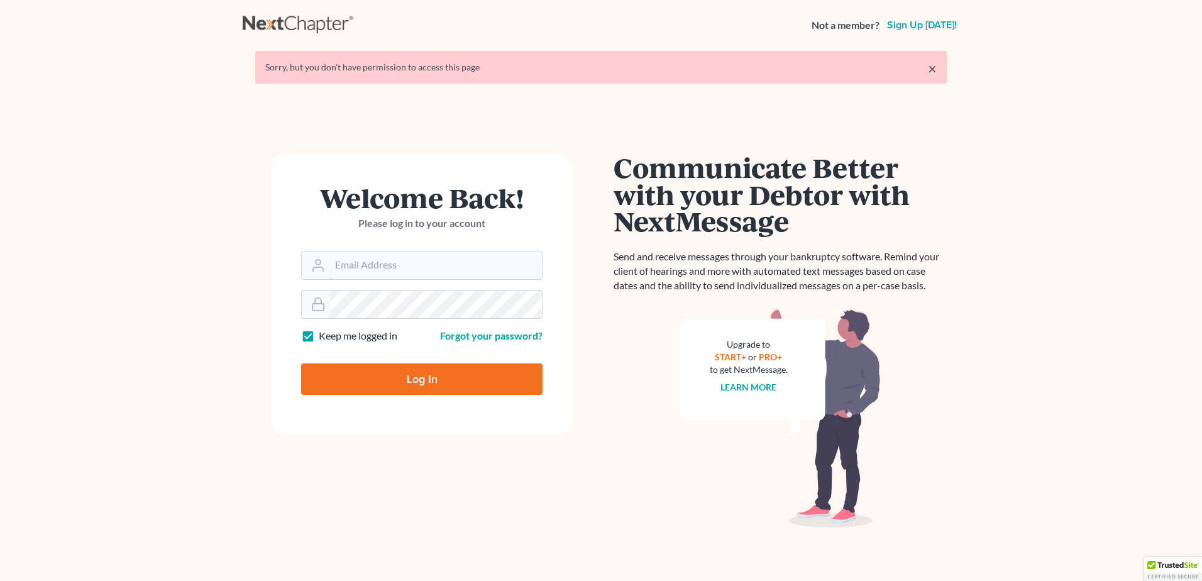
type input "[EMAIL_ADDRESS][DOMAIN_NAME]"
click at [417, 382] on input "Log In" at bounding box center [421, 378] width 241 height 31
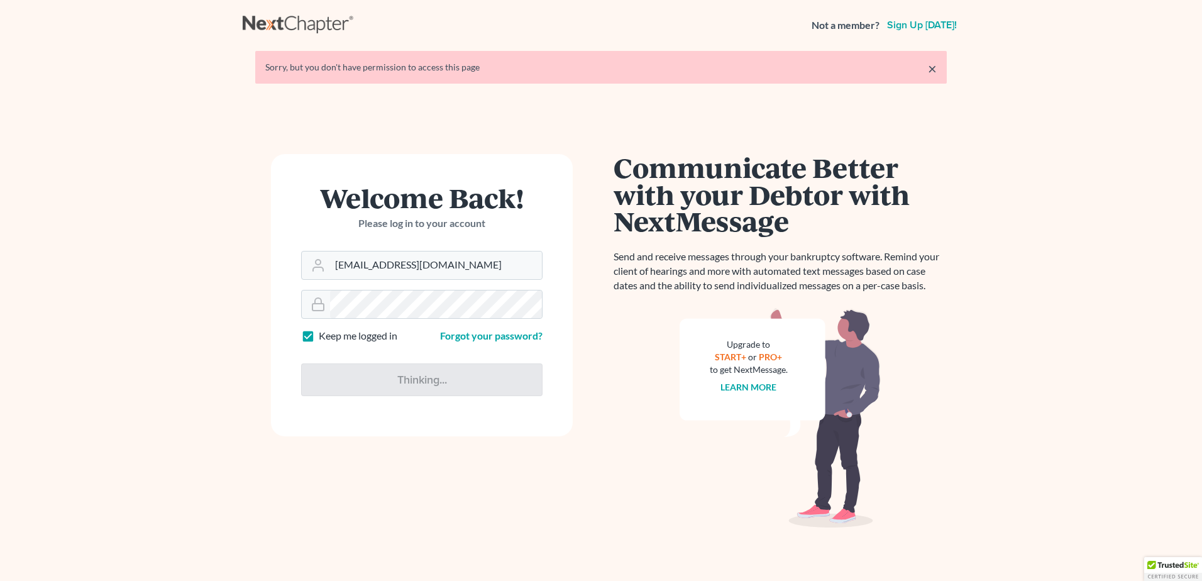
type input "Thinking..."
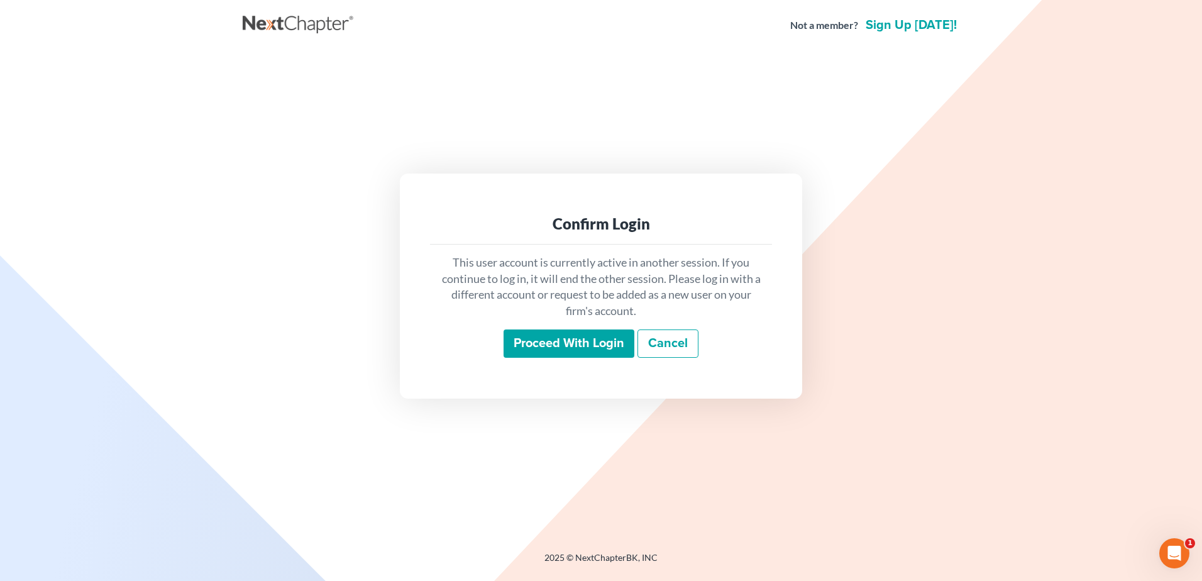
click at [534, 344] on input "Proceed with login" at bounding box center [569, 343] width 131 height 29
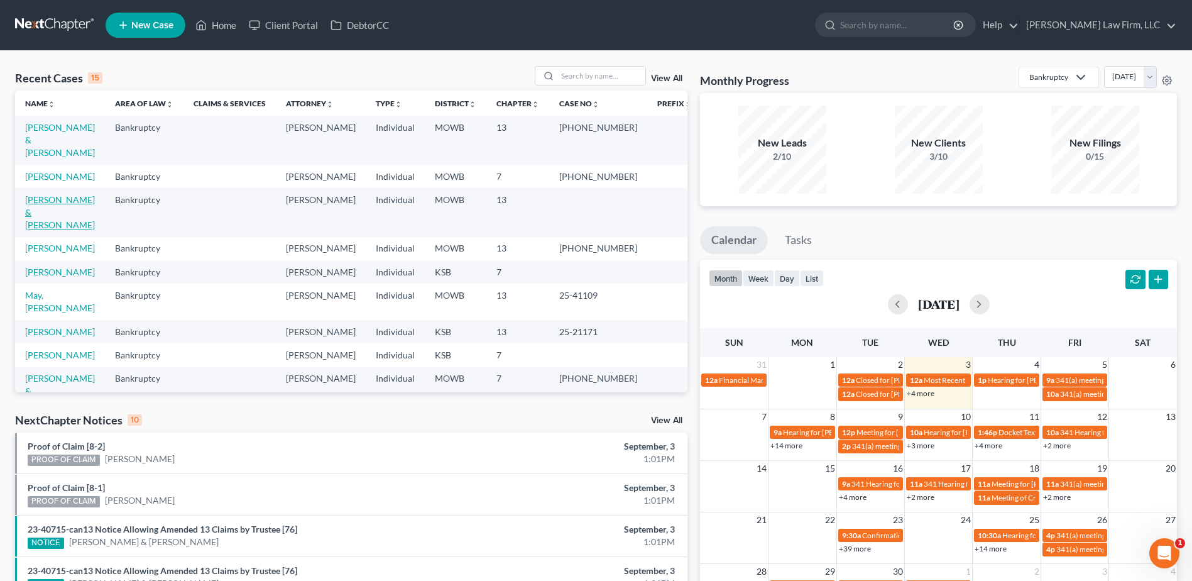
click at [89, 194] on link "[PERSON_NAME] & [PERSON_NAME]" at bounding box center [60, 212] width 70 height 36
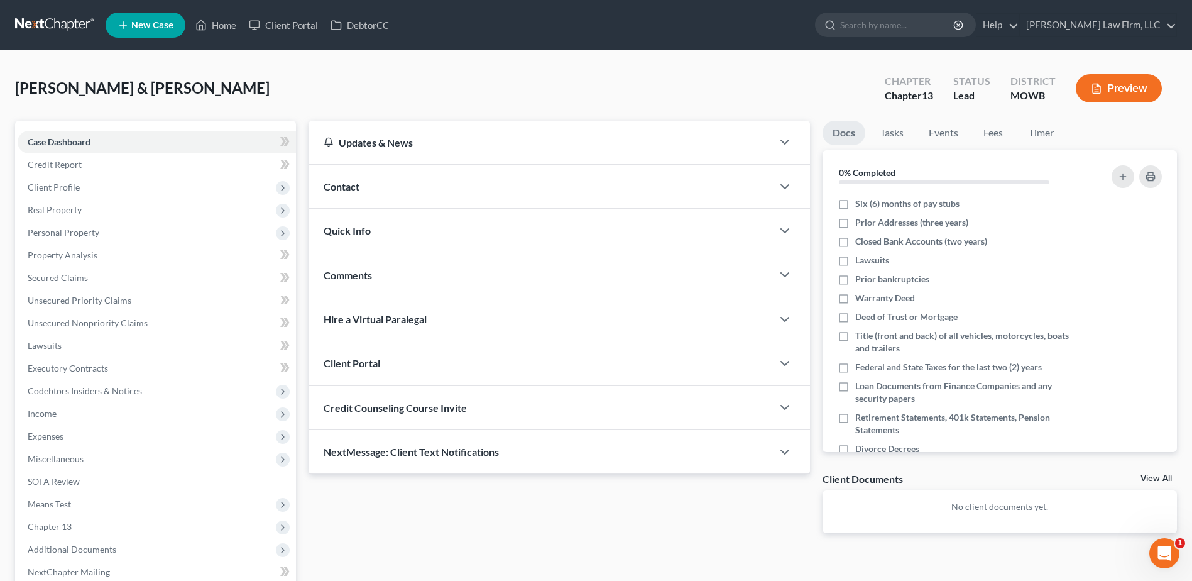
click at [335, 187] on span "Contact" at bounding box center [342, 186] width 36 height 12
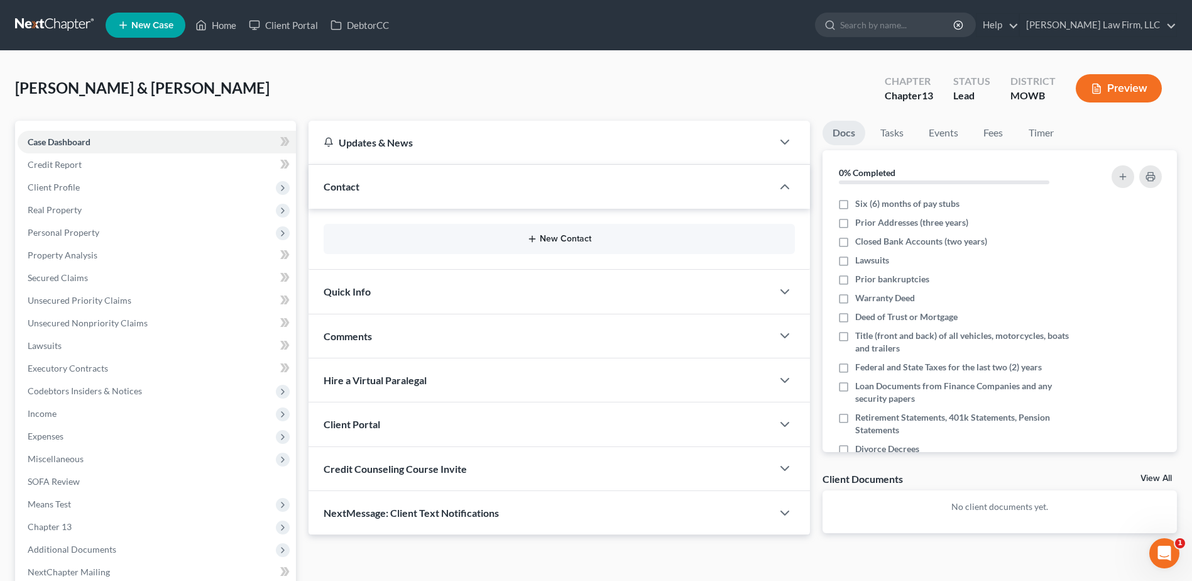
click at [541, 242] on button "New Contact" at bounding box center [559, 239] width 451 height 10
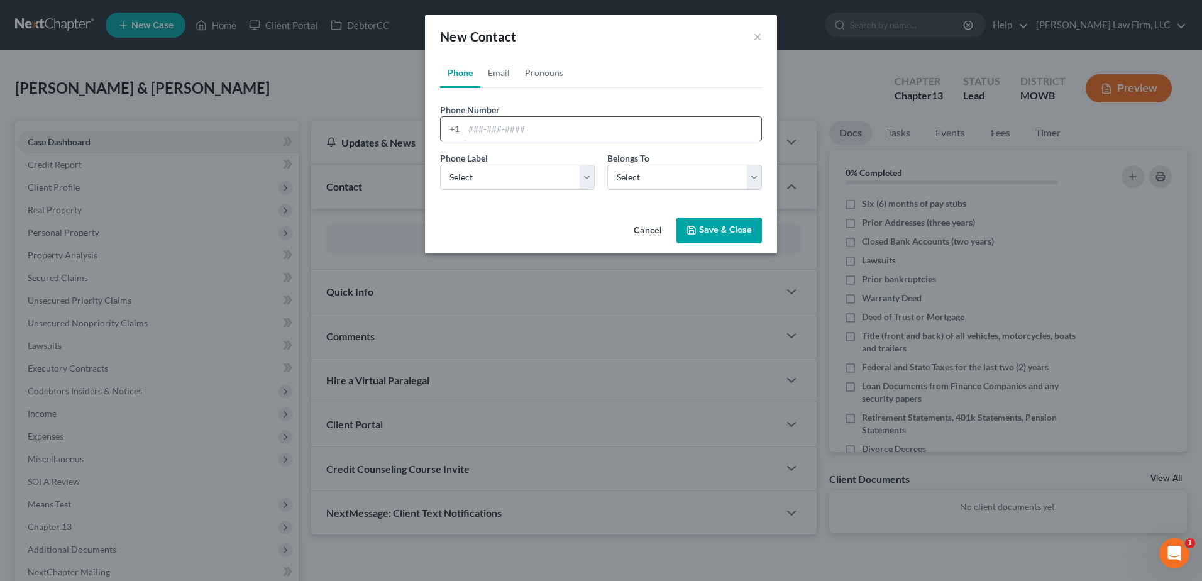
click at [524, 132] on input "tel" at bounding box center [612, 129] width 297 height 24
type input "[PHONE_NUMBER]"
click at [555, 172] on select "Select Mobile Home Work Other" at bounding box center [517, 177] width 155 height 25
select select "0"
click at [440, 165] on select "Select Mobile Home Work Other" at bounding box center [517, 177] width 155 height 25
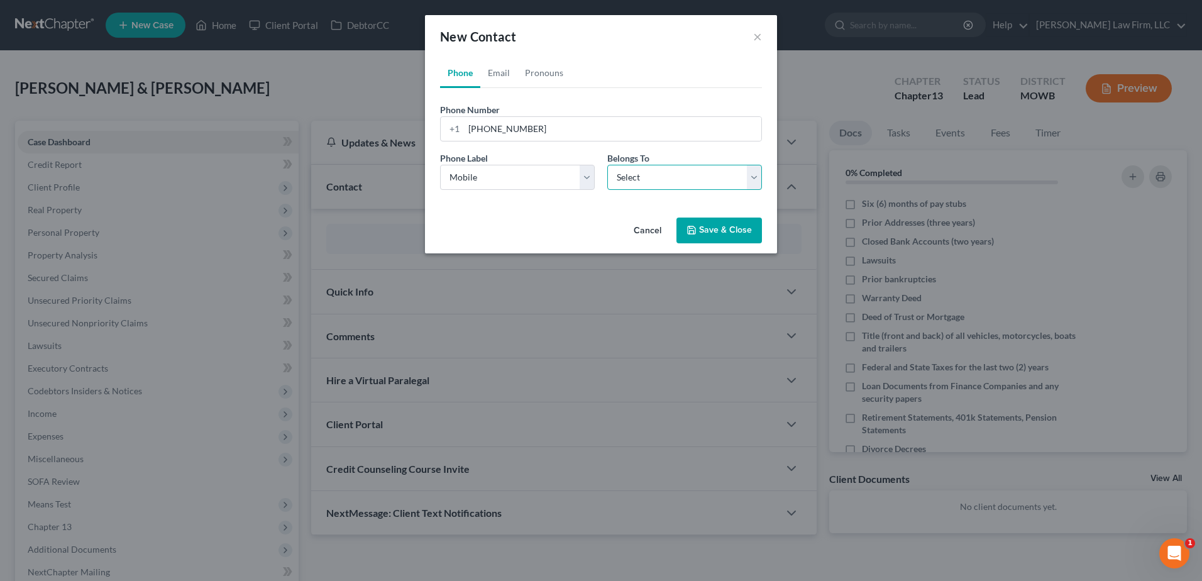
click at [695, 173] on select "Select Client Spouse Other" at bounding box center [684, 177] width 155 height 25
select select "0"
click at [607, 165] on select "Select Client Spouse Other" at bounding box center [684, 177] width 155 height 25
select select "0"
click at [506, 79] on link "Email" at bounding box center [498, 73] width 37 height 30
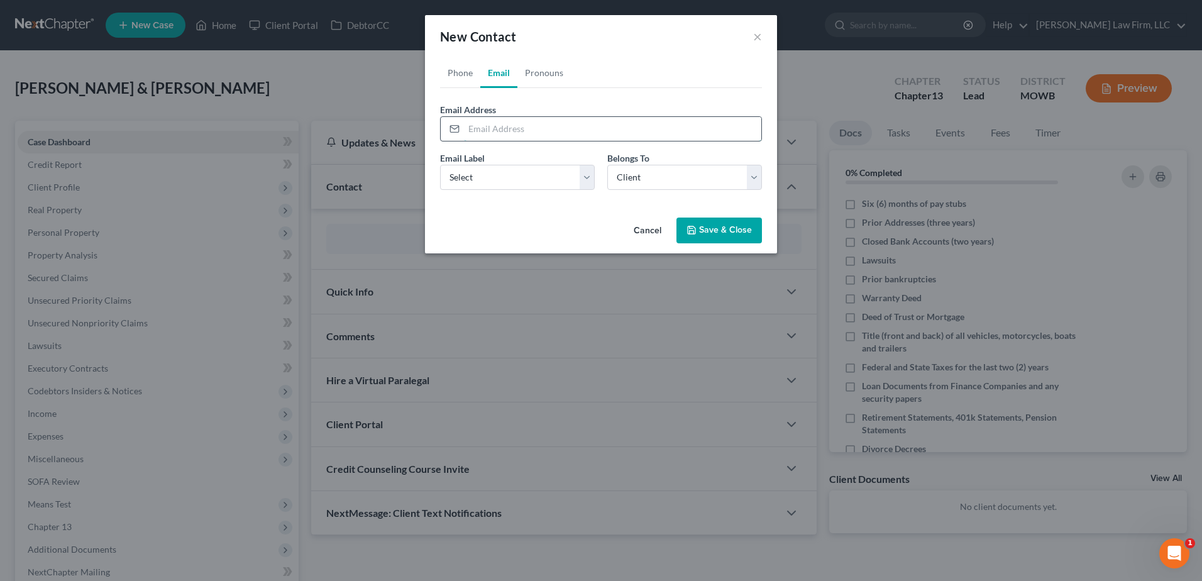
click at [518, 119] on input "email" at bounding box center [612, 129] width 297 height 24
type input "[EMAIL_ADDRESS][DOMAIN_NAME]"
click at [532, 175] on select "Select Home Work Other" at bounding box center [517, 177] width 155 height 25
click at [511, 182] on select "Select Home Work Other" at bounding box center [517, 177] width 155 height 25
select select "0"
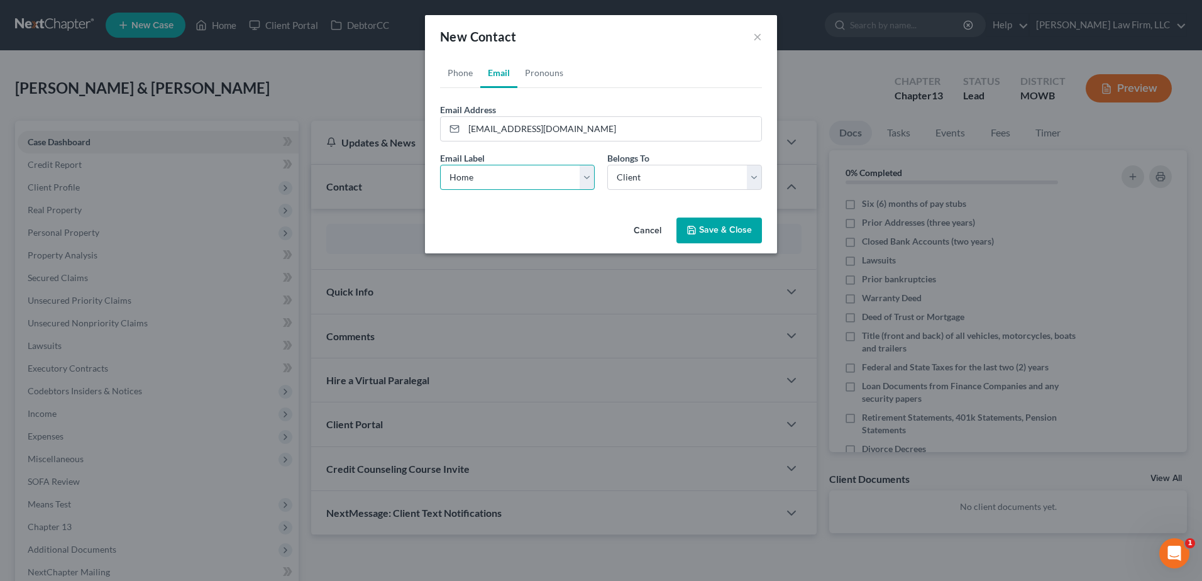
click at [440, 165] on select "Select Home Work Other" at bounding box center [517, 177] width 155 height 25
click at [549, 75] on link "Pronouns" at bounding box center [543, 73] width 53 height 30
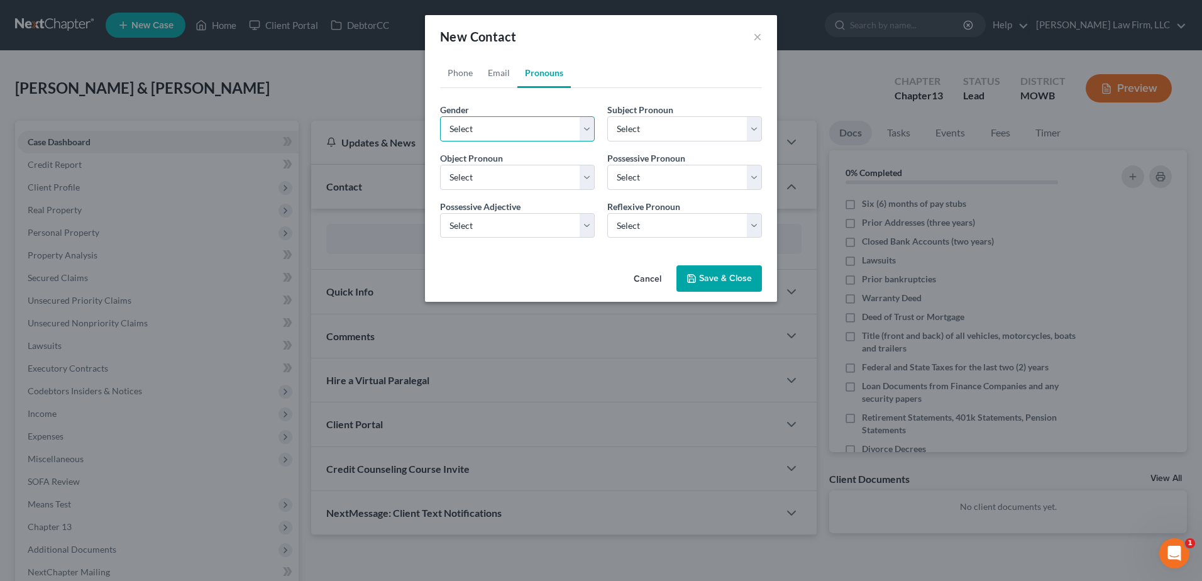
click at [534, 129] on select "Select [DEMOGRAPHIC_DATA] [DEMOGRAPHIC_DATA] [DEMOGRAPHIC_DATA] More Than One P…" at bounding box center [517, 128] width 155 height 25
select select "0"
click at [440, 116] on select "Select [DEMOGRAPHIC_DATA] [DEMOGRAPHIC_DATA] [DEMOGRAPHIC_DATA] More Than One P…" at bounding box center [517, 128] width 155 height 25
select select "0"
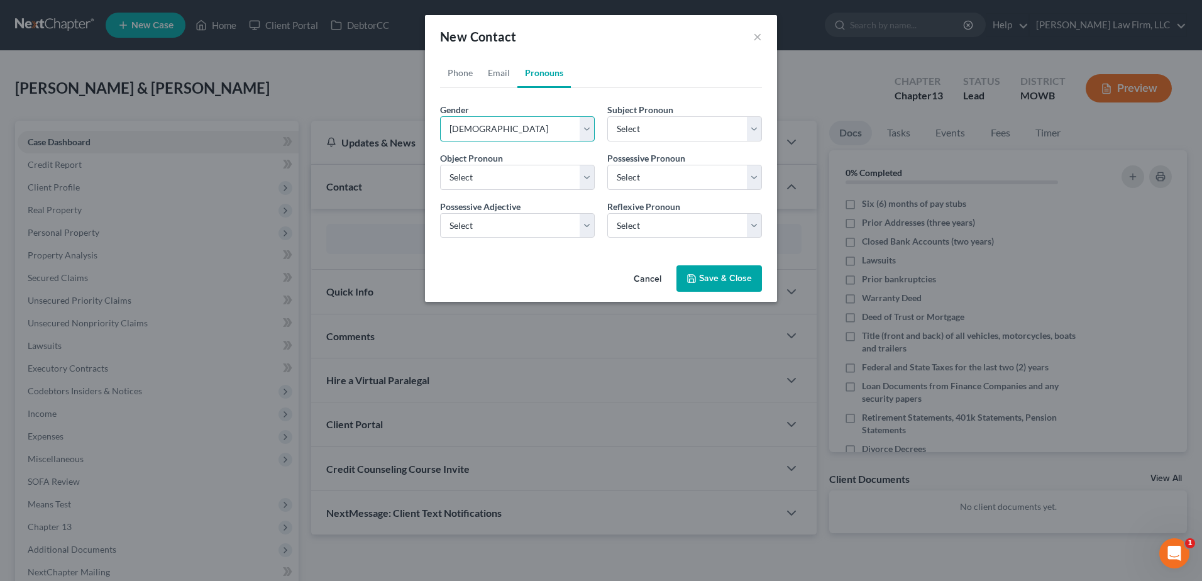
select select "0"
click at [457, 78] on link "Phone" at bounding box center [460, 73] width 40 height 30
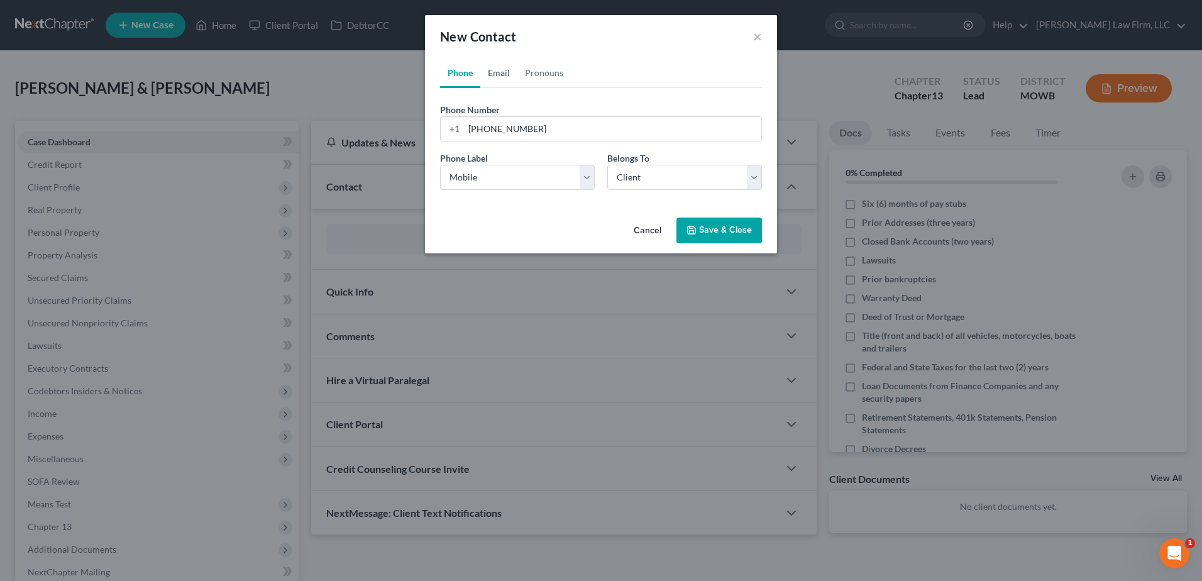
click at [502, 76] on link "Email" at bounding box center [498, 73] width 37 height 30
click at [716, 228] on button "Save & Close" at bounding box center [718, 231] width 85 height 26
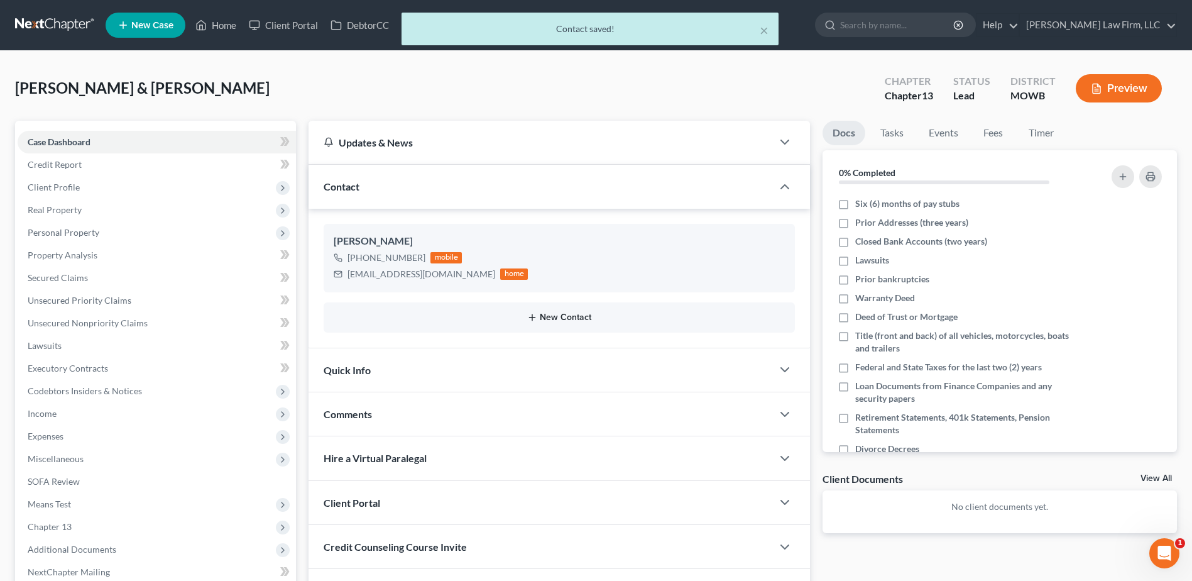
click at [572, 318] on button "New Contact" at bounding box center [559, 317] width 451 height 10
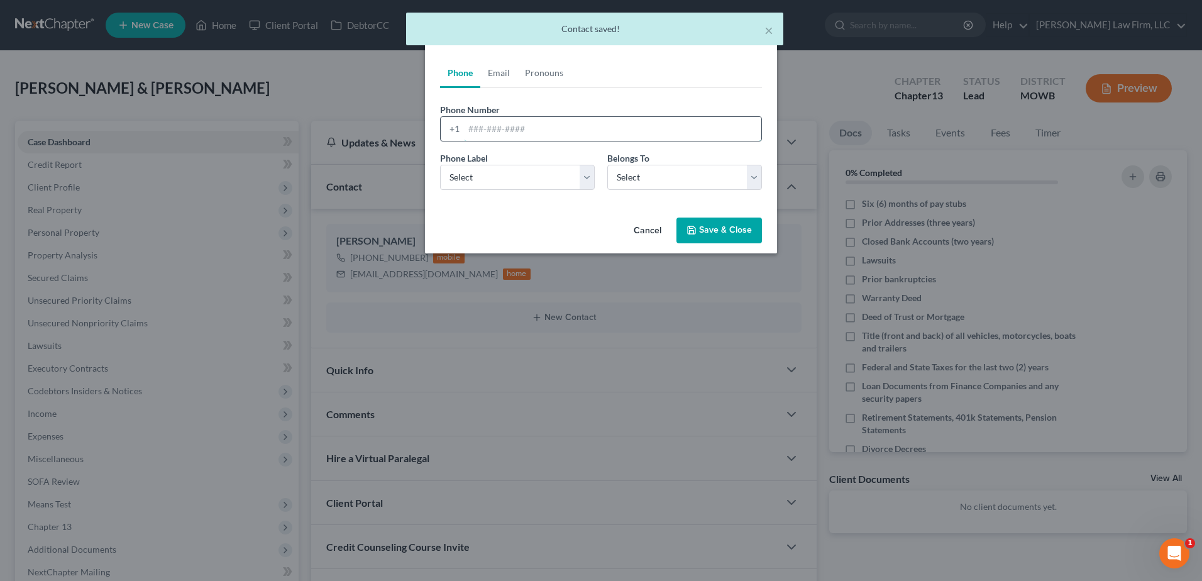
click at [505, 125] on input "tel" at bounding box center [612, 129] width 297 height 24
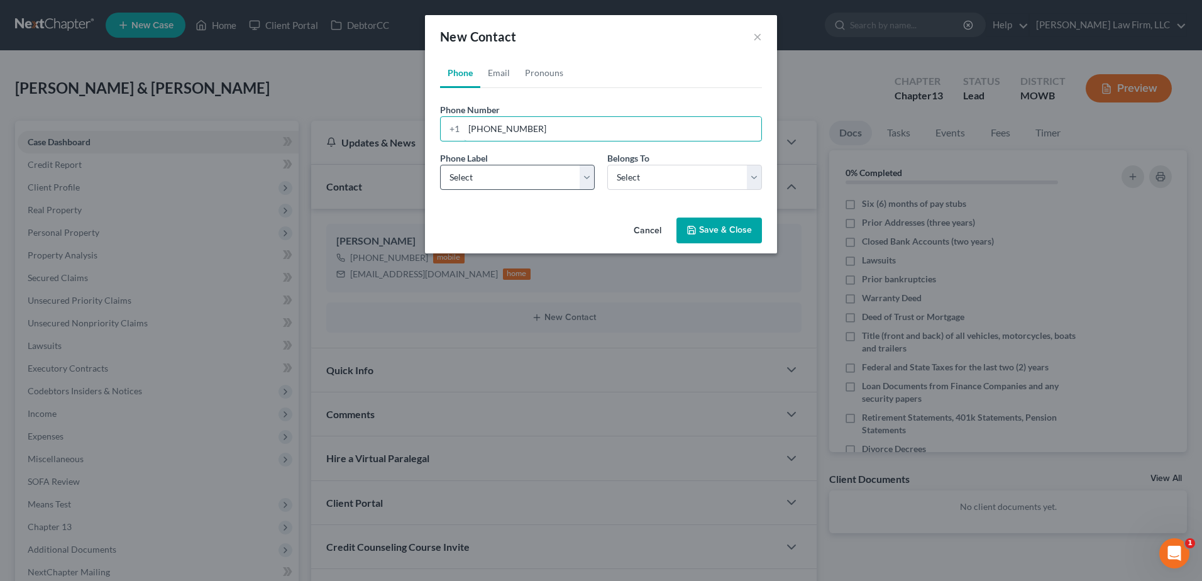
type input "[PHONE_NUMBER]"
click at [502, 165] on select "Select Mobile Home Work Other" at bounding box center [517, 177] width 155 height 25
select select "0"
click at [440, 165] on select "Select Mobile Home Work Other" at bounding box center [517, 177] width 155 height 25
click at [646, 179] on select "Select Client Spouse Other" at bounding box center [684, 177] width 155 height 25
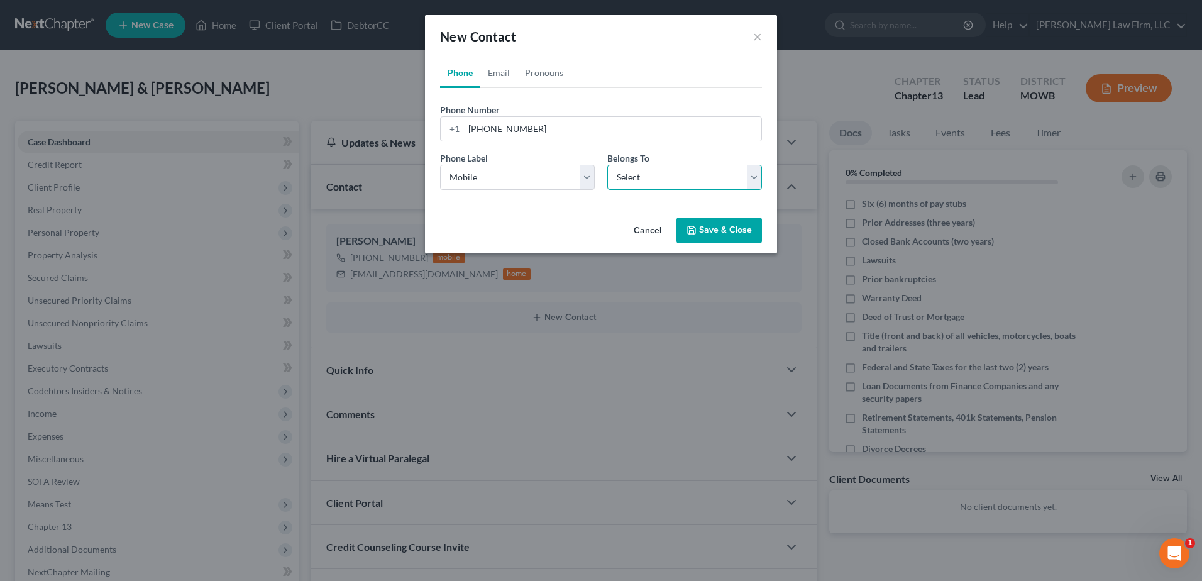
select select "1"
click at [607, 165] on select "Select Client Spouse Other" at bounding box center [684, 177] width 155 height 25
select select "1"
click at [500, 72] on link "Email" at bounding box center [498, 73] width 37 height 30
click at [520, 131] on input "email" at bounding box center [612, 129] width 297 height 24
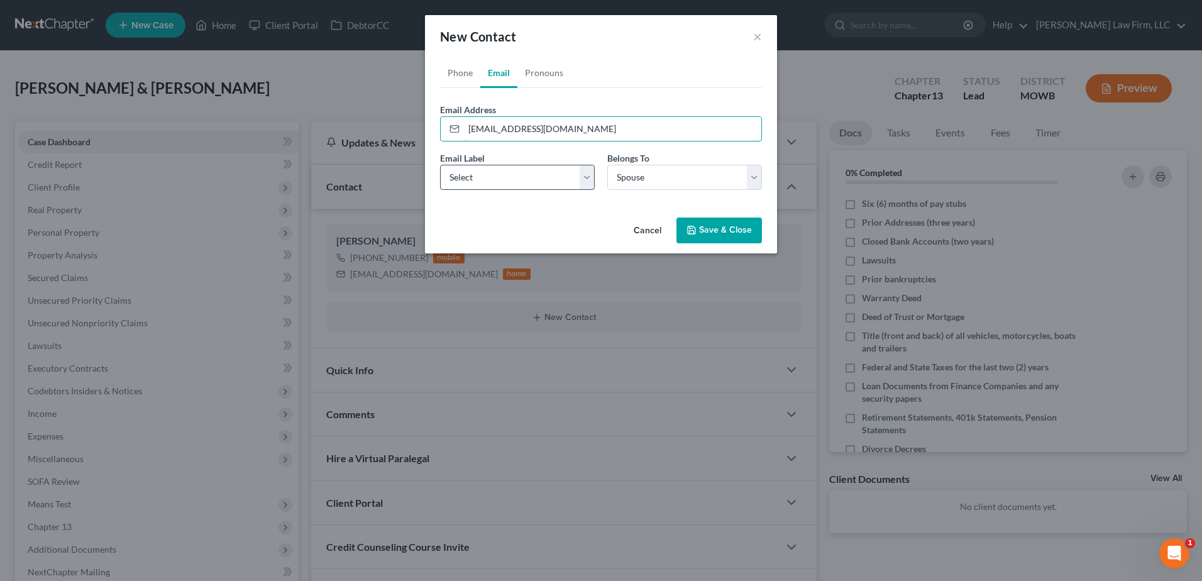
type input "[EMAIL_ADDRESS][DOMAIN_NAME]"
click at [492, 170] on select "Select Home Work Other" at bounding box center [517, 177] width 155 height 25
select select "0"
click at [440, 165] on select "Select Home Work Other" at bounding box center [517, 177] width 155 height 25
click at [539, 70] on link "Pronouns" at bounding box center [543, 73] width 53 height 30
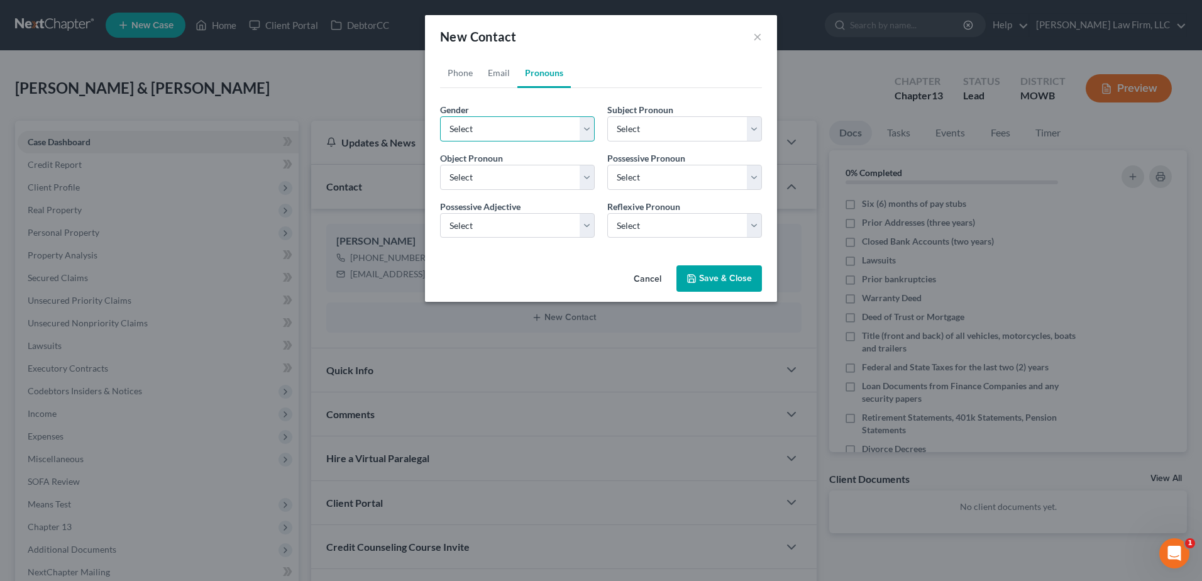
click at [524, 133] on select "Select [DEMOGRAPHIC_DATA] [DEMOGRAPHIC_DATA] [DEMOGRAPHIC_DATA] More Than One P…" at bounding box center [517, 128] width 155 height 25
select select "1"
click at [440, 116] on select "Select [DEMOGRAPHIC_DATA] [DEMOGRAPHIC_DATA] [DEMOGRAPHIC_DATA] More Than One P…" at bounding box center [517, 128] width 155 height 25
select select "1"
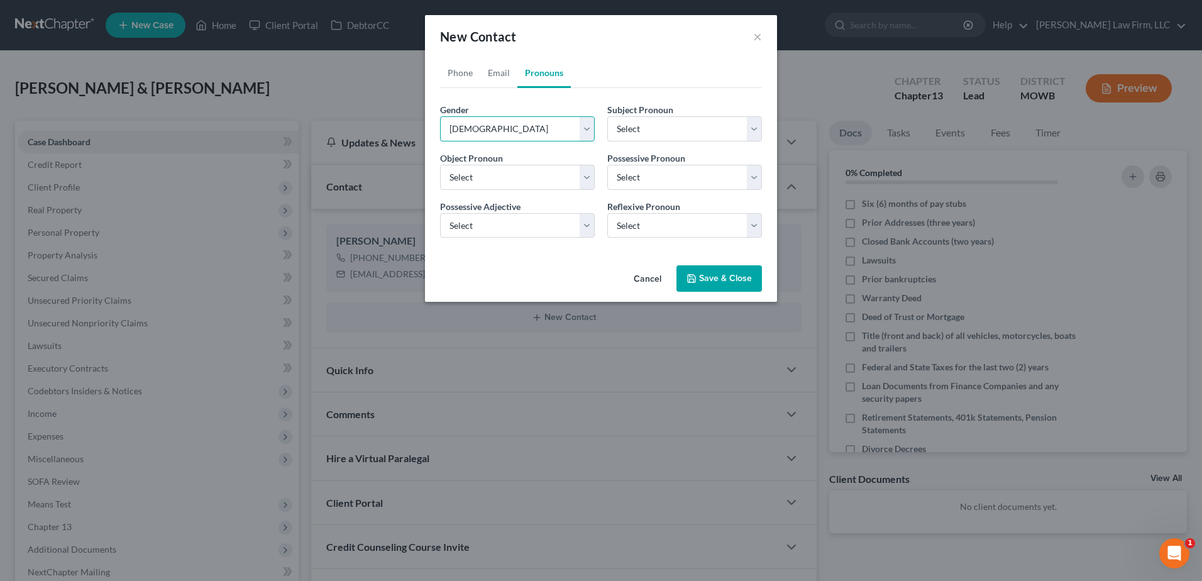
select select "1"
click at [724, 277] on button "Save & Close" at bounding box center [718, 278] width 85 height 26
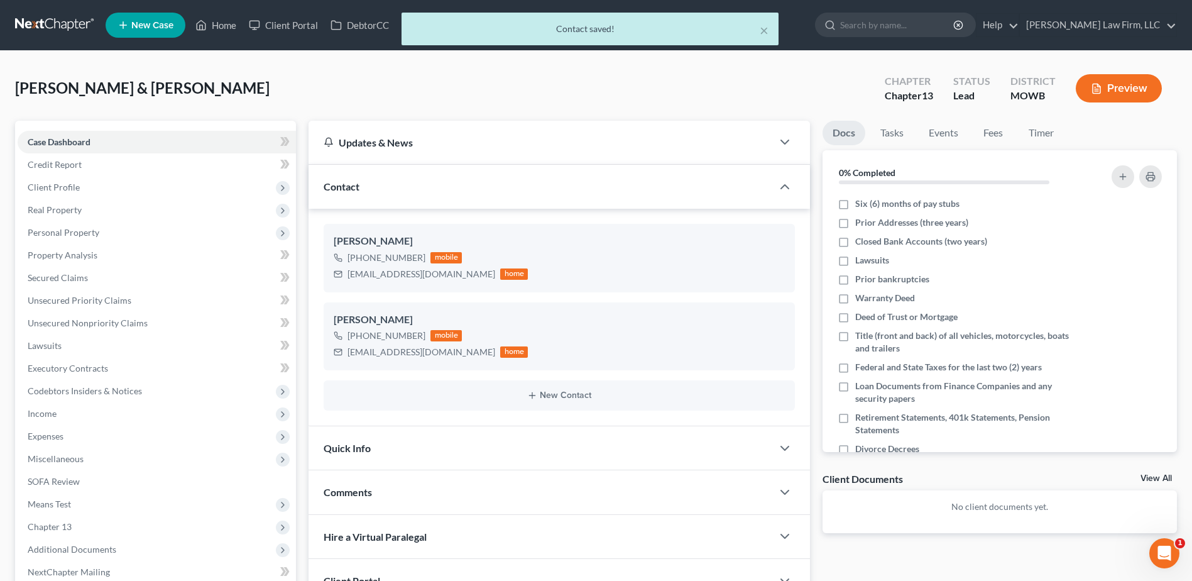
click at [372, 448] on div "Quick Info" at bounding box center [541, 447] width 464 height 43
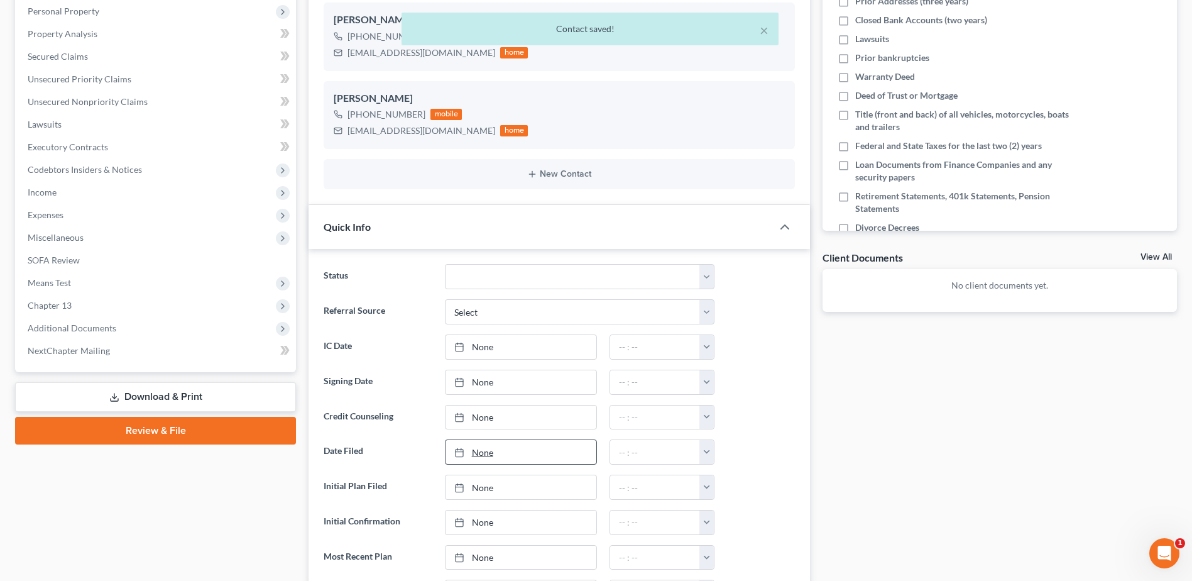
scroll to position [299, 0]
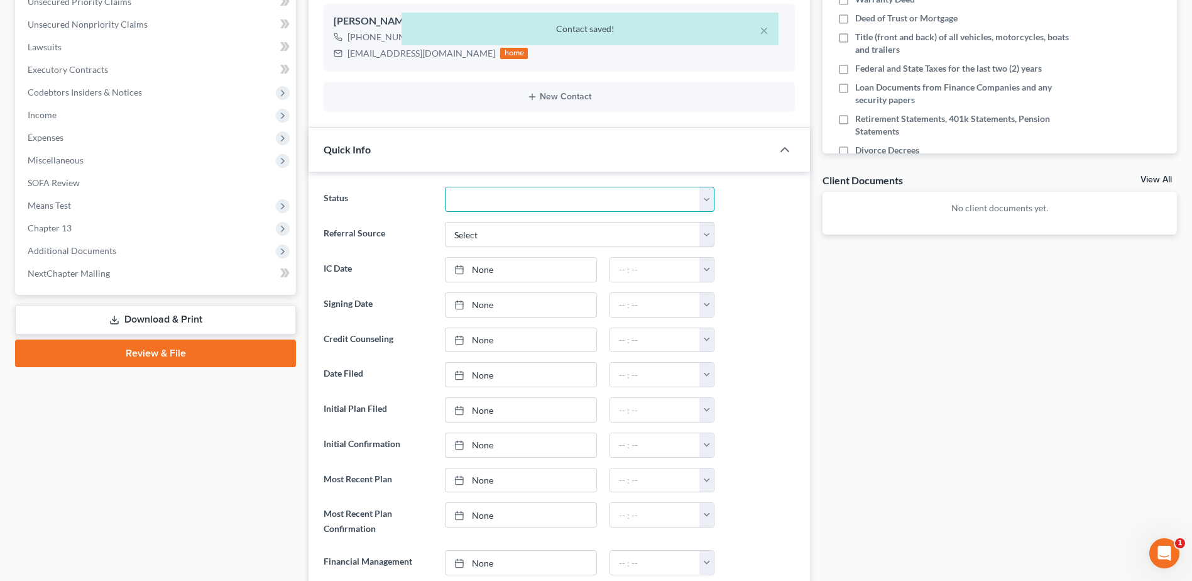
click at [502, 206] on select "Closed Discharged Dismissed Filed In Progress Lead Lost Lead Ready to File To R…" at bounding box center [580, 199] width 270 height 25
select select "4"
click at [445, 187] on select "Closed Discharged Dismissed Filed In Progress Lead Lost Lead Ready to File To R…" at bounding box center [580, 199] width 270 height 25
click at [510, 228] on select "Select Word Of Mouth Previous Clients Direct Mail Website Google Search Modern …" at bounding box center [580, 234] width 270 height 25
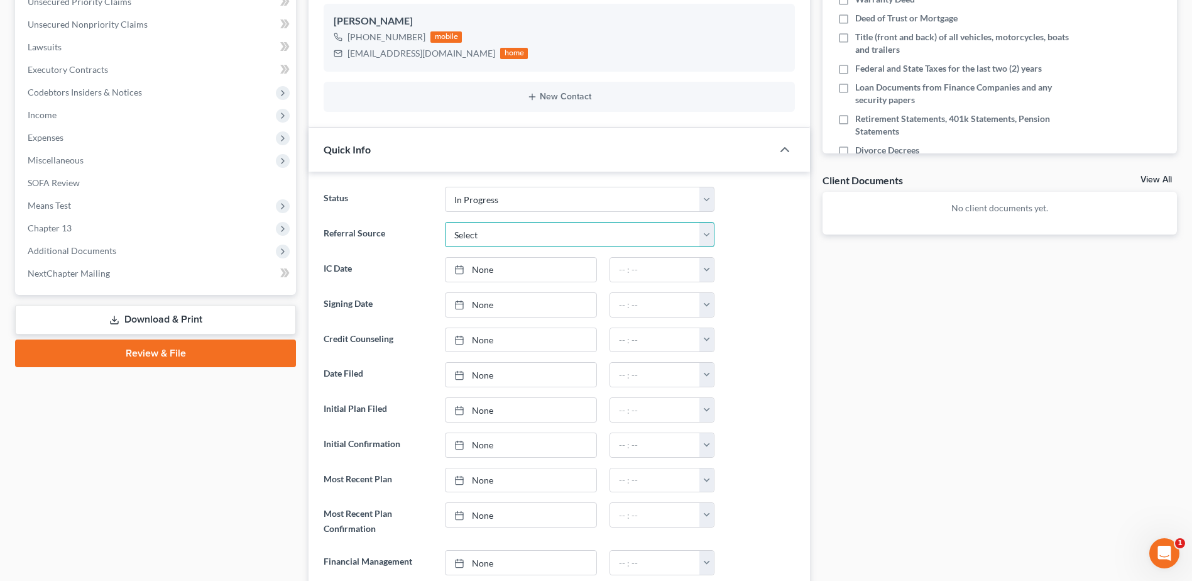
select select "4"
click at [445, 222] on select "Select Word Of Mouth Previous Clients Direct Mail Website Google Search Modern …" at bounding box center [580, 234] width 270 height 25
type input "[DATE]"
click at [479, 269] on link "[DATE]" at bounding box center [521, 270] width 151 height 24
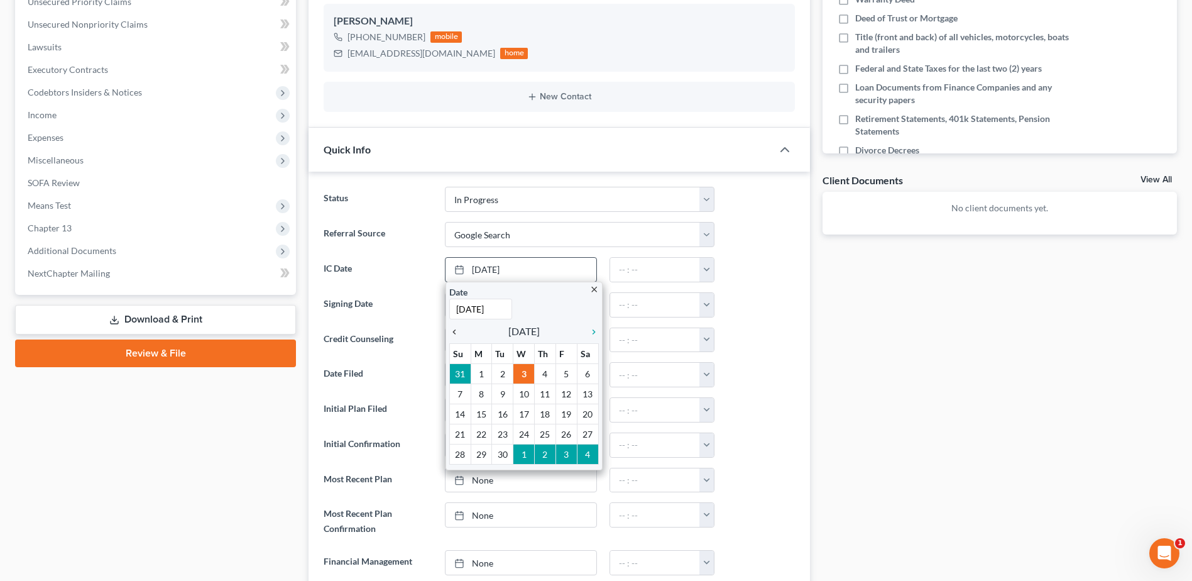
click at [456, 324] on link "chevron_left" at bounding box center [457, 331] width 16 height 15
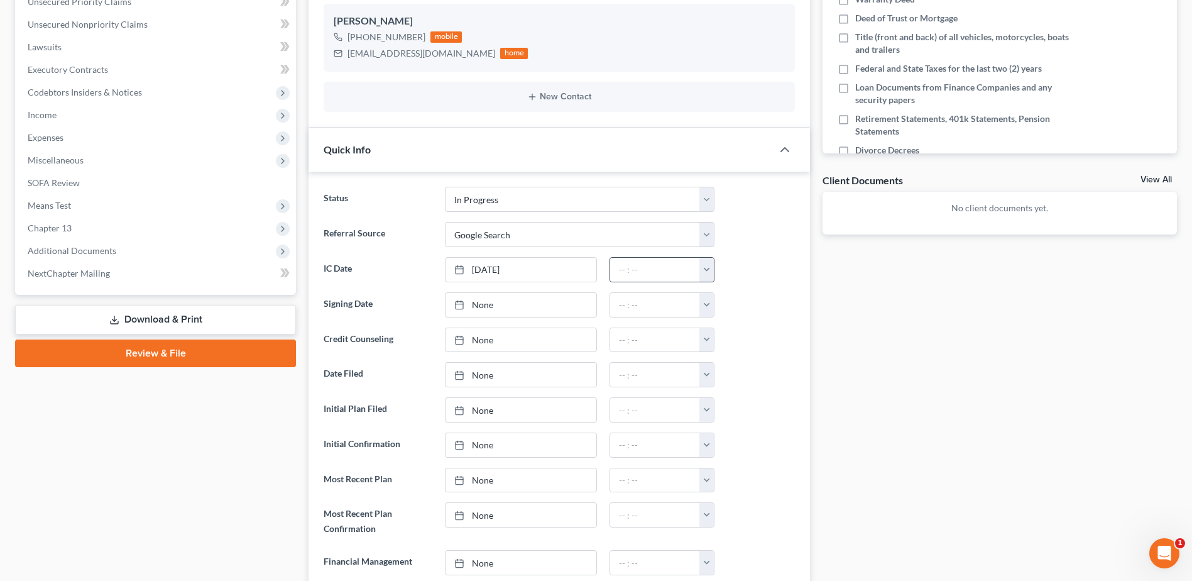
click at [708, 272] on button "button" at bounding box center [707, 270] width 14 height 24
click at [715, 299] on link "12:00am" at bounding box center [735, 297] width 70 height 21
type input "12:00am"
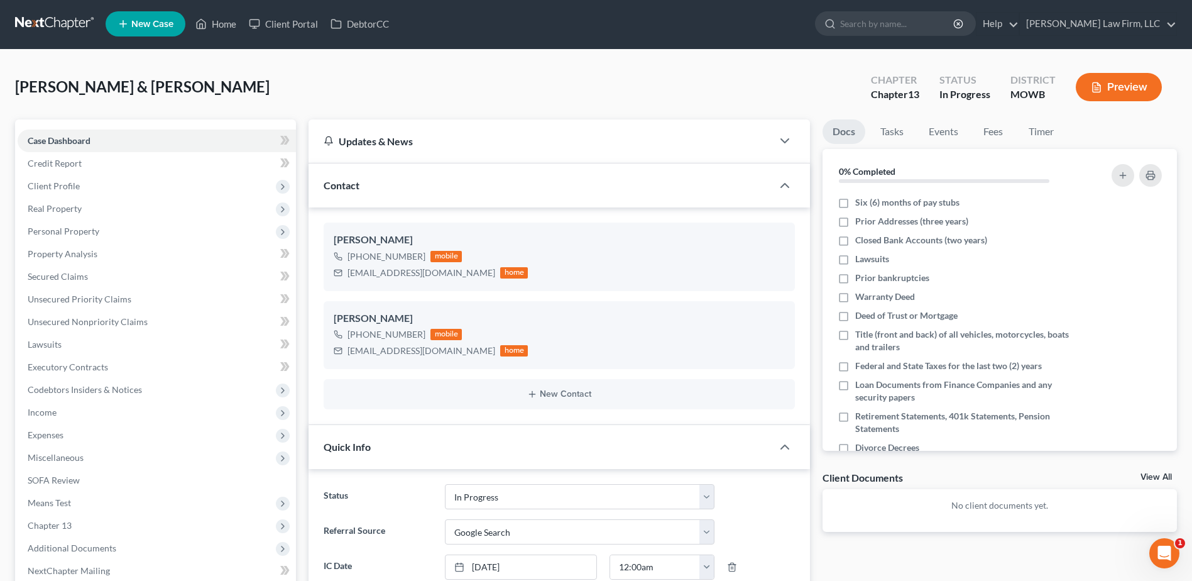
scroll to position [0, 0]
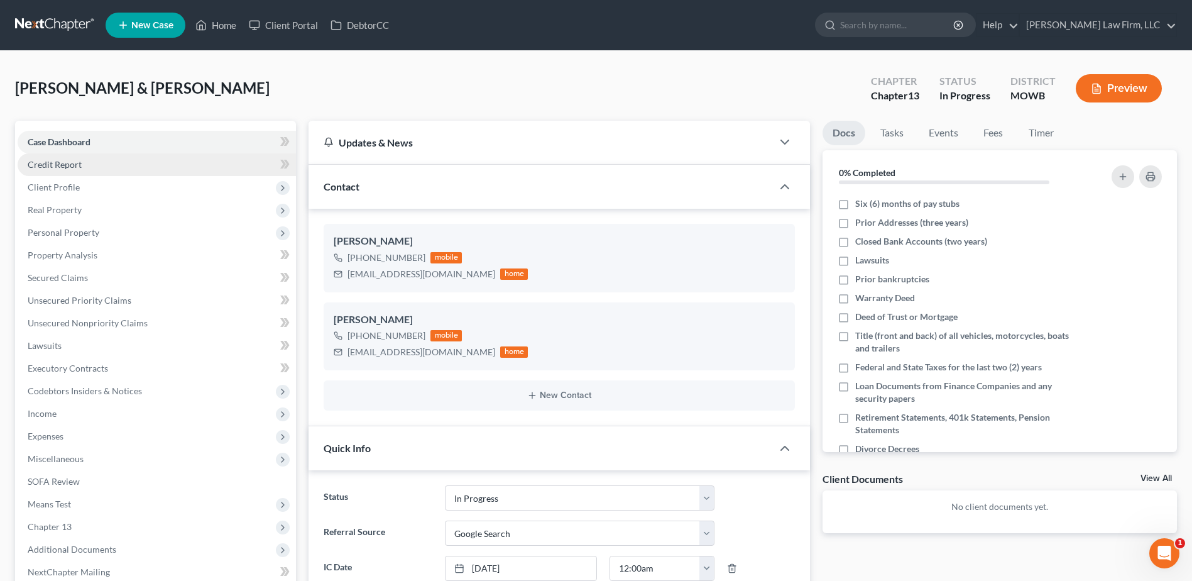
click at [42, 160] on span "Credit Report" at bounding box center [55, 164] width 54 height 11
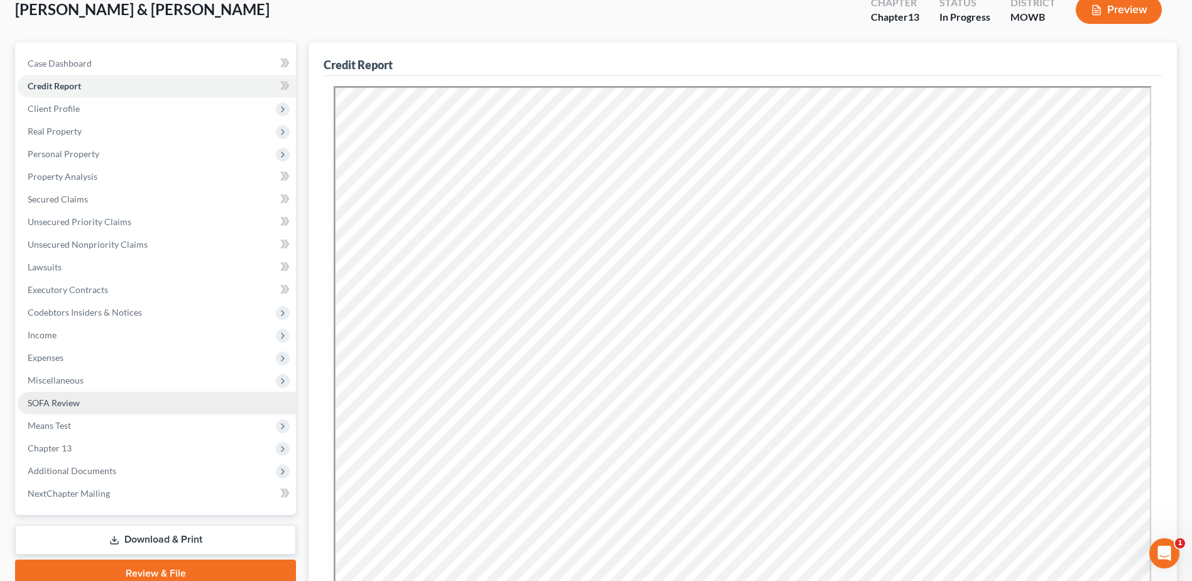
click at [41, 404] on span "SOFA Review" at bounding box center [54, 402] width 52 height 11
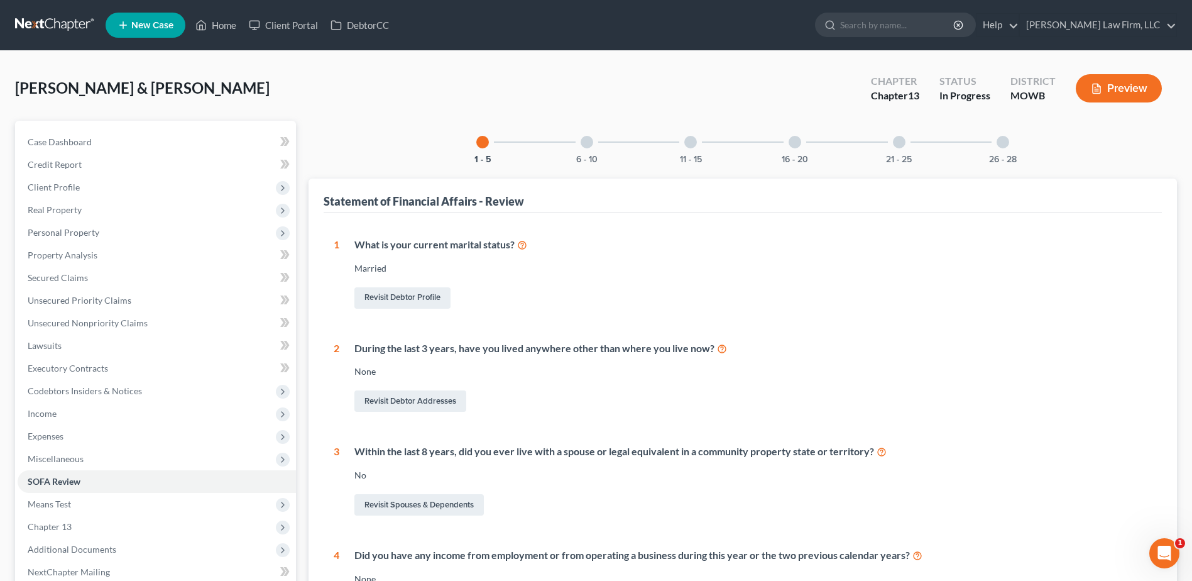
click at [800, 152] on div "16 - 20" at bounding box center [795, 142] width 43 height 43
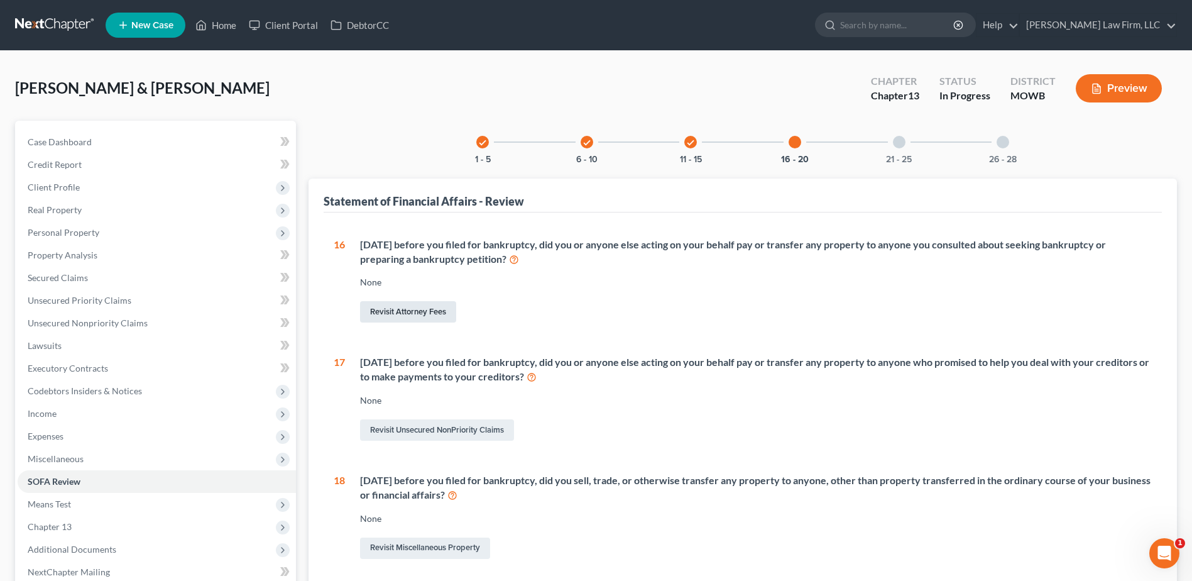
click at [406, 305] on link "Revisit Attorney Fees" at bounding box center [408, 311] width 96 height 21
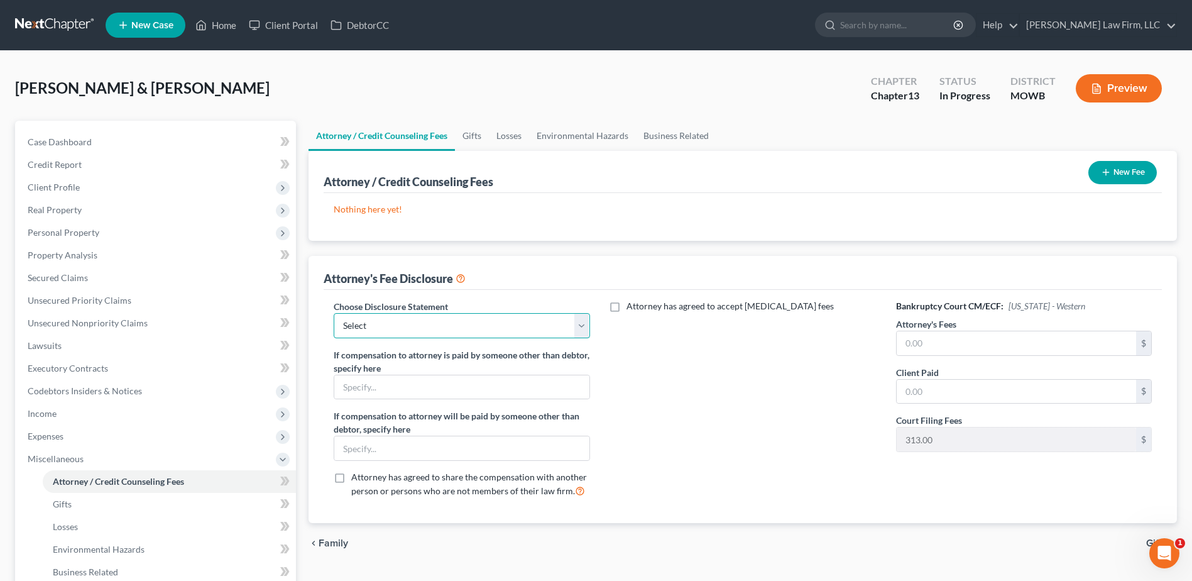
click at [401, 314] on select "Select [US_STATE] Chapter 13 [US_STATE] Chapter 7 [US_STATE] Chapter 13 [US_STA…" at bounding box center [462, 325] width 256 height 25
select select "2"
click at [334, 313] on select "Select [US_STATE] Chapter 13 [US_STATE] Chapter 7 [US_STATE] Chapter 13 [US_STA…" at bounding box center [462, 325] width 256 height 25
click at [1135, 175] on button "New Fee" at bounding box center [1123, 172] width 69 height 23
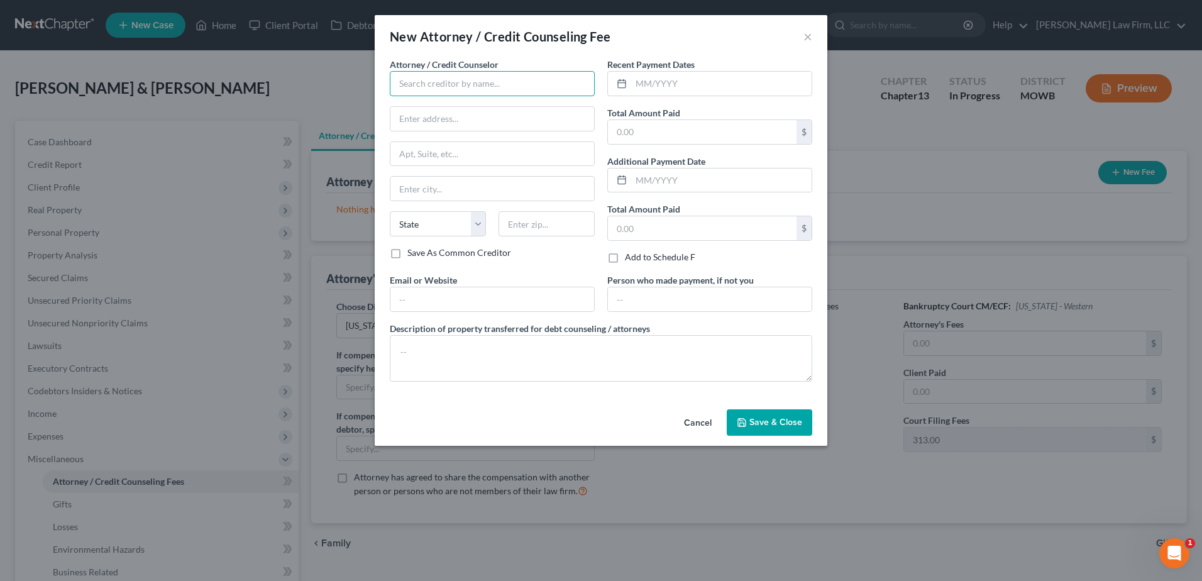
click at [444, 80] on input "text" at bounding box center [492, 83] width 205 height 25
type input "[PERSON_NAME] Law Firm, LLC"
type input "[STREET_ADDRESS]"
type input "Suite 2150"
type input "[US_STATE][GEOGRAPHIC_DATA]"
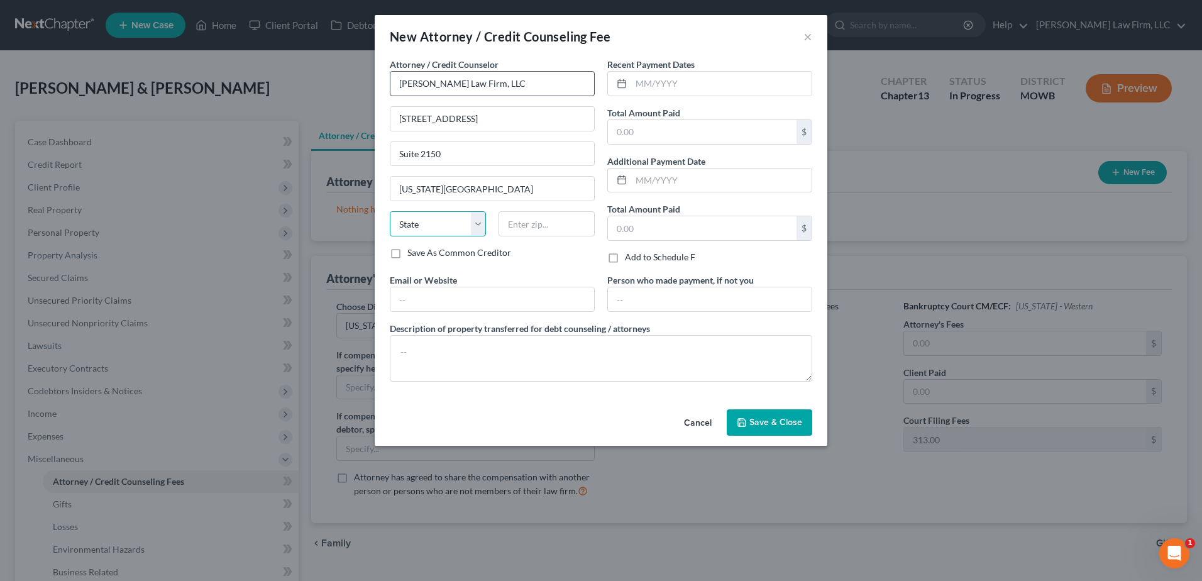
select select "26"
type input "64108"
type input "[EMAIL_ADDRESS][DOMAIN_NAME]"
type input "[PERSON_NAME] Law Firm"
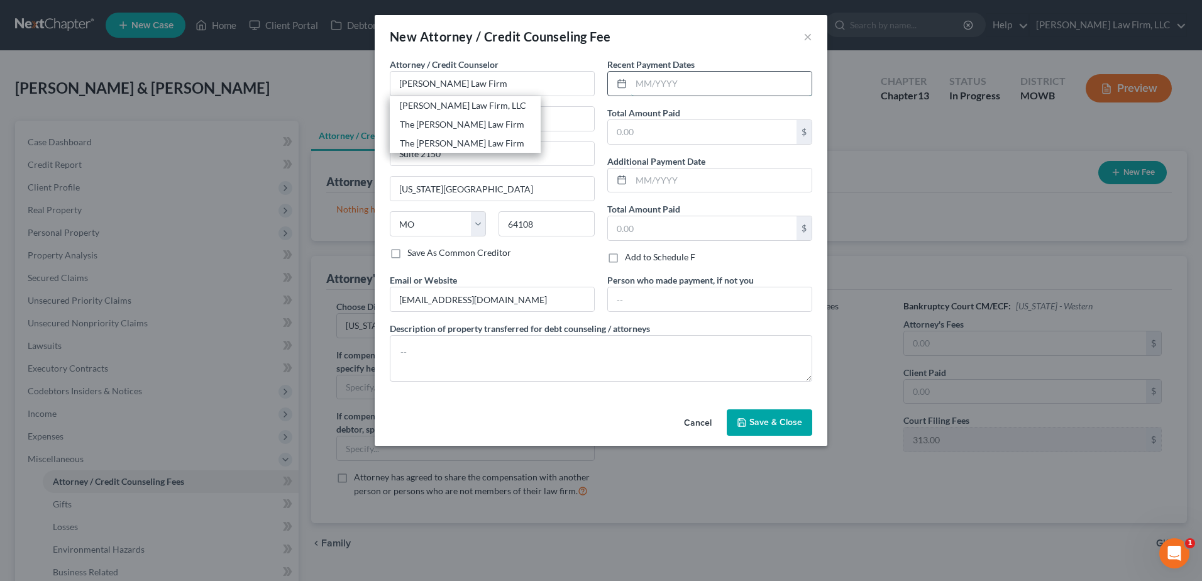
click at [702, 84] on input "text" at bounding box center [721, 84] width 180 height 24
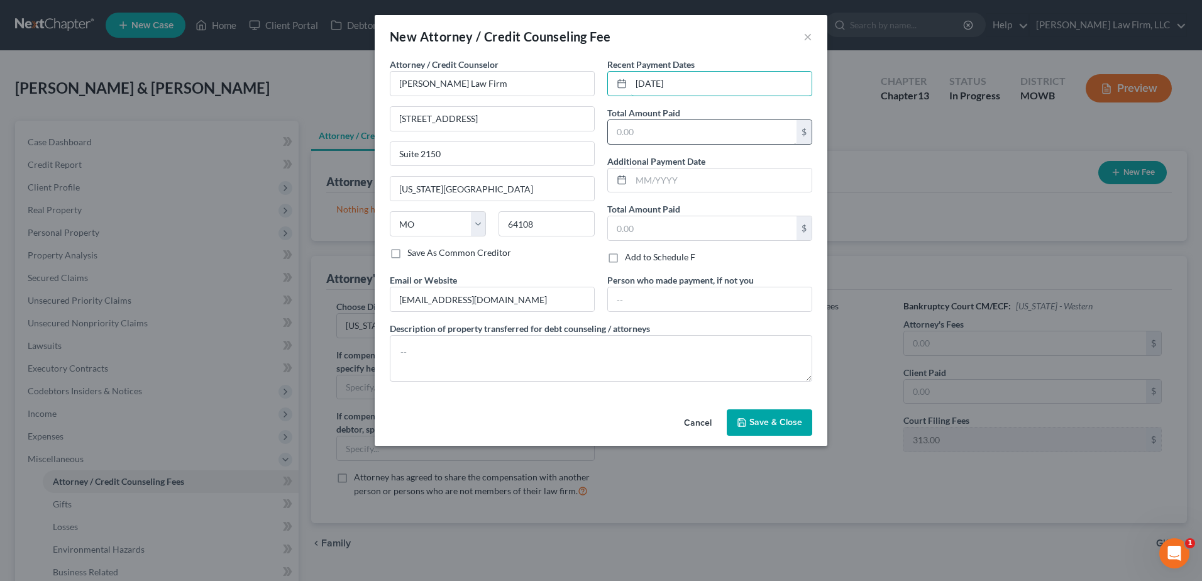
type input "[DATE]"
click at [699, 135] on input "text" at bounding box center [702, 132] width 189 height 24
type input "437.50"
click at [598, 360] on textarea at bounding box center [601, 358] width 422 height 47
drag, startPoint x: 527, startPoint y: 304, endPoint x: 314, endPoint y: 294, distance: 213.3
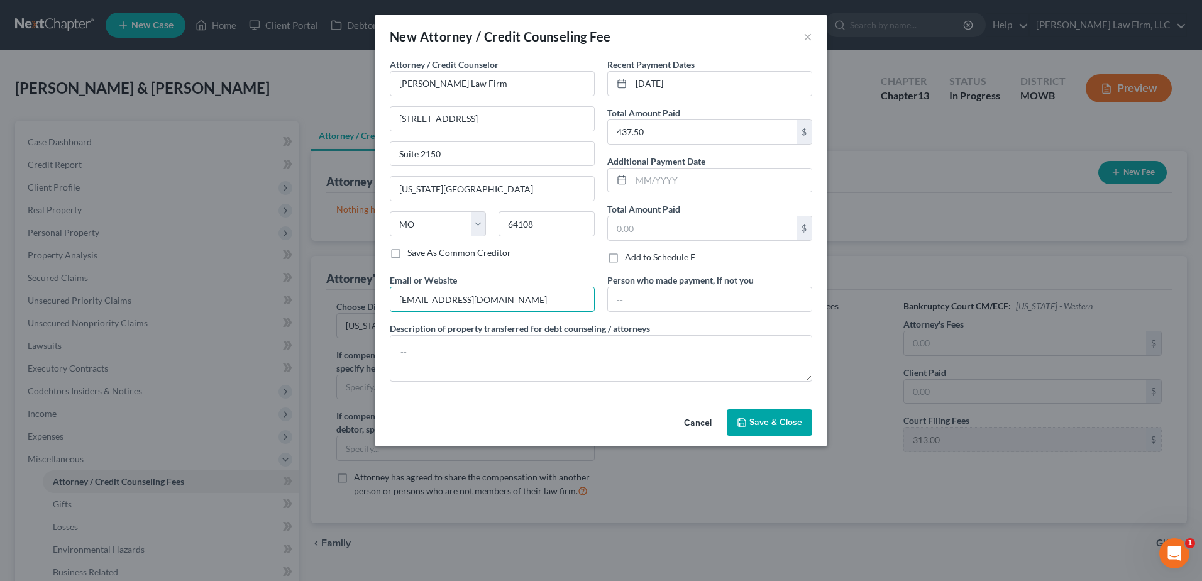
click at [314, 294] on div "New Attorney / Credit Counseling Fee × Attorney / Credit Counselor * [PERSON_NA…" at bounding box center [601, 290] width 1202 height 581
type input "[DOMAIN_NAME]"
click at [535, 360] on textarea at bounding box center [601, 358] width 422 height 47
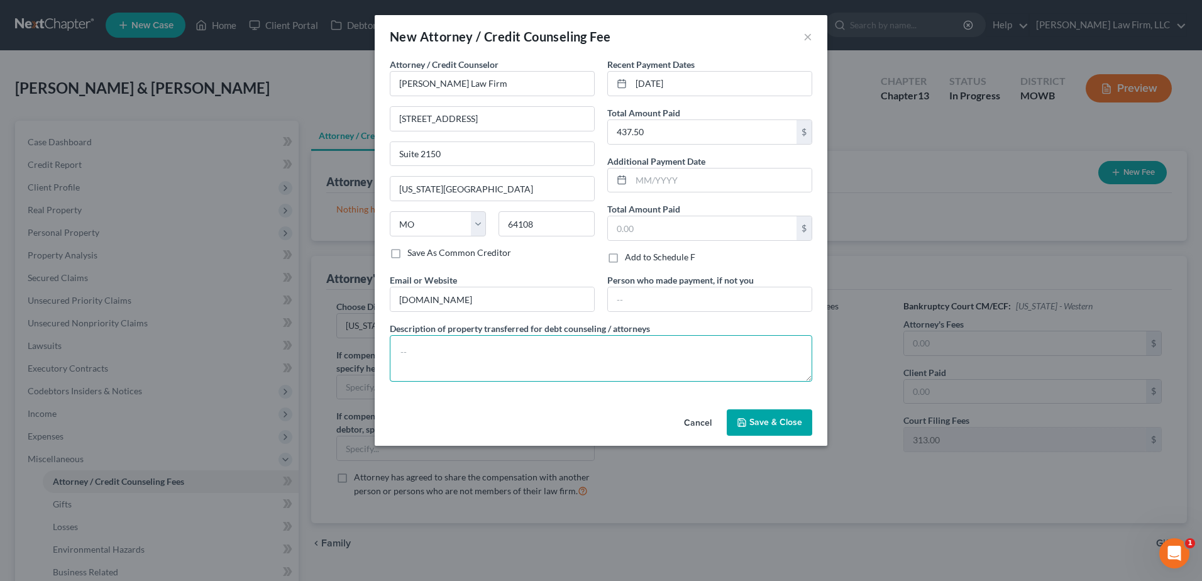
paste textarea "$437.50.00 for non-attorney fees ($12.75 debit card processing fee, $313.00 for…"
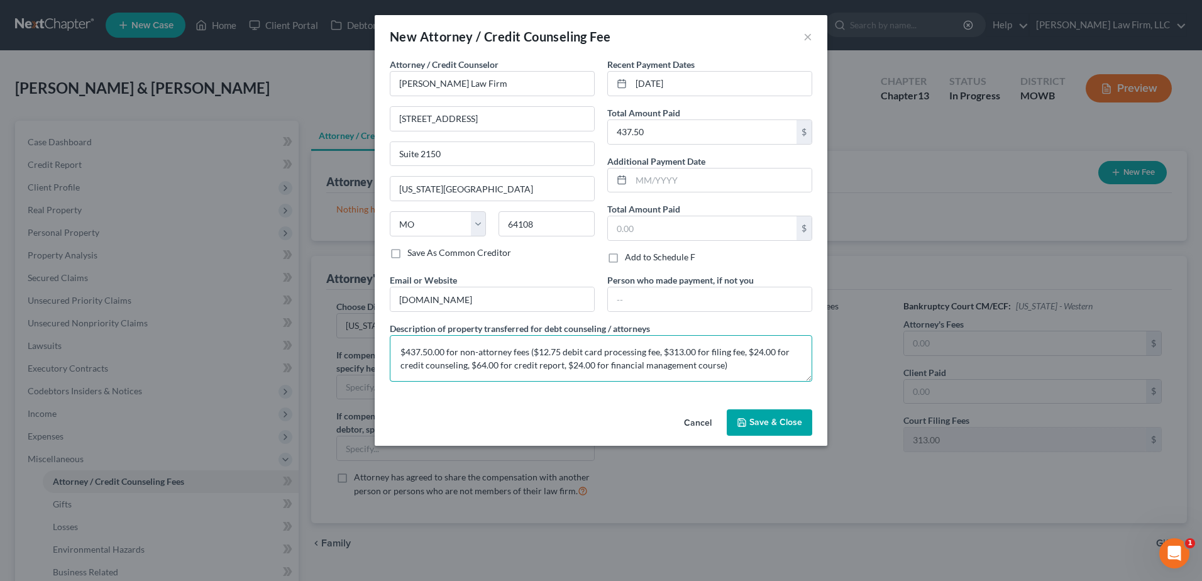
click at [432, 350] on textarea "$437.50.00 for non-attorney fees ($12.75 debit card processing fee, $313.00 for…" at bounding box center [601, 358] width 422 height 47
click at [443, 355] on textarea "$437.50.00 for non-attorney fees ($12.75 debit card processing fee, $313.00 for…" at bounding box center [601, 358] width 422 height 47
type textarea "$437.75 for non-attorney fees ($12.75 debit card processing fee, $313.00 for fi…"
drag, startPoint x: 788, startPoint y: 426, endPoint x: 687, endPoint y: 314, distance: 150.4
click at [687, 314] on div "New Attorney / Credit Counseling Fee × Attorney / Credit Counselor * [PERSON_NA…" at bounding box center [601, 230] width 453 height 431
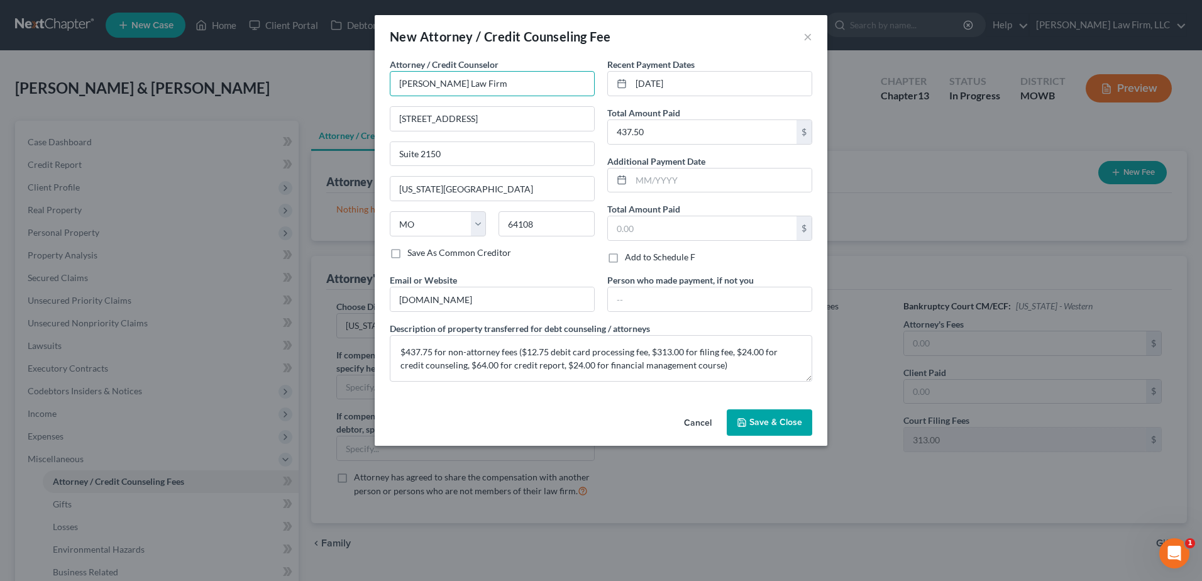
click at [466, 84] on input "[PERSON_NAME] Law Firm" at bounding box center [492, 83] width 205 height 25
type input "[PERSON_NAME] Law Firm"
click at [776, 410] on button "Save & Close" at bounding box center [769, 422] width 85 height 26
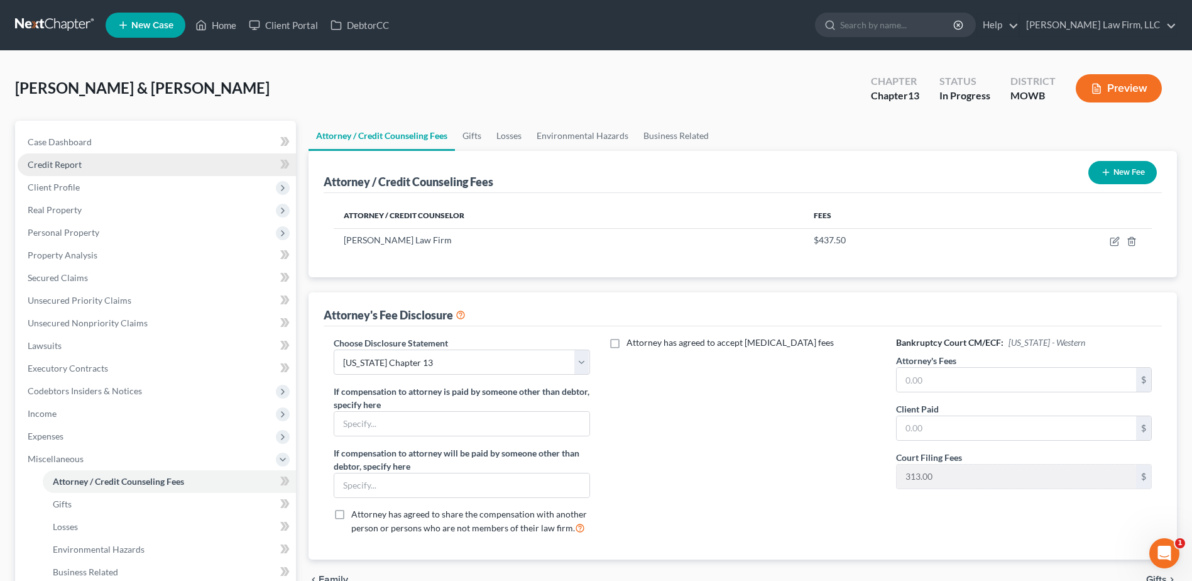
click at [45, 168] on span "Credit Report" at bounding box center [55, 164] width 54 height 11
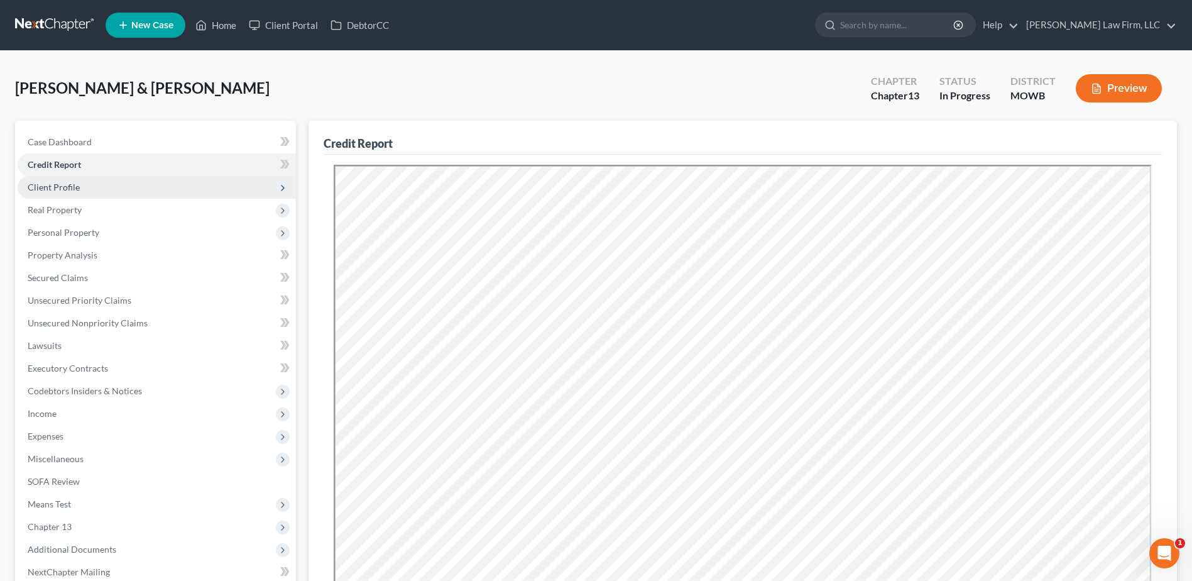
click at [47, 188] on span "Client Profile" at bounding box center [54, 187] width 52 height 11
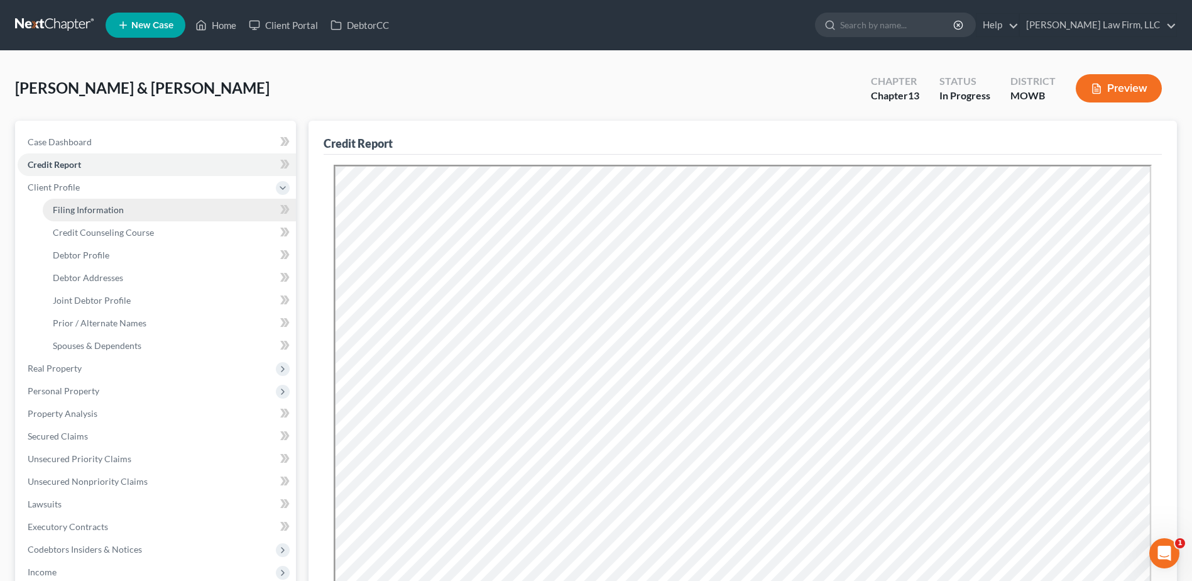
click at [58, 204] on span "Filing Information" at bounding box center [88, 209] width 71 height 11
select select "1"
select select "3"
select select "26"
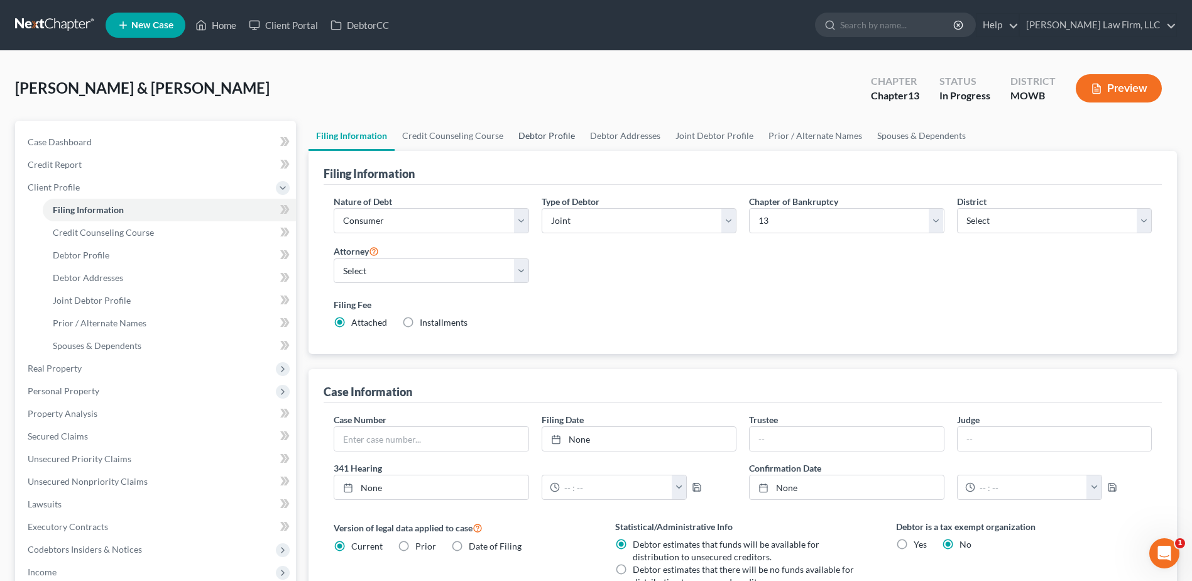
click at [551, 133] on link "Debtor Profile" at bounding box center [547, 136] width 72 height 30
select select "1"
select select "0"
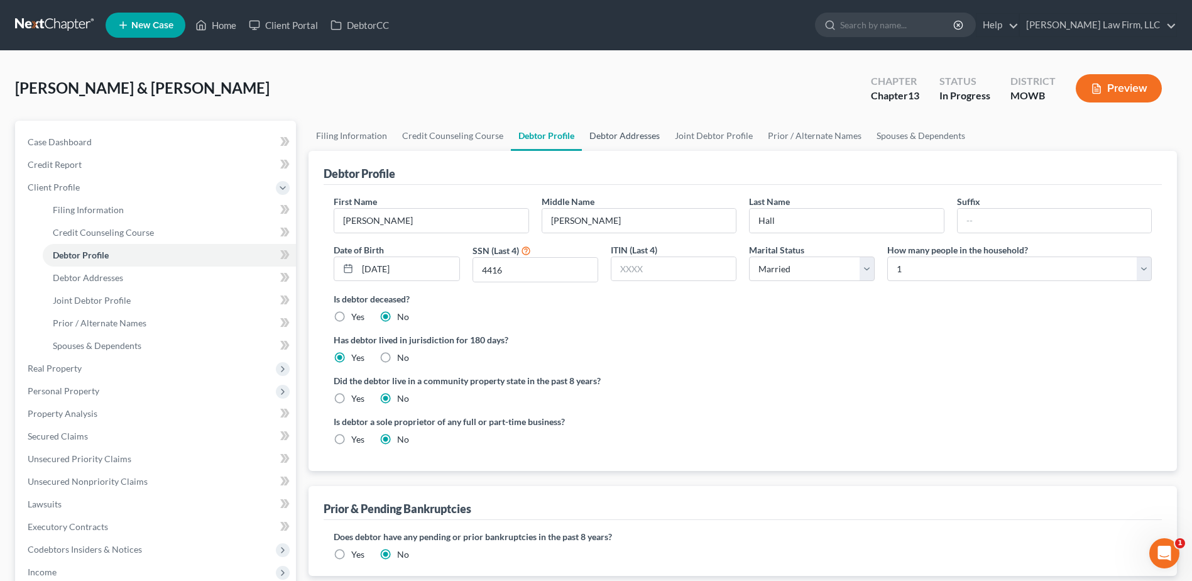
click at [646, 130] on link "Debtor Addresses" at bounding box center [624, 136] width 85 height 30
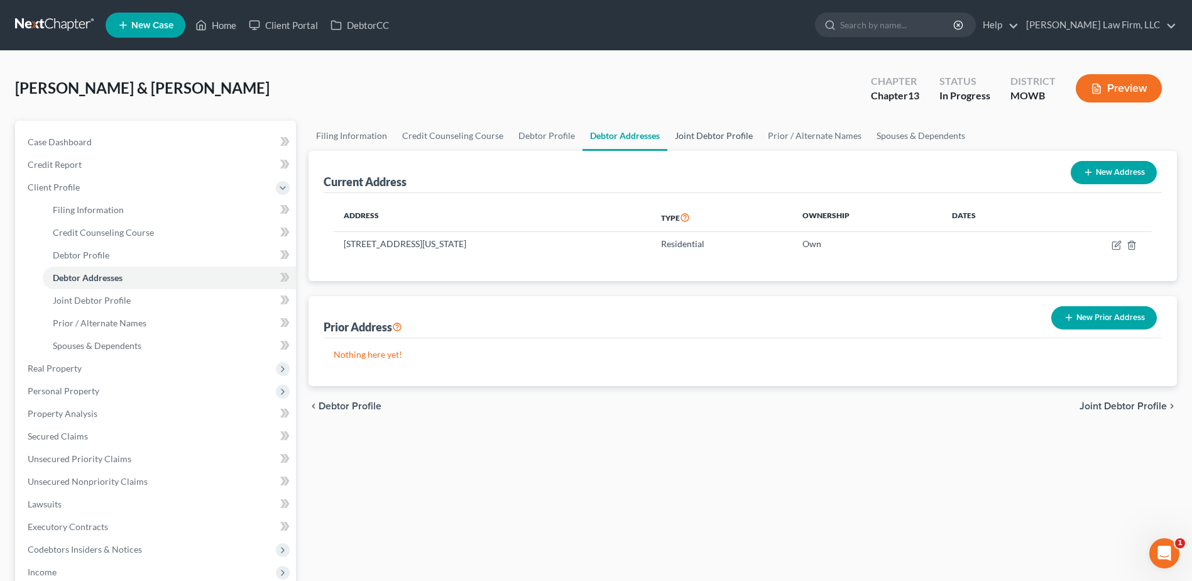
click at [698, 137] on link "Joint Debtor Profile" at bounding box center [714, 136] width 93 height 30
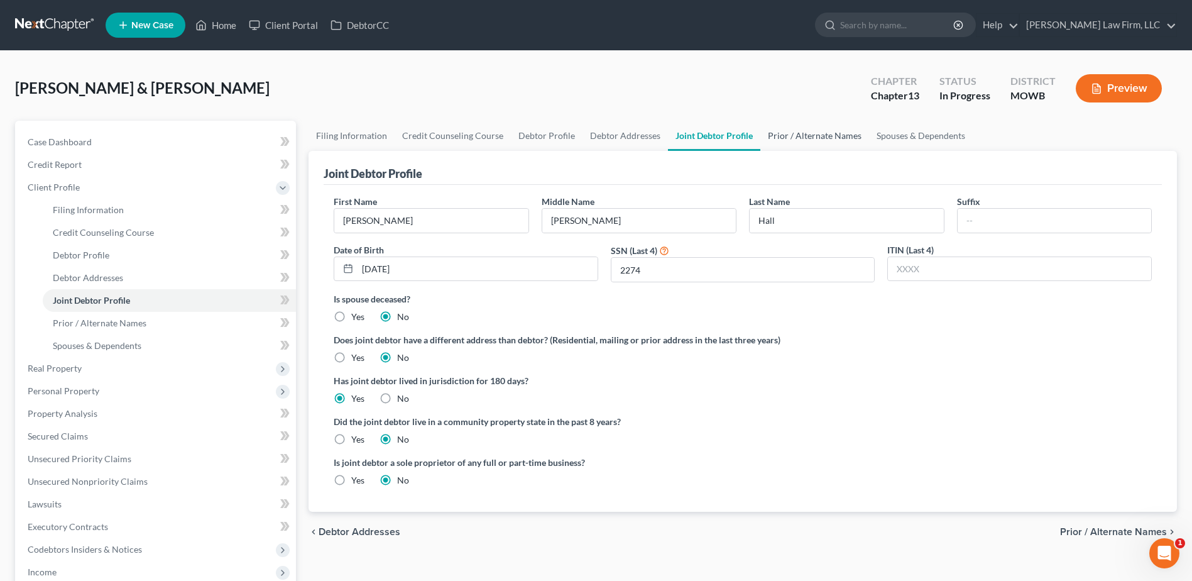
click at [787, 137] on link "Prior / Alternate Names" at bounding box center [815, 136] width 109 height 30
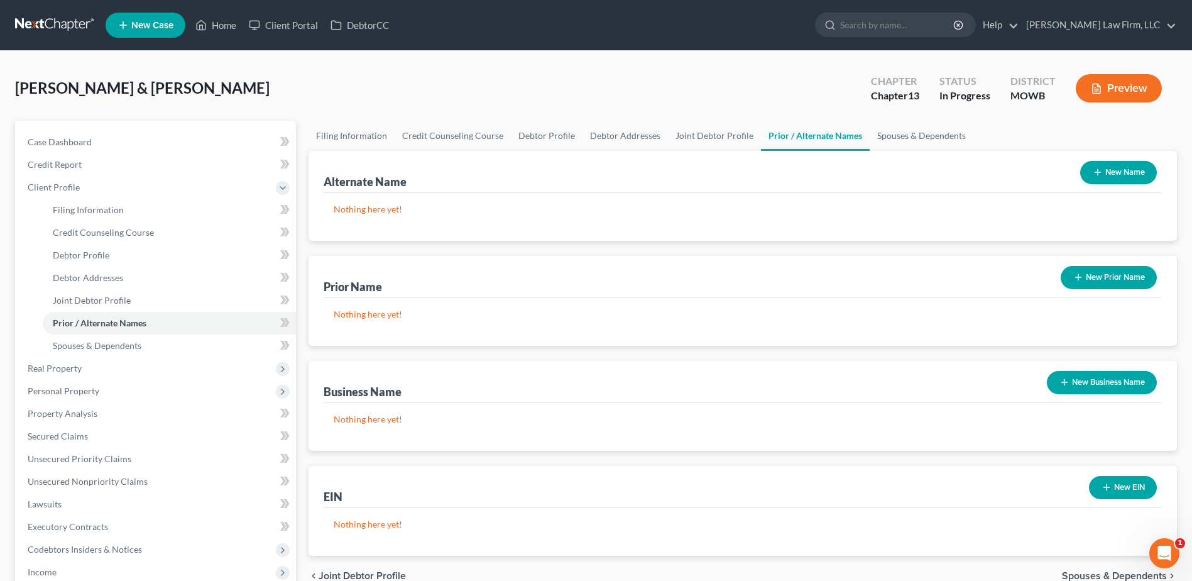
click at [1114, 272] on button "New Prior Name" at bounding box center [1109, 277] width 96 height 23
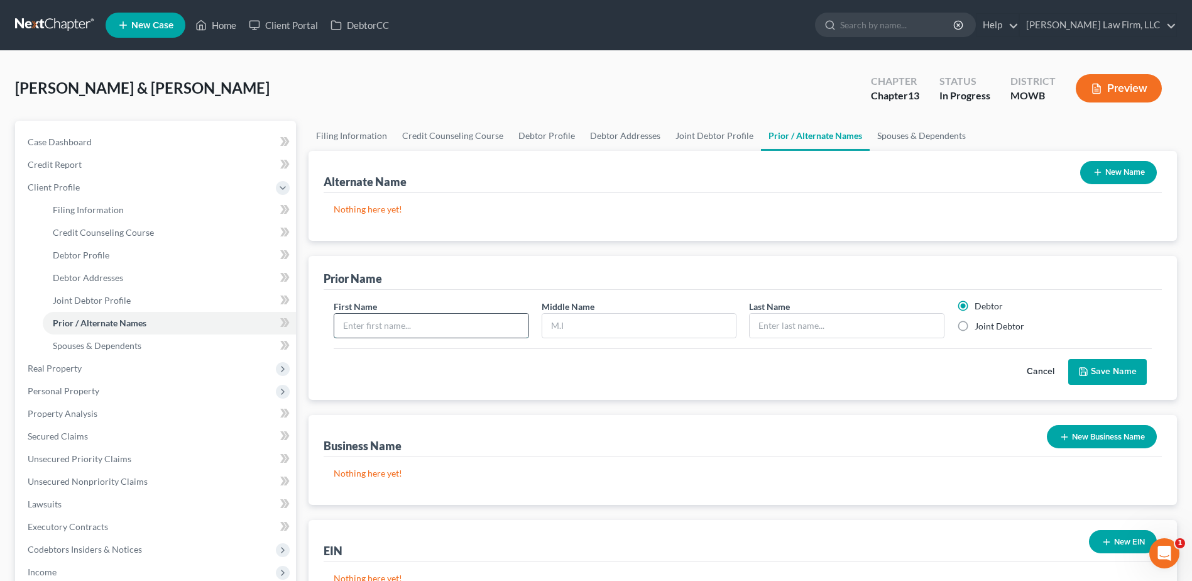
click at [369, 325] on input "text" at bounding box center [431, 326] width 194 height 24
type input "[PERSON_NAME]"
drag, startPoint x: 1102, startPoint y: 370, endPoint x: 986, endPoint y: 367, distance: 116.3
click at [988, 379] on div "Cancel Save Name" at bounding box center [743, 366] width 818 height 37
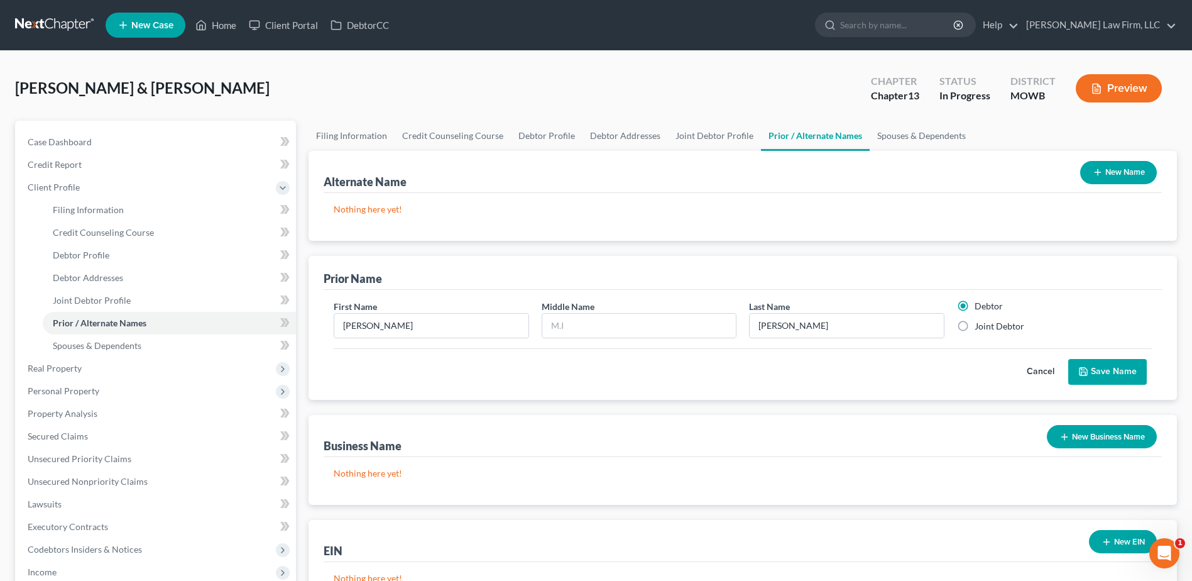
click at [975, 328] on label "Joint Debtor" at bounding box center [1000, 326] width 50 height 13
click at [980, 328] on input "Joint Debtor" at bounding box center [984, 324] width 8 height 8
radio input "true"
radio input "false"
click at [1086, 373] on icon "submit" at bounding box center [1084, 371] width 10 height 10
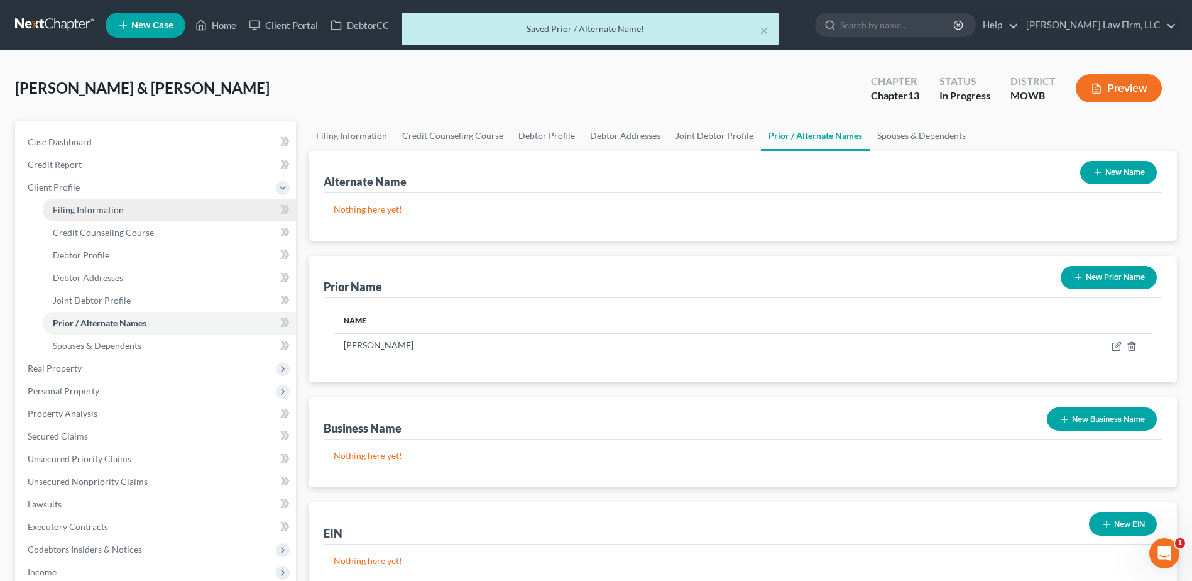
click at [96, 210] on span "Filing Information" at bounding box center [88, 209] width 71 height 11
select select "1"
select select "3"
select select "46"
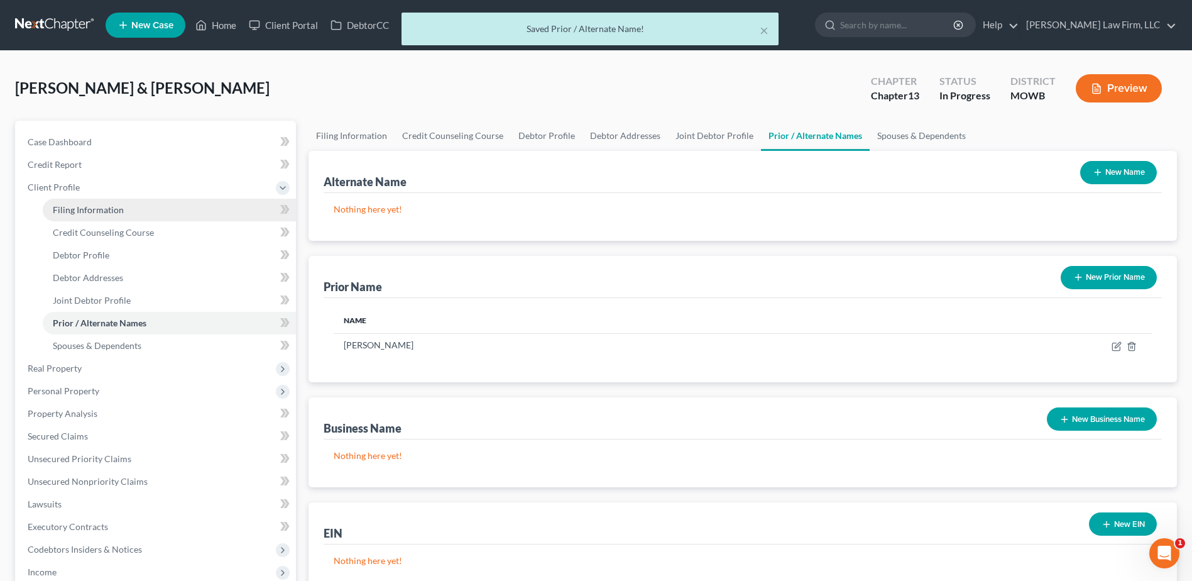
select select "10"
select select "26"
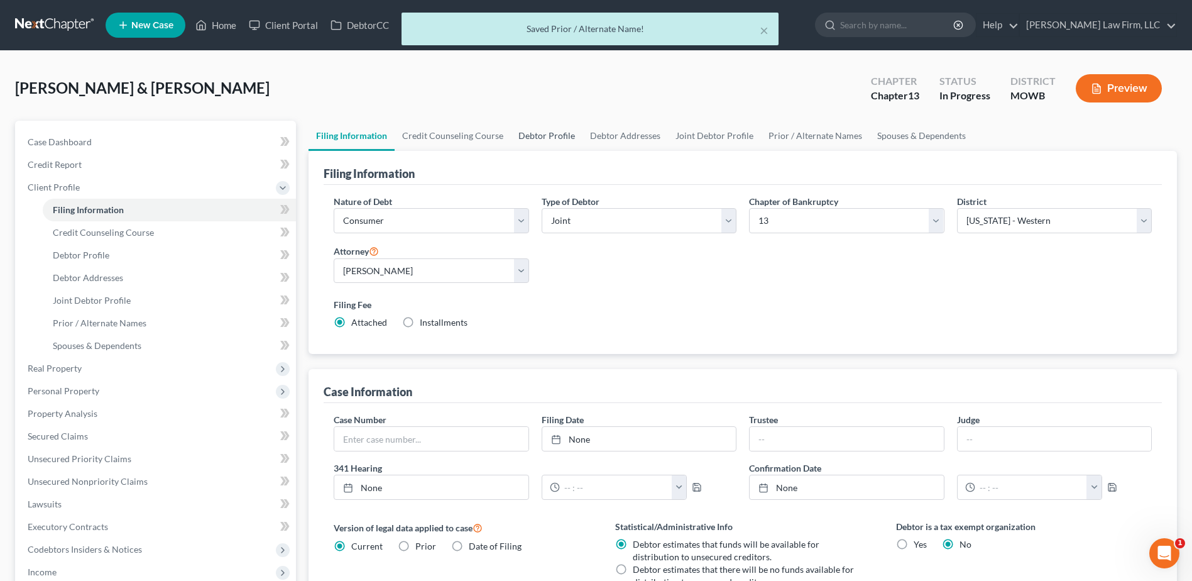
click at [547, 136] on link "Debtor Profile" at bounding box center [547, 136] width 72 height 30
select select "1"
select select "0"
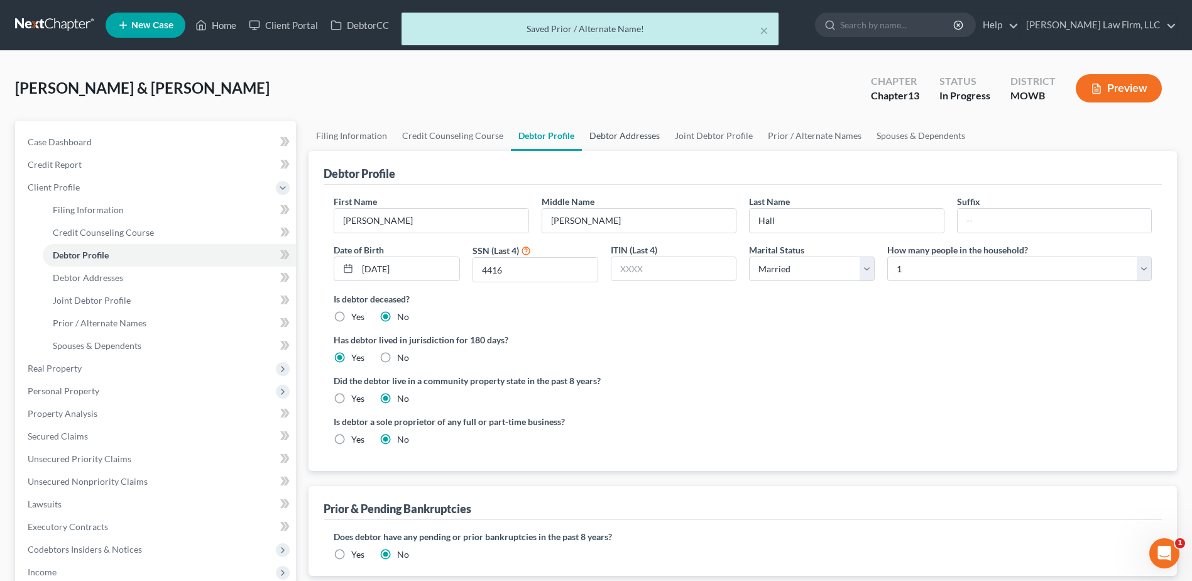
click at [625, 135] on link "Debtor Addresses" at bounding box center [624, 136] width 85 height 30
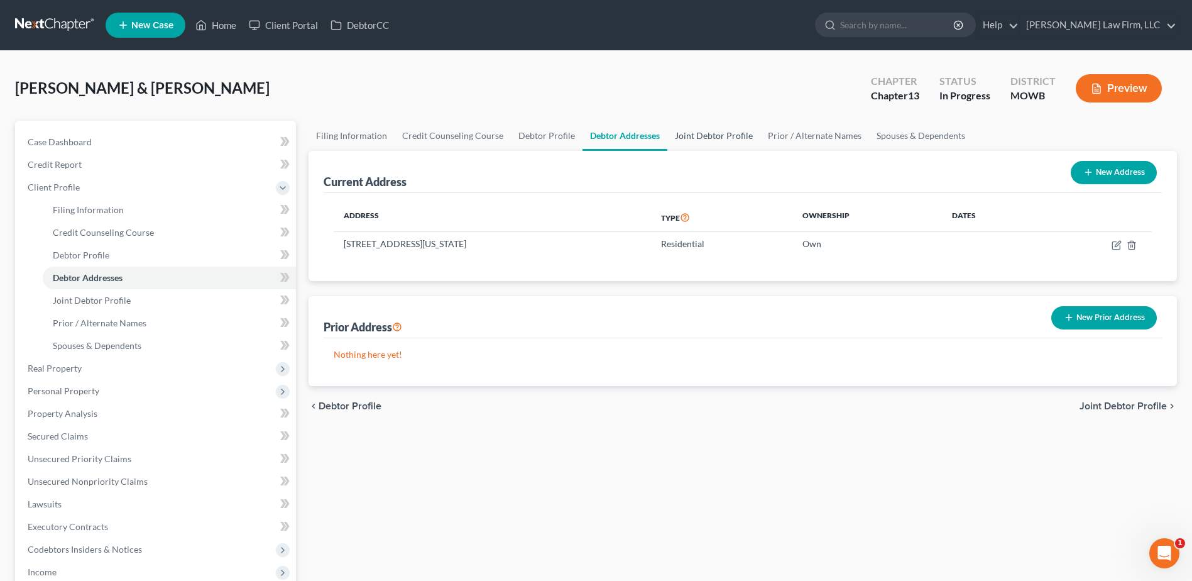
click at [710, 133] on link "Joint Debtor Profile" at bounding box center [714, 136] width 93 height 30
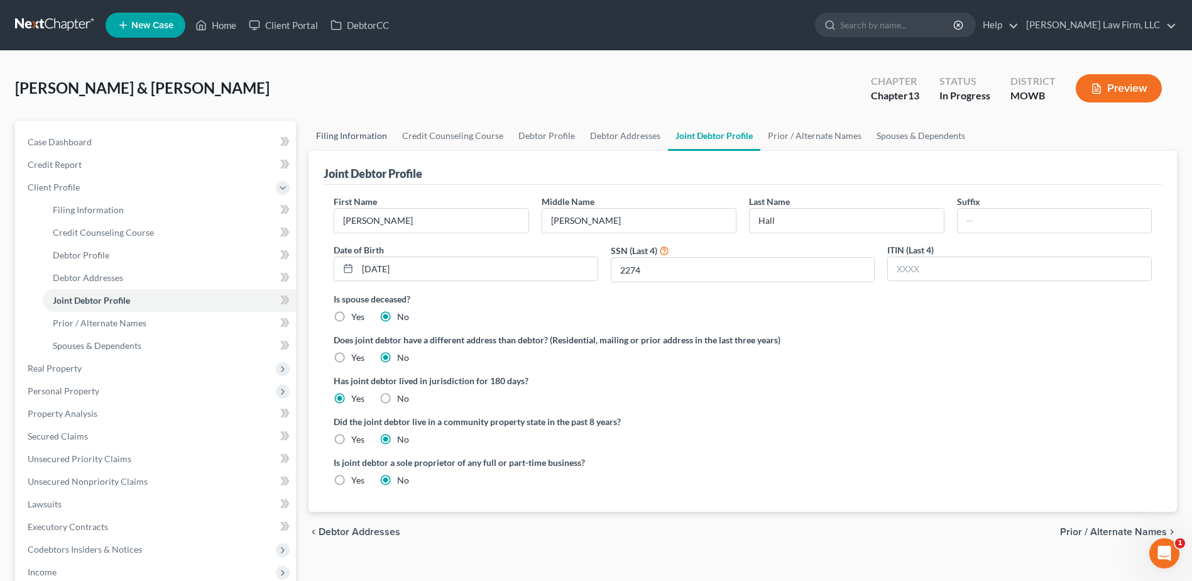
click at [336, 129] on link "Filing Information" at bounding box center [352, 136] width 86 height 30
select select "1"
select select "3"
select select "46"
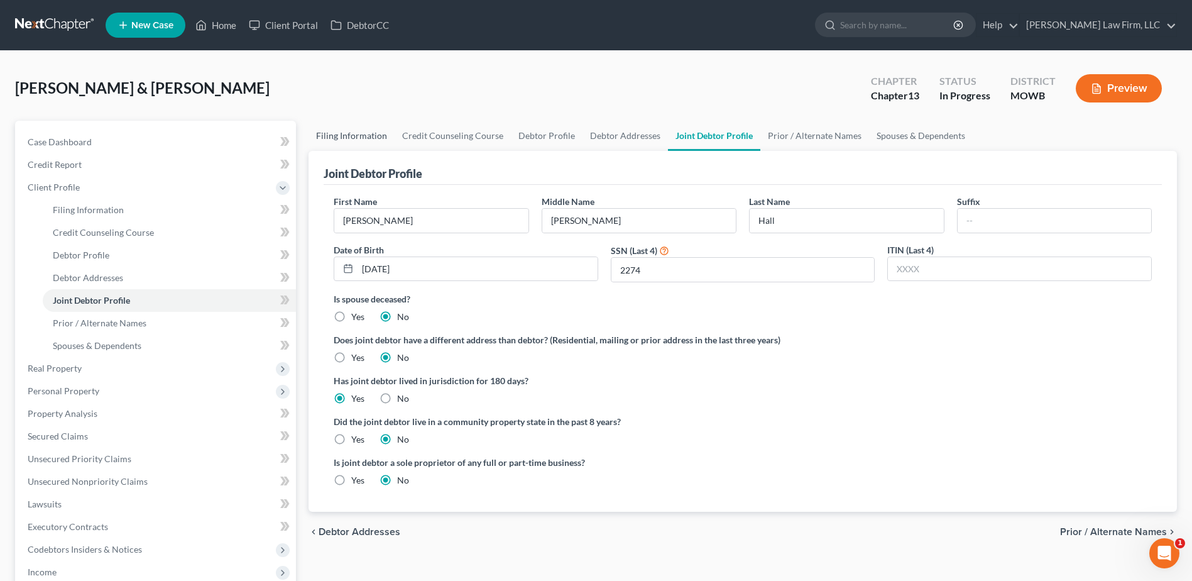
select select "10"
select select "26"
